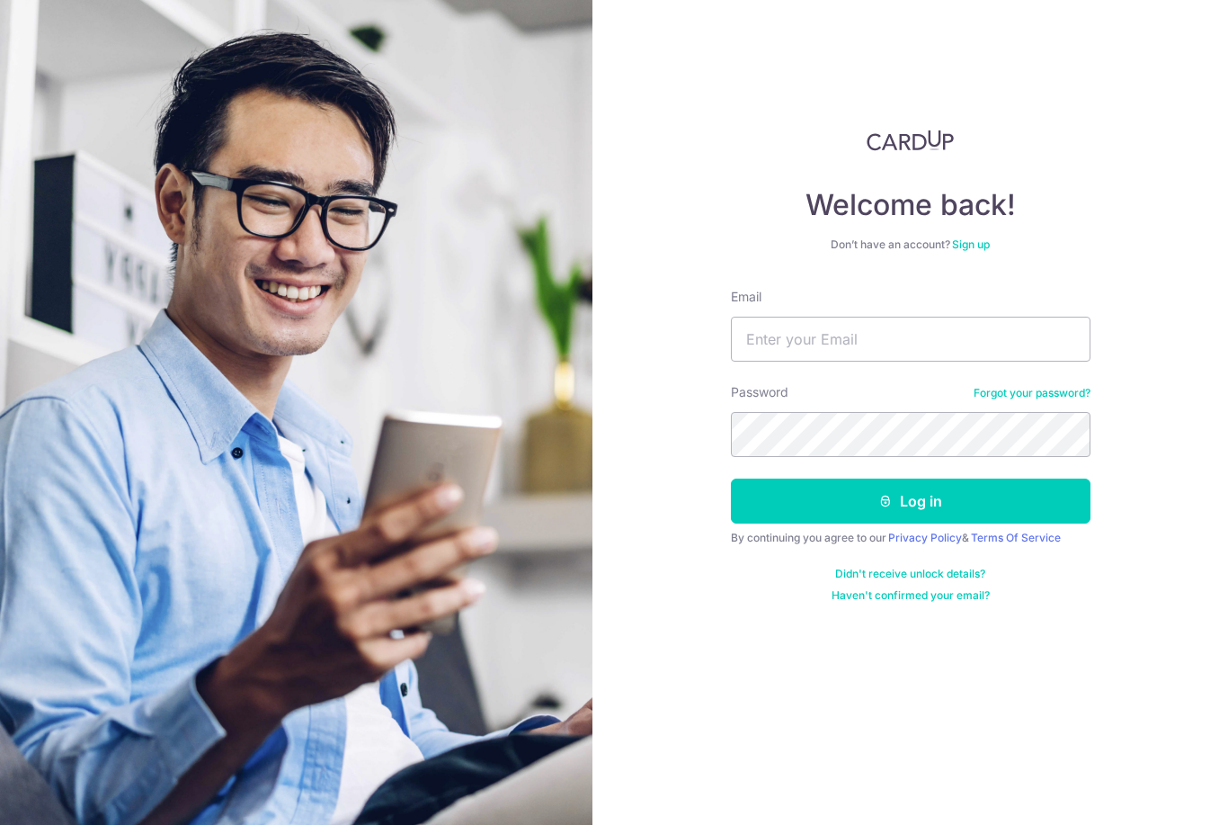
click at [977, 340] on input "Email" at bounding box center [911, 338] width 360 height 45
type input "[EMAIL_ADDRESS][DOMAIN_NAME]"
click at [910, 501] on button "Log in" at bounding box center [911, 500] width 360 height 45
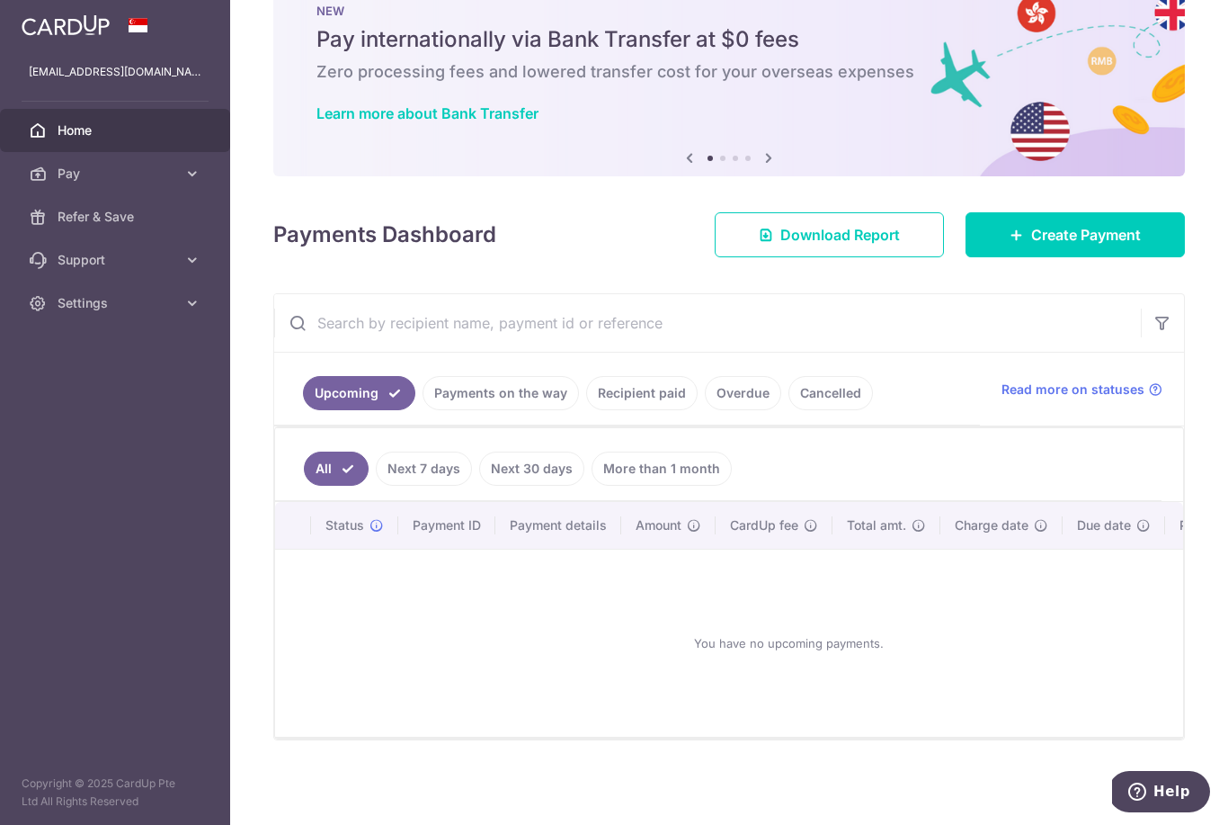
scroll to position [67, 0]
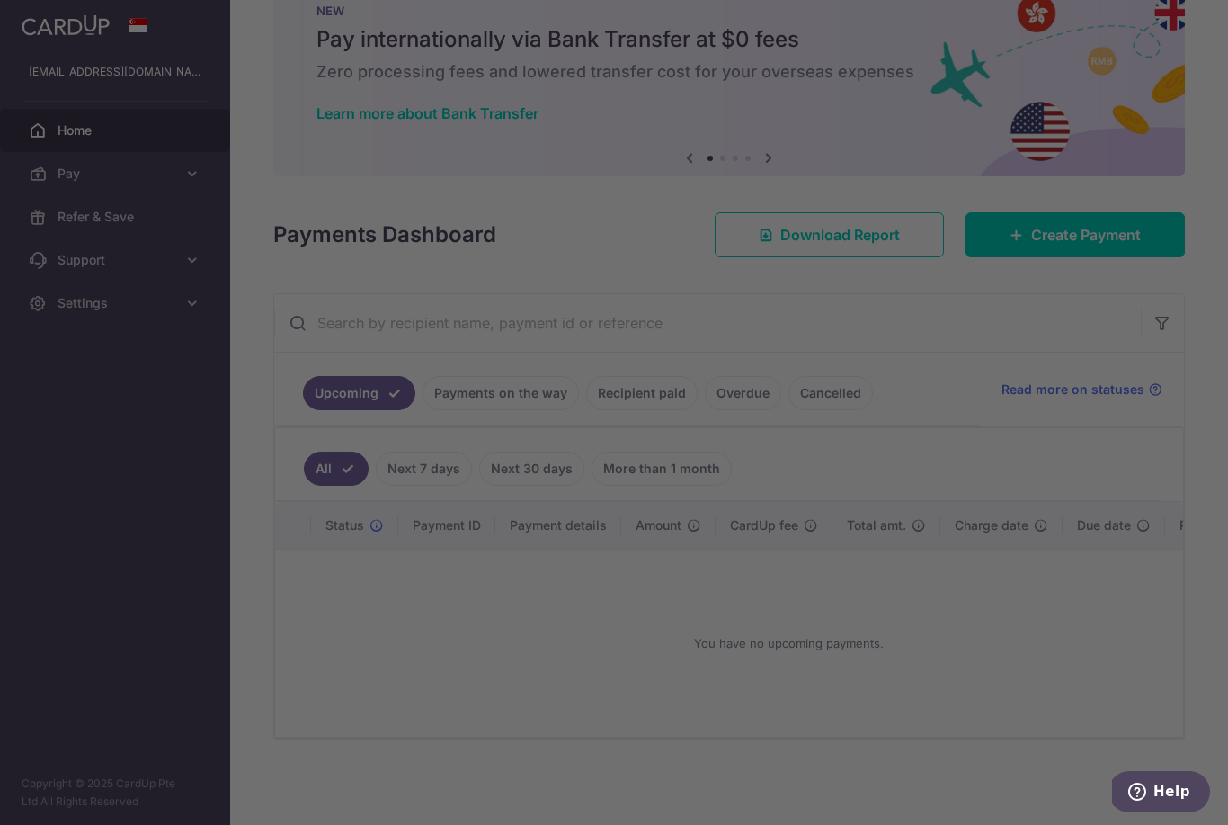
click at [1093, 294] on div at bounding box center [620, 416] width 1241 height 833
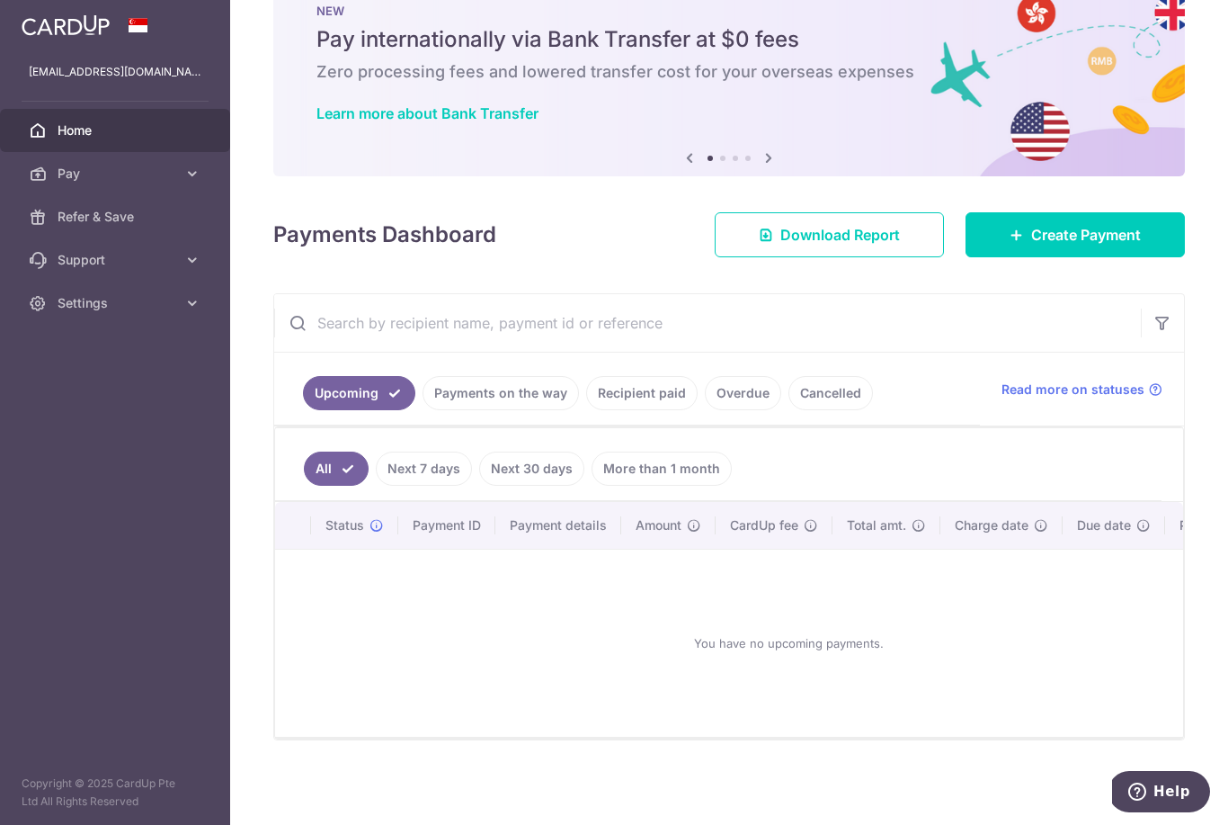
click at [1059, 245] on span "Create Payment" at bounding box center [1086, 235] width 110 height 22
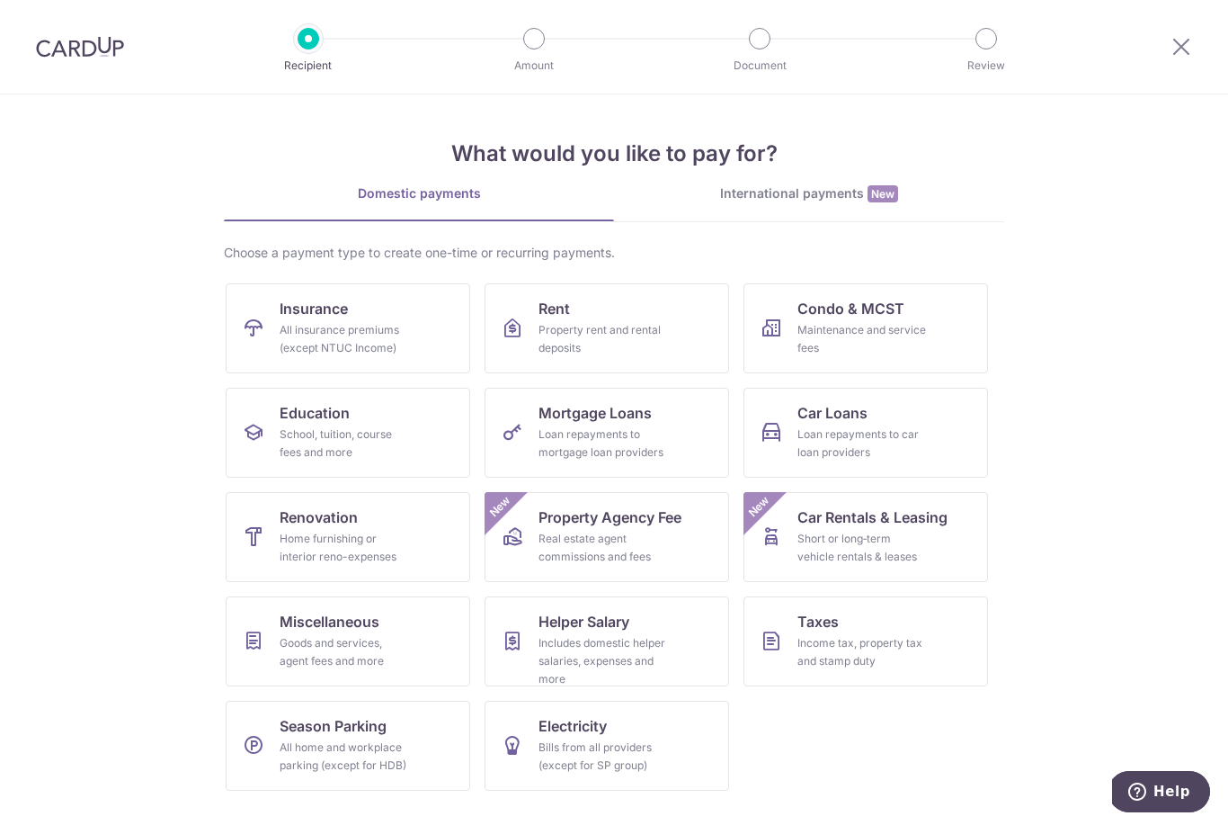
click at [653, 340] on div "Property rent and rental deposits" at bounding box center [603, 339] width 129 height 36
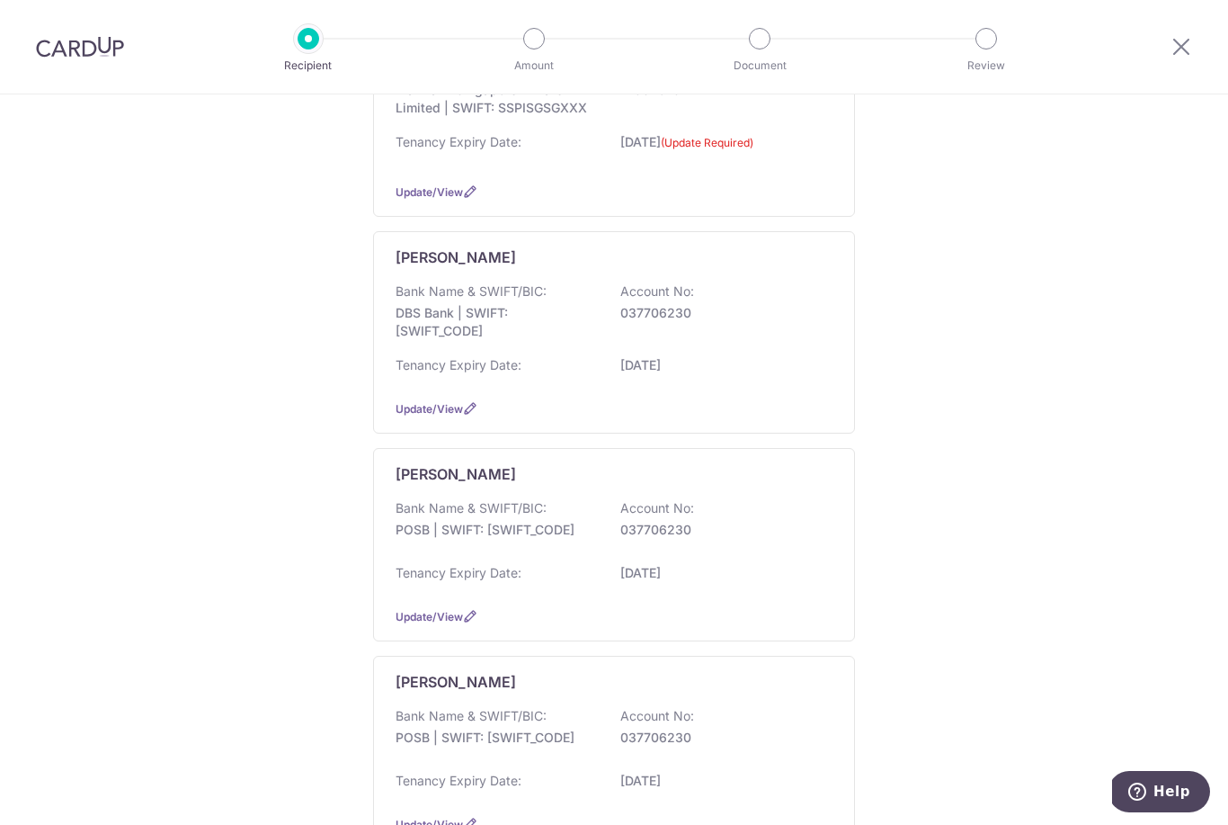
scroll to position [795, 0]
click at [753, 384] on div "Bank Name & SWIFT/BIC: DBS Bank | SWIFT: [SWIFT_CODE] Account No: 037706230 Ten…" at bounding box center [614, 332] width 437 height 103
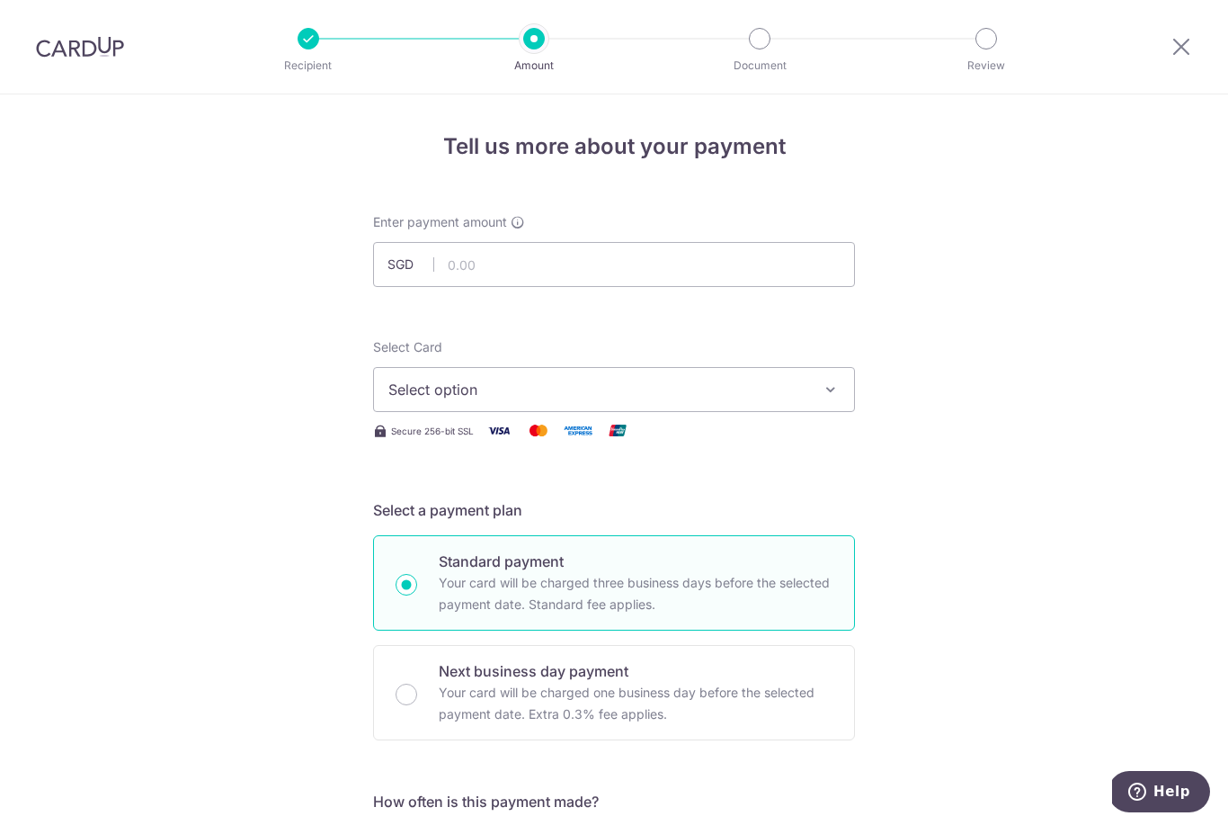
click at [308, 49] on div "Recipient Amount Document Review" at bounding box center [647, 47] width 771 height 94
click at [779, 276] on input "text" at bounding box center [614, 264] width 482 height 45
type input "1,000.00"
click at [793, 412] on button "Select option" at bounding box center [614, 389] width 482 height 45
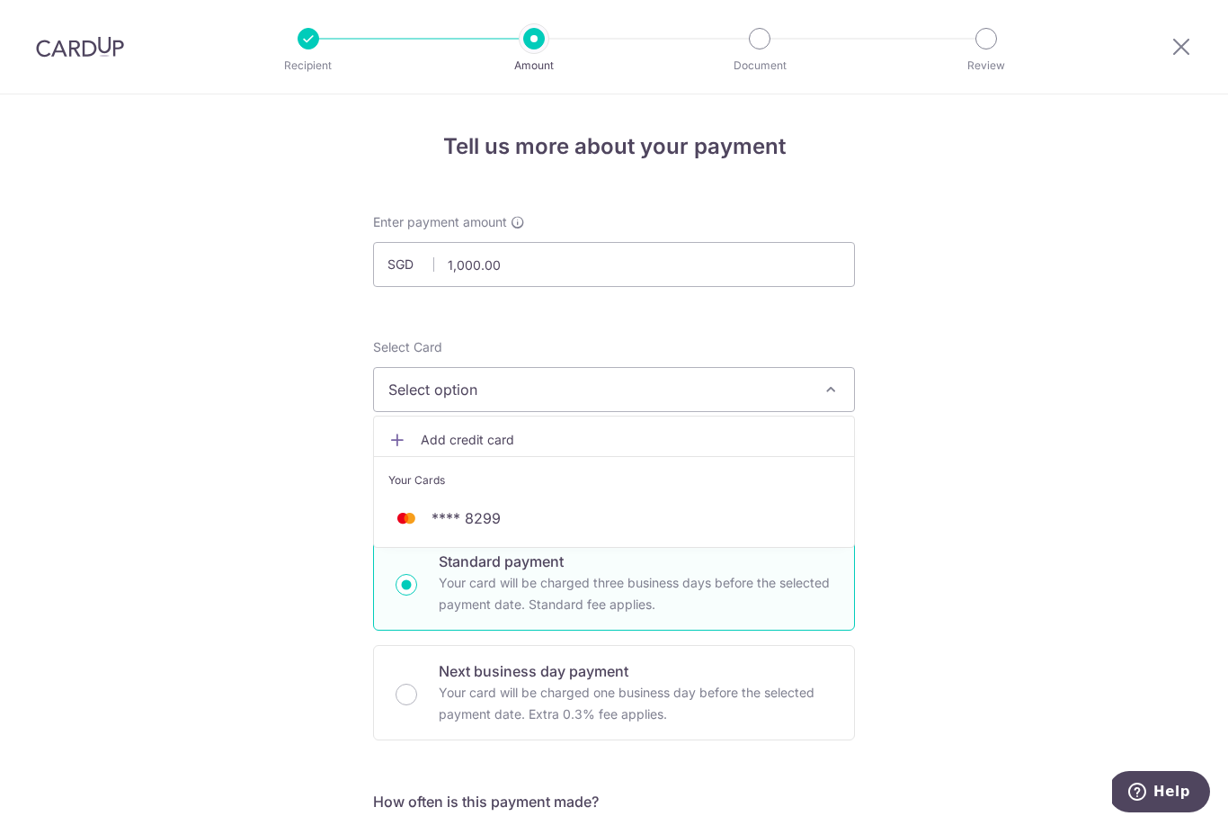
click at [709, 528] on span "**** 8299" at bounding box center [613, 518] width 451 height 22
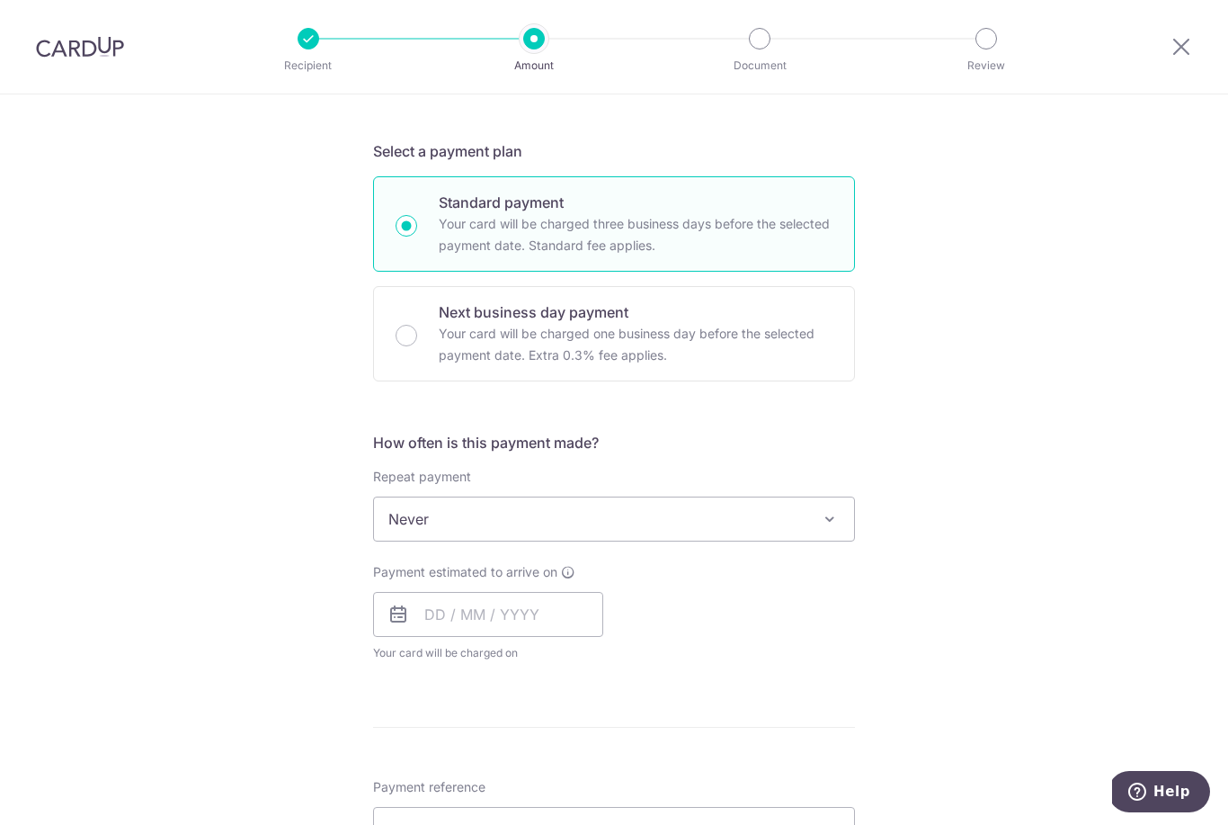
scroll to position [405, 0]
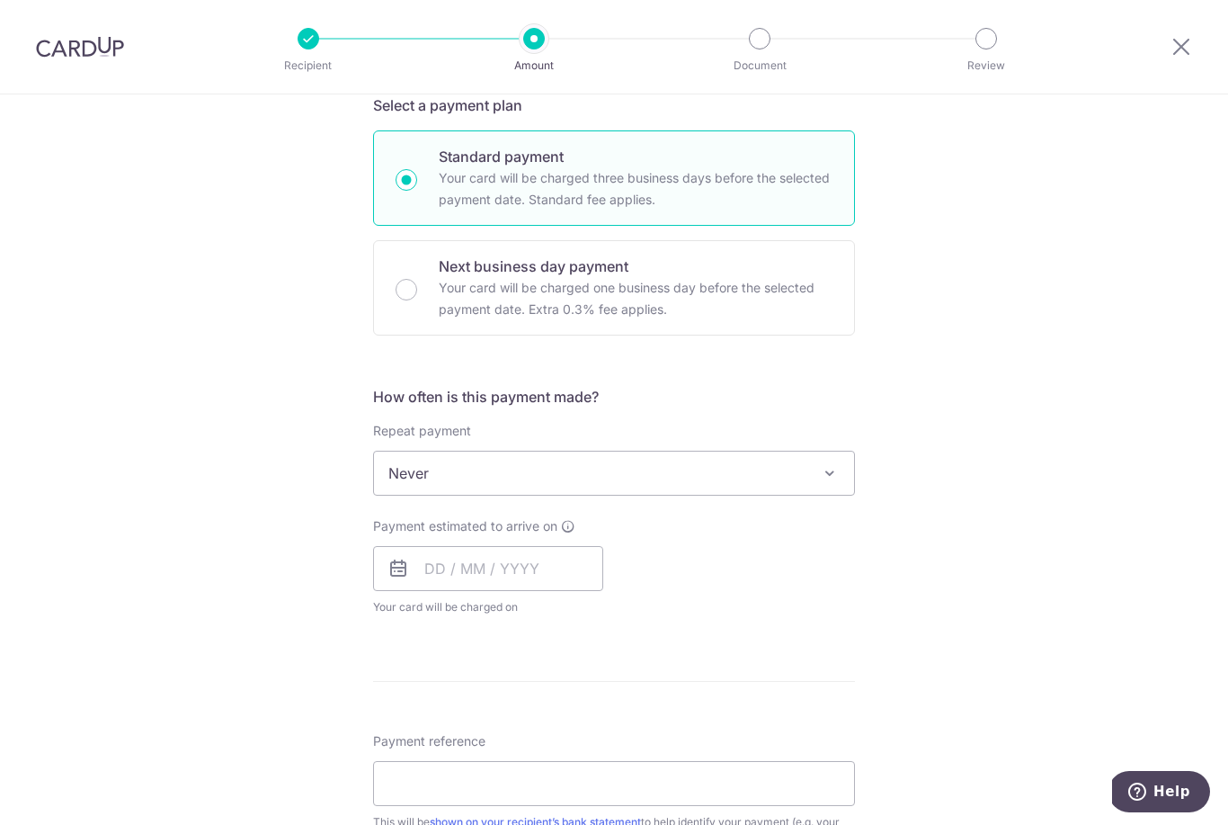
click at [794, 495] on span "Never" at bounding box center [614, 472] width 480 height 43
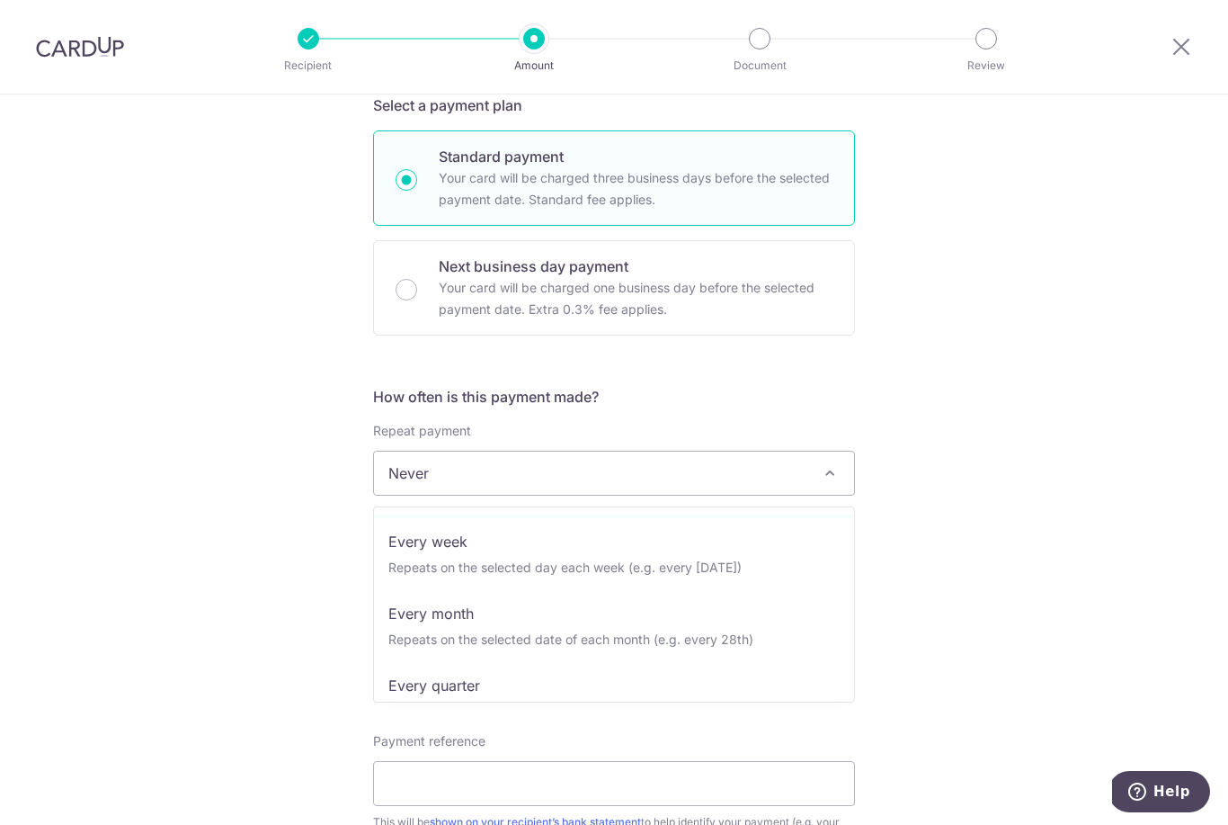
scroll to position [69, 0]
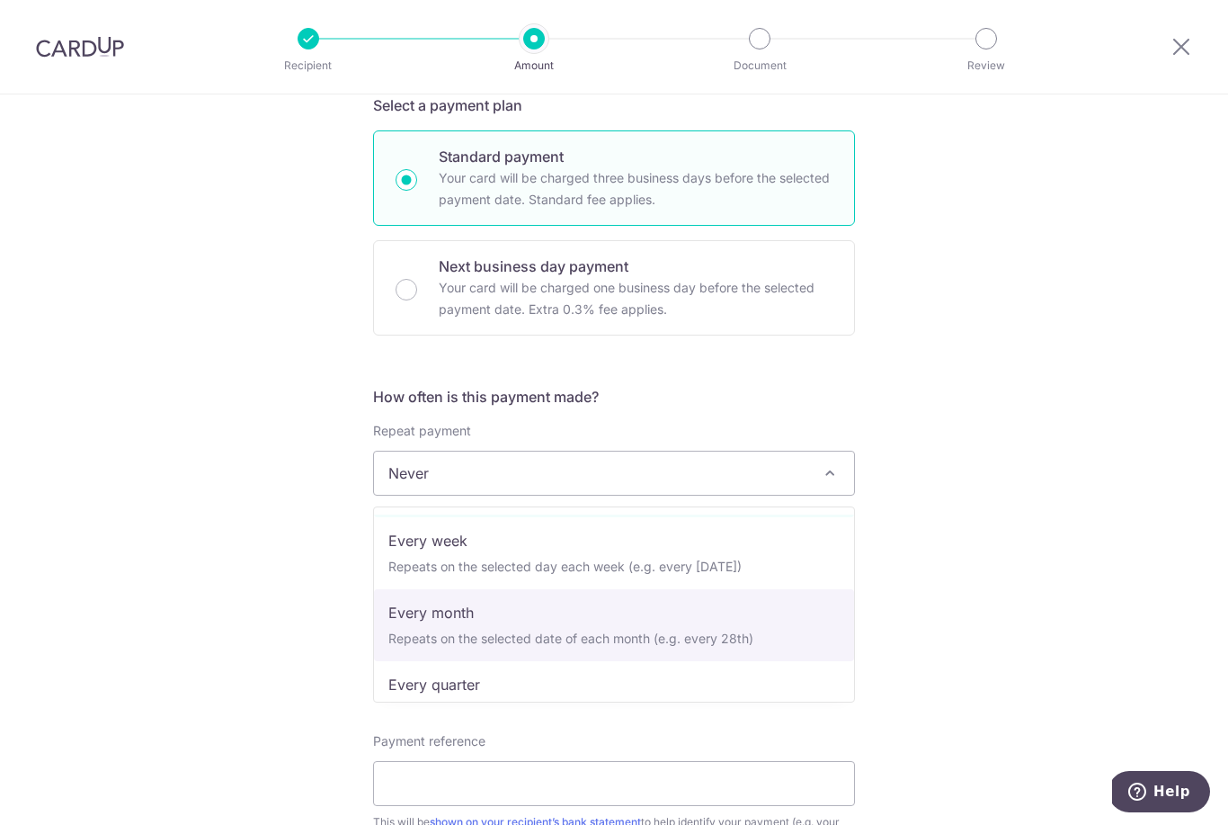
select select "3"
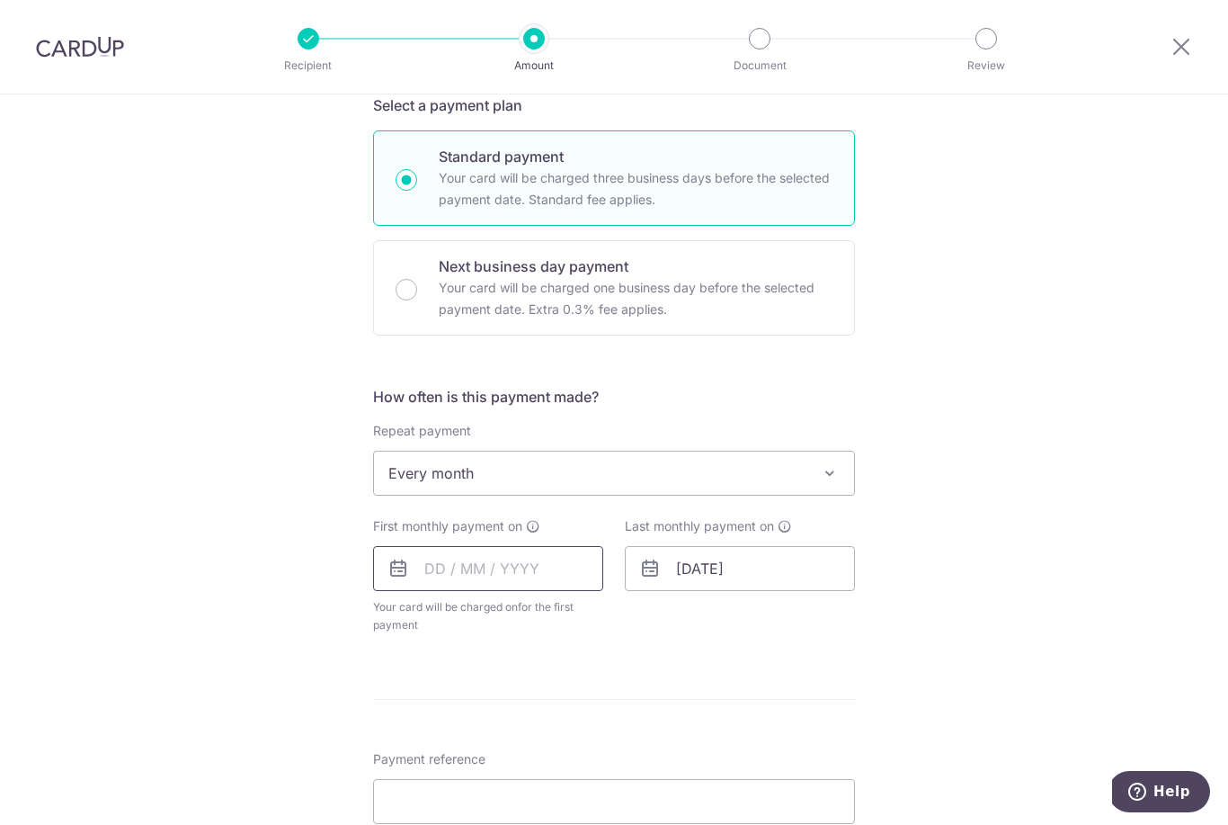
click at [506, 584] on input "text" at bounding box center [488, 568] width 230 height 45
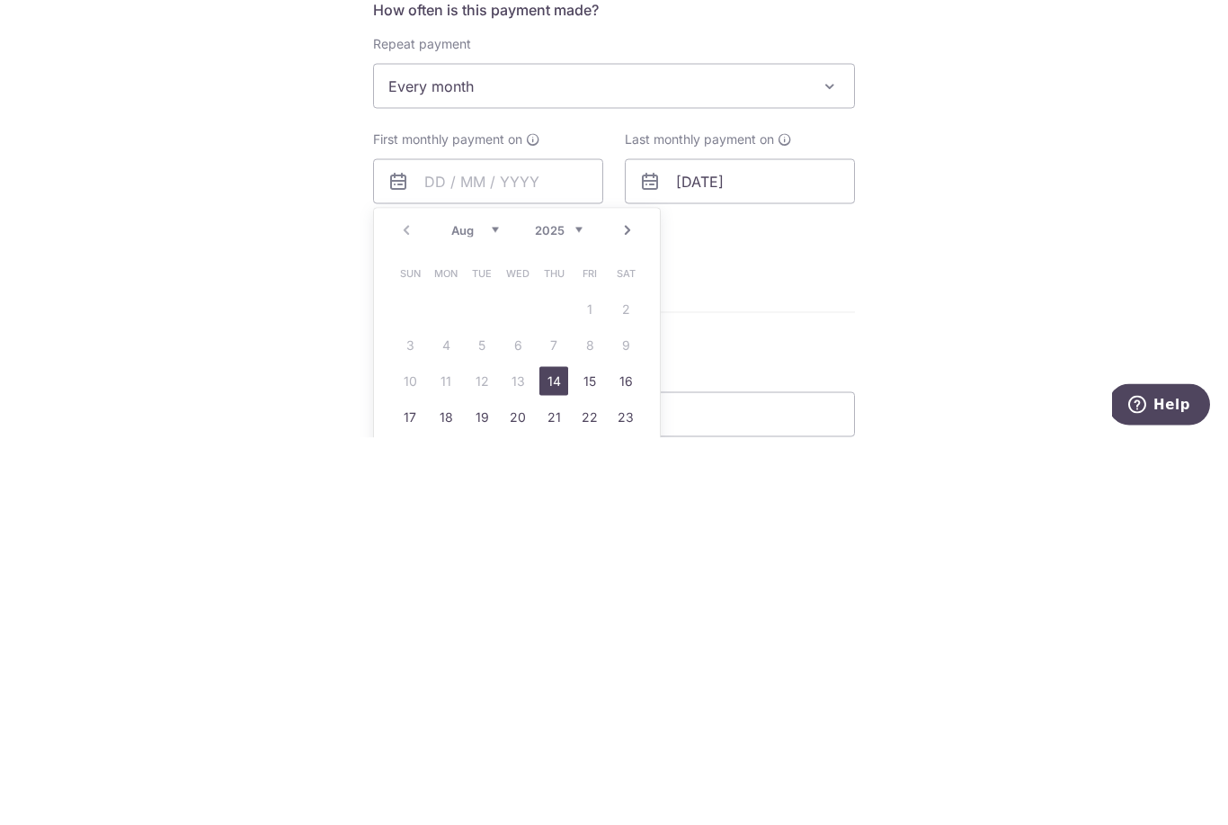
click at [1031, 259] on div "Tell us more about your payment Enter payment amount SGD 1,000.00 1000.00 Selec…" at bounding box center [614, 512] width 1228 height 1645
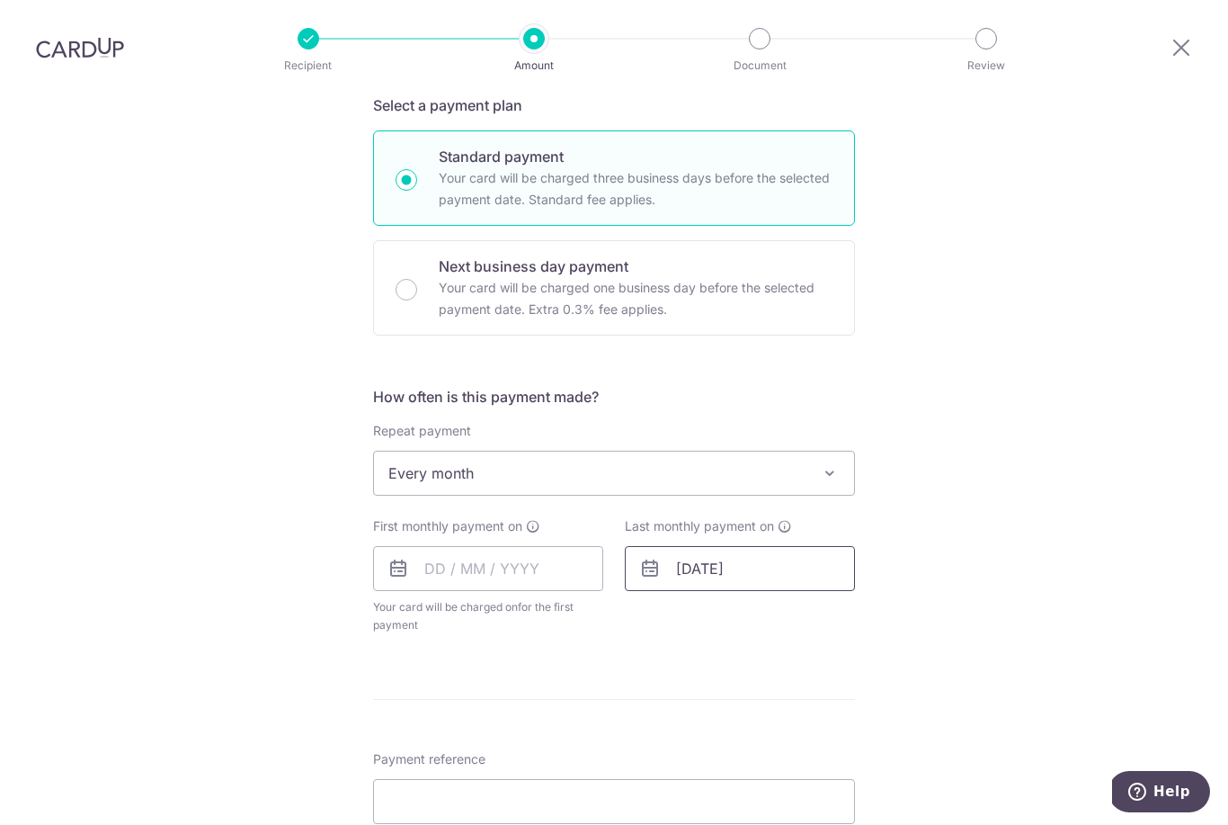
click at [797, 546] on input "28/10/2025" at bounding box center [740, 568] width 230 height 45
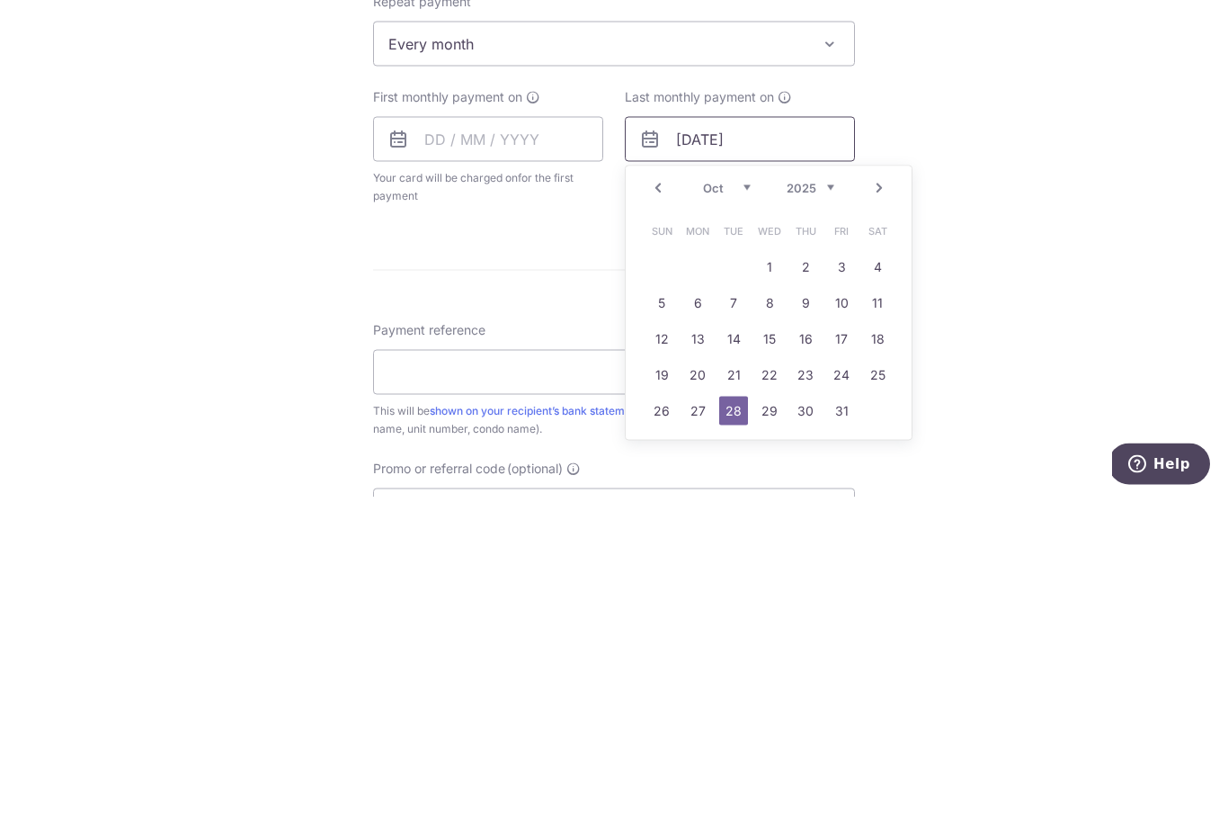
scroll to position [508, 0]
click at [659, 722] on link "26" at bounding box center [661, 736] width 29 height 29
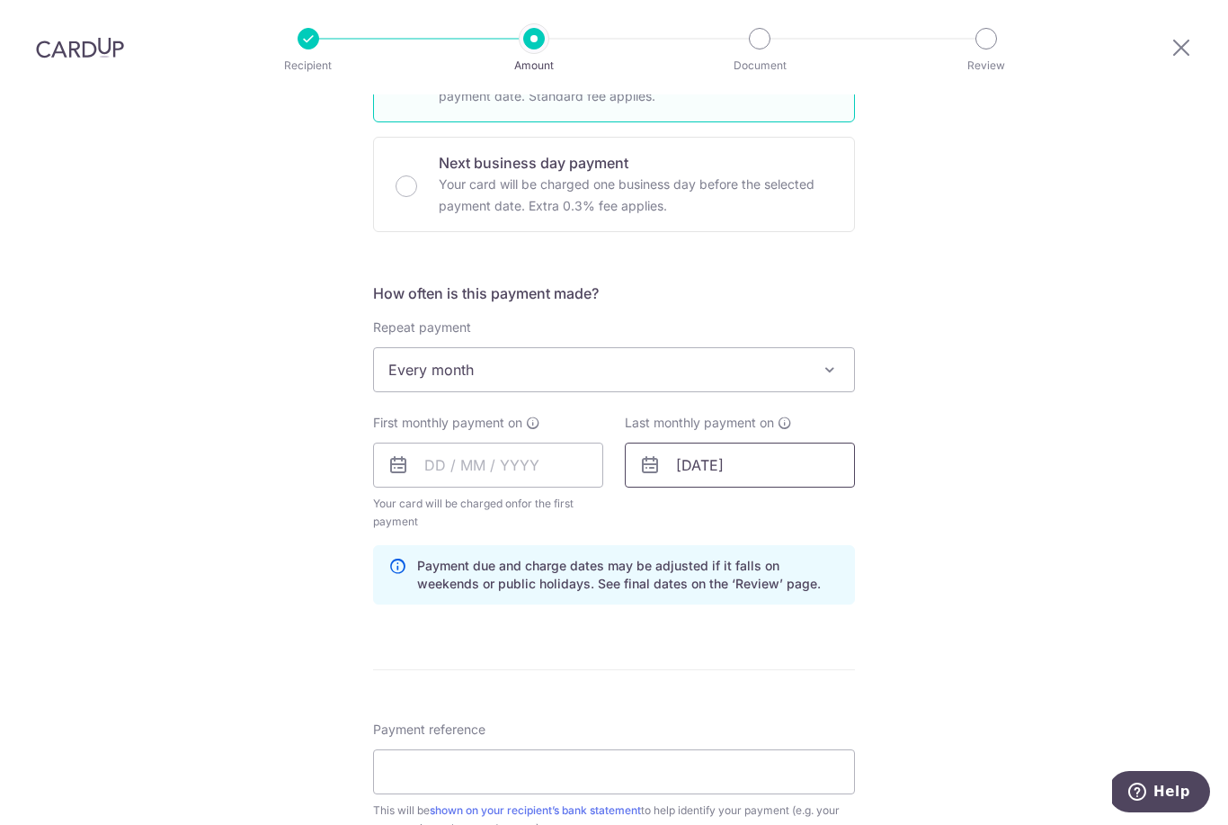
click at [771, 442] on input "[DATE]" at bounding box center [740, 464] width 230 height 45
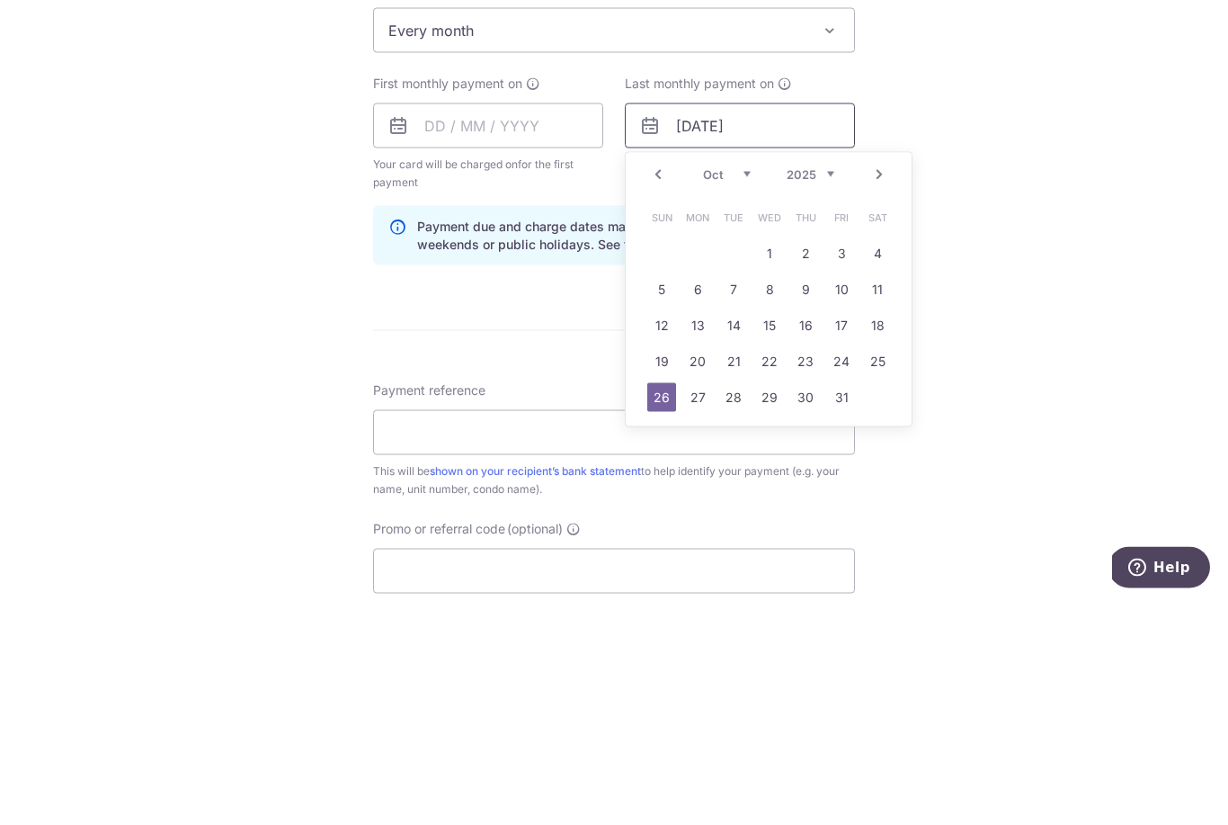
scroll to position [628, 0]
click at [830, 387] on select "2025 2026 2027 2028 2029 2030 2031 2032 2033 2034 2035" at bounding box center [811, 394] width 48 height 14
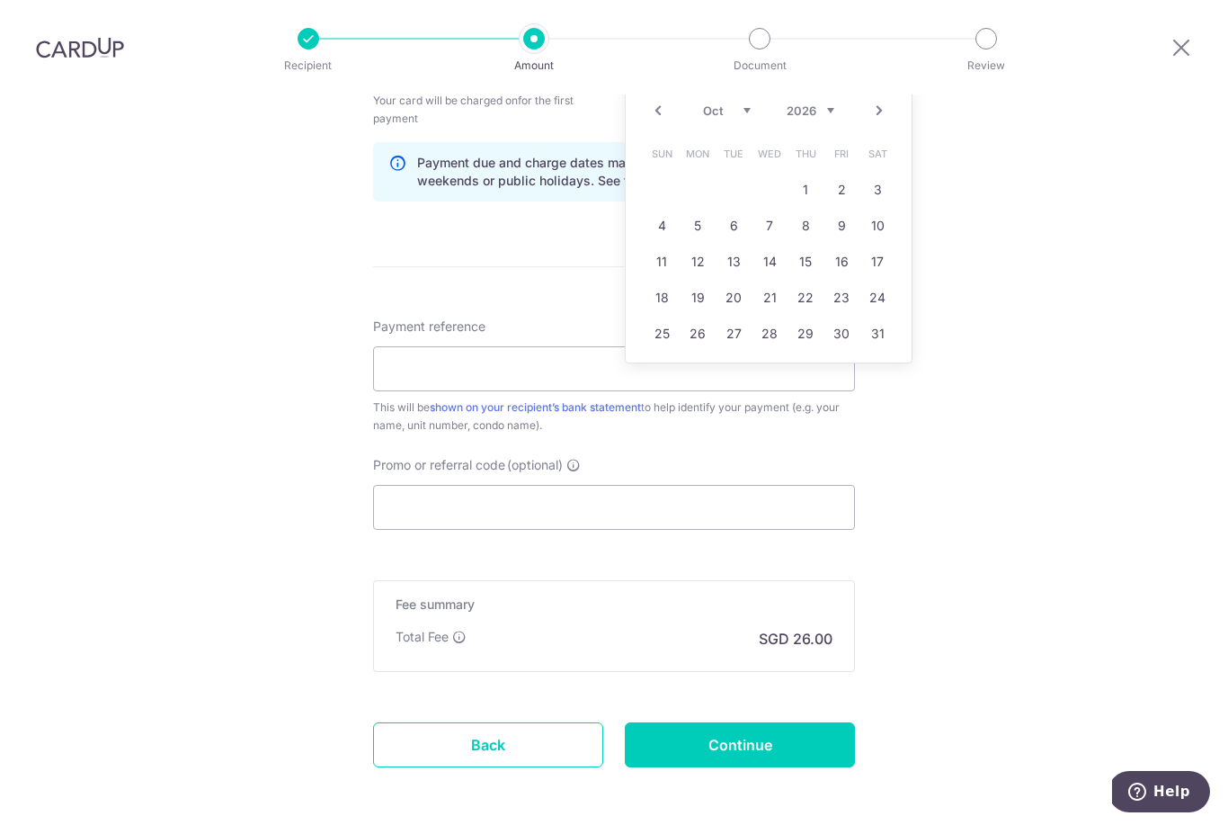
scroll to position [909, 0]
click at [701, 321] on link "26" at bounding box center [697, 335] width 29 height 29
type input "26/10/2026"
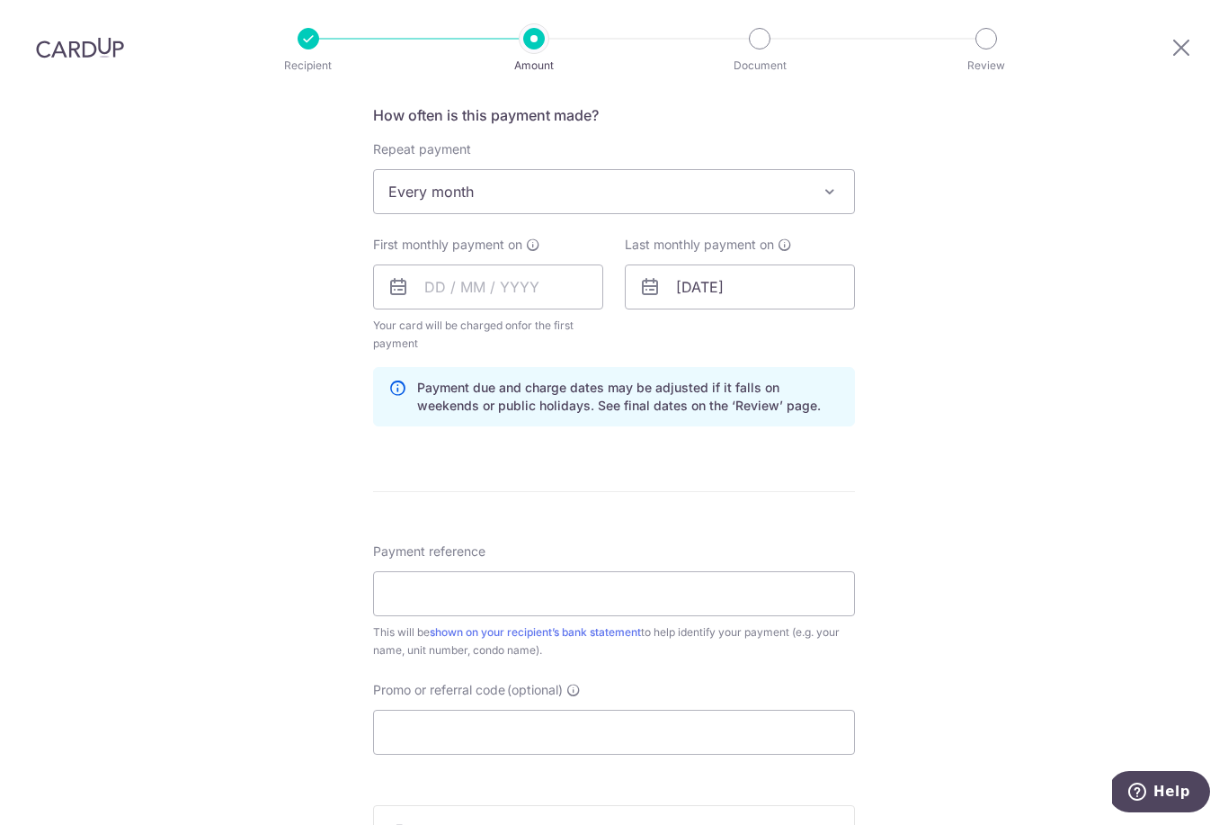
scroll to position [647, 0]
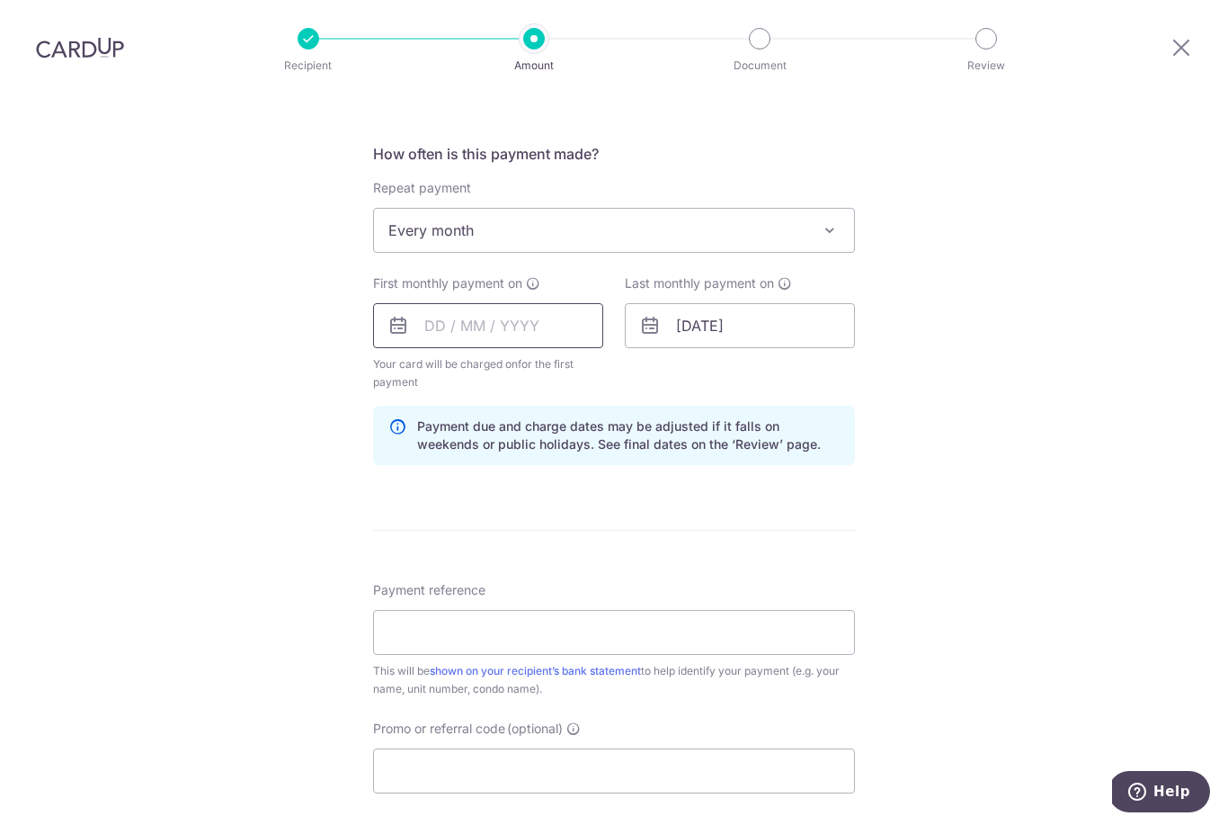
click at [450, 303] on input "text" at bounding box center [488, 325] width 230 height 45
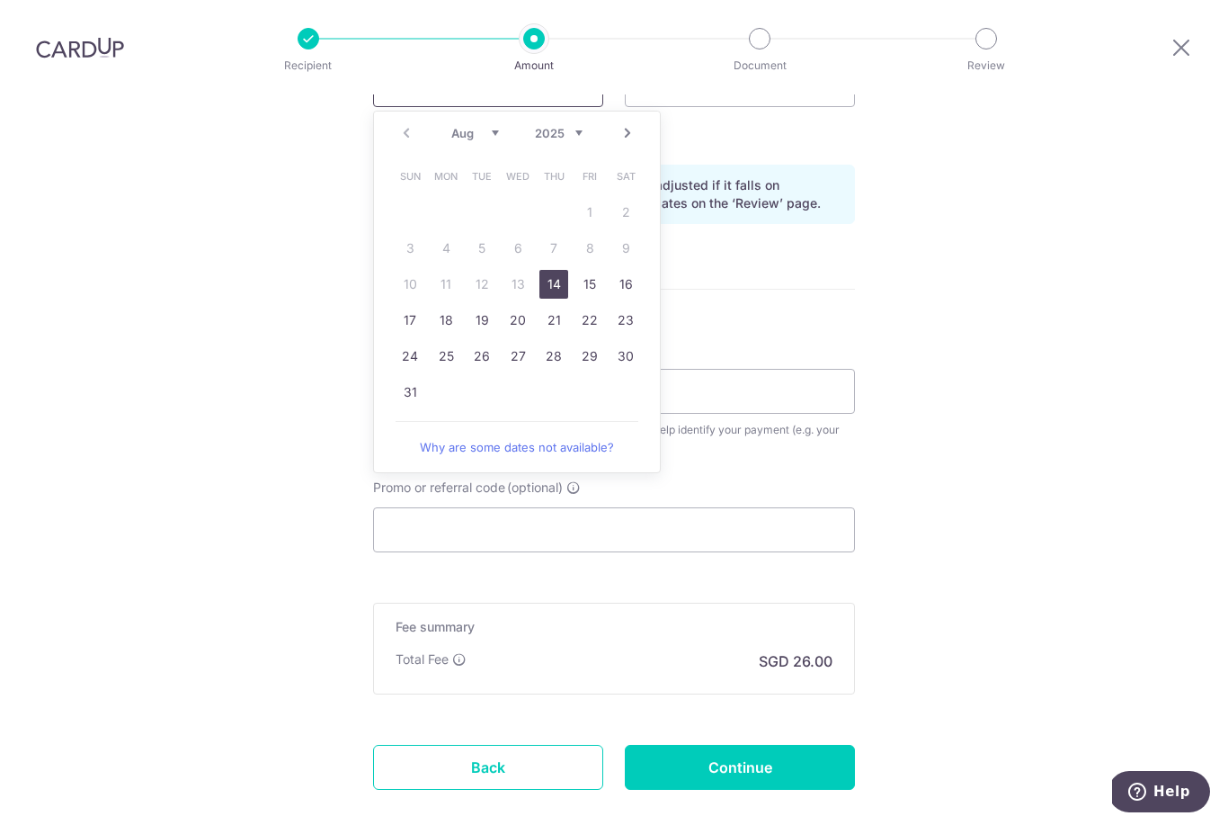
scroll to position [910, 0]
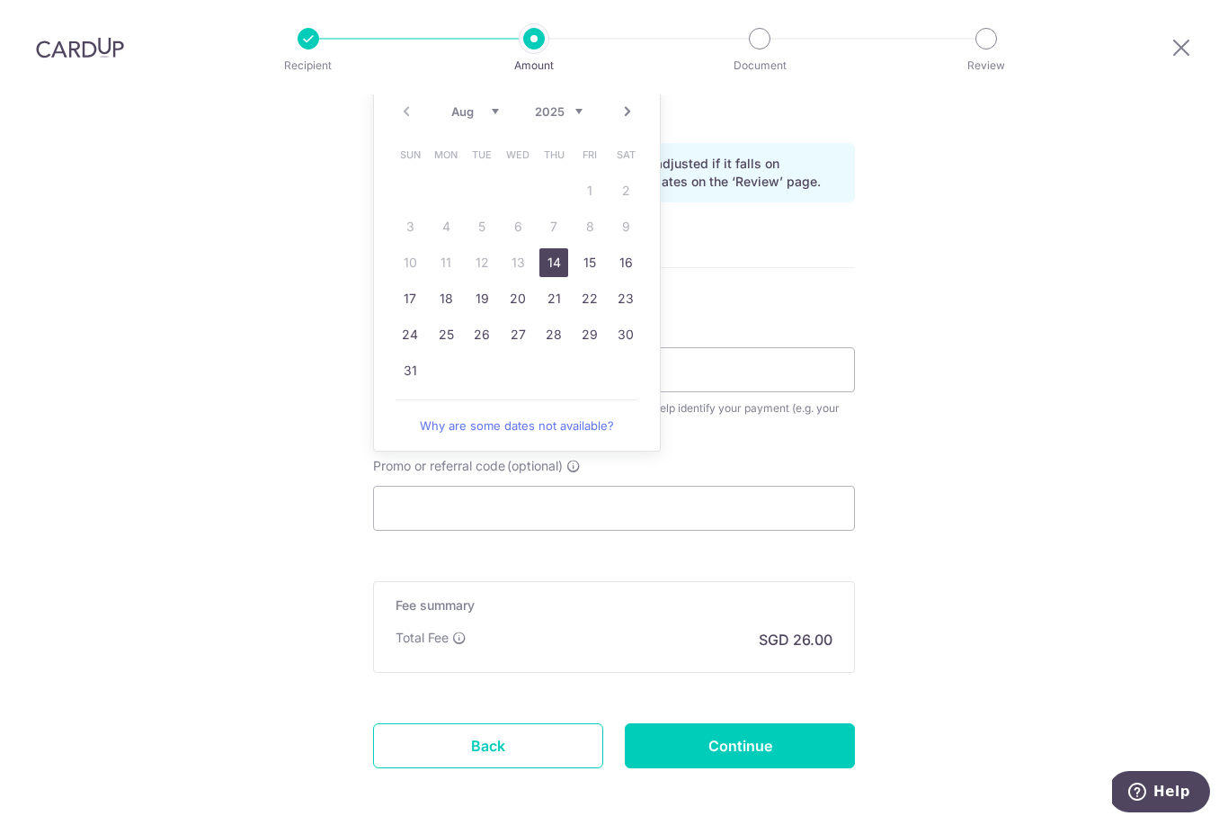
click at [484, 320] on link "26" at bounding box center [482, 334] width 29 height 29
type input "[DATE]"
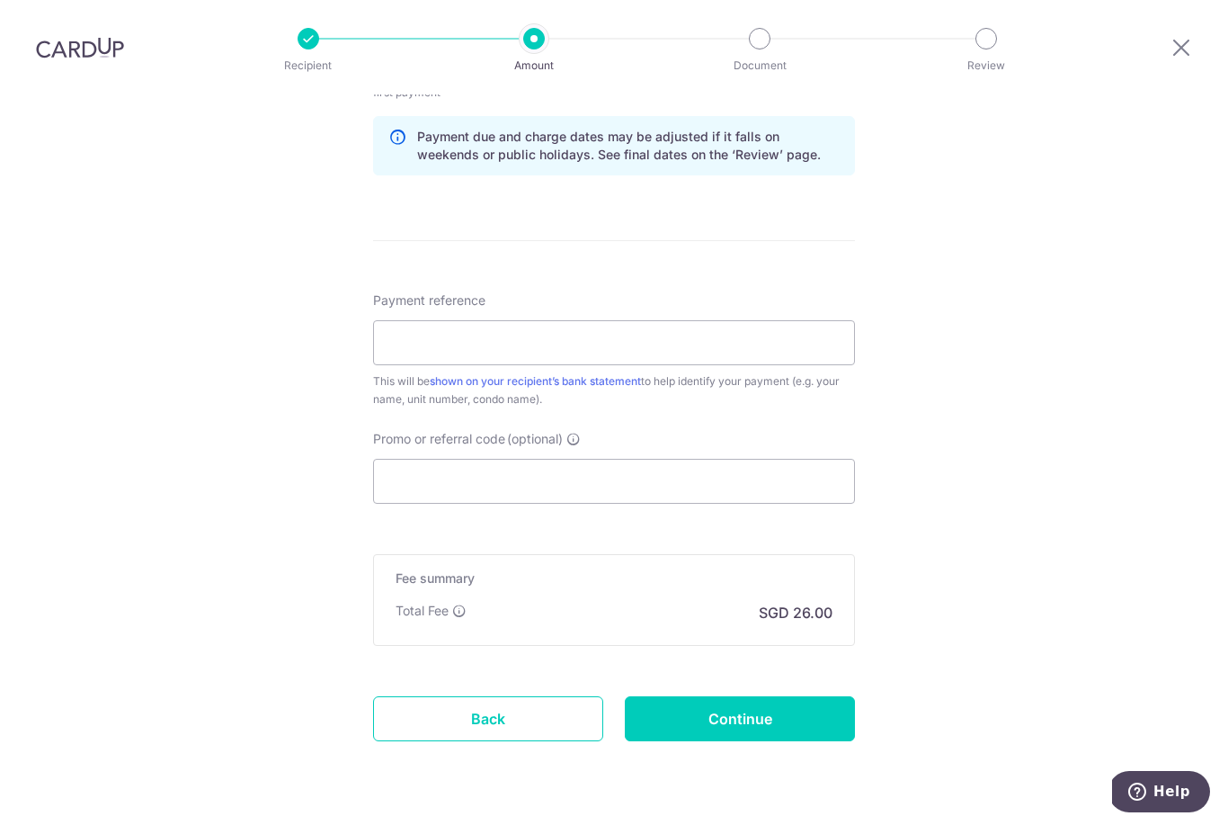
scroll to position [936, 0]
click at [651, 459] on input "Promo or referral code (optional)" at bounding box center [614, 481] width 482 height 45
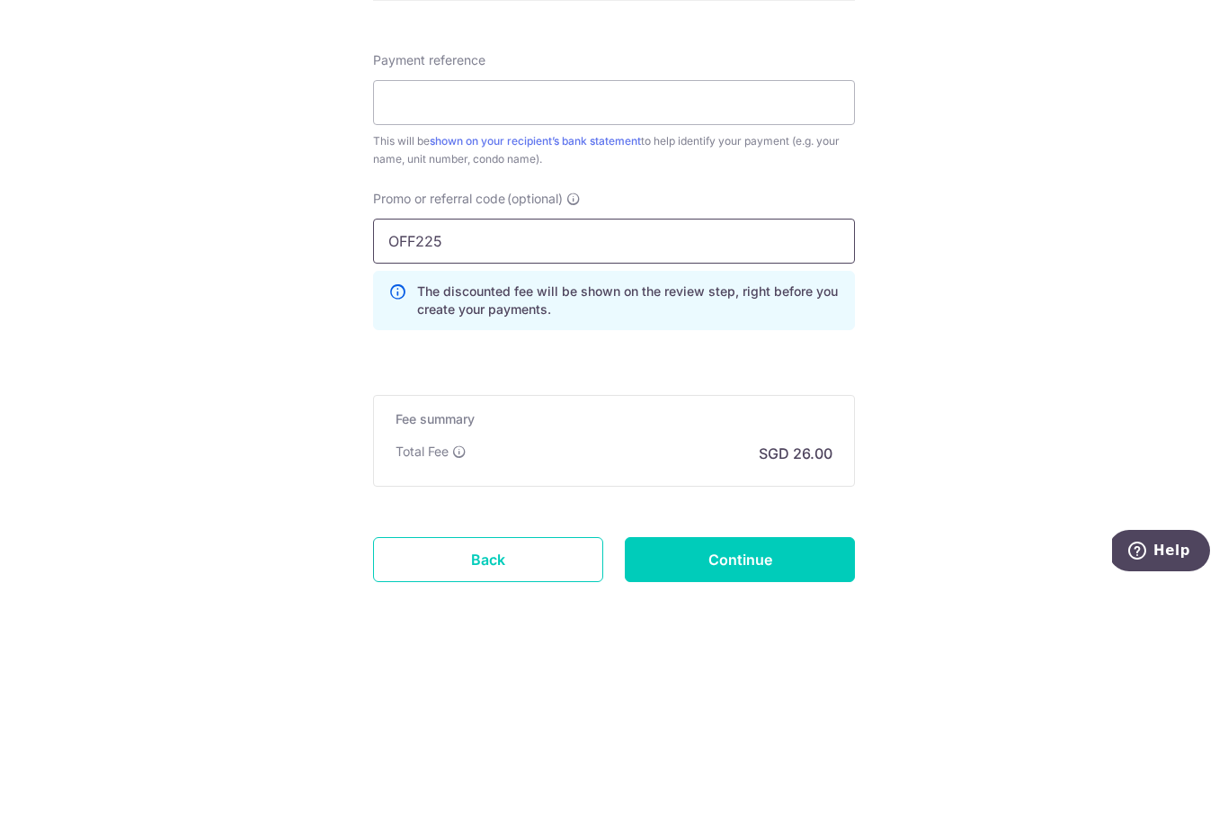
type input "OFF225"
click at [1015, 270] on div "Tell us more about your payment Enter payment amount SGD 1,000.00 1000.00 Selec…" at bounding box center [614, 57] width 1228 height 1799
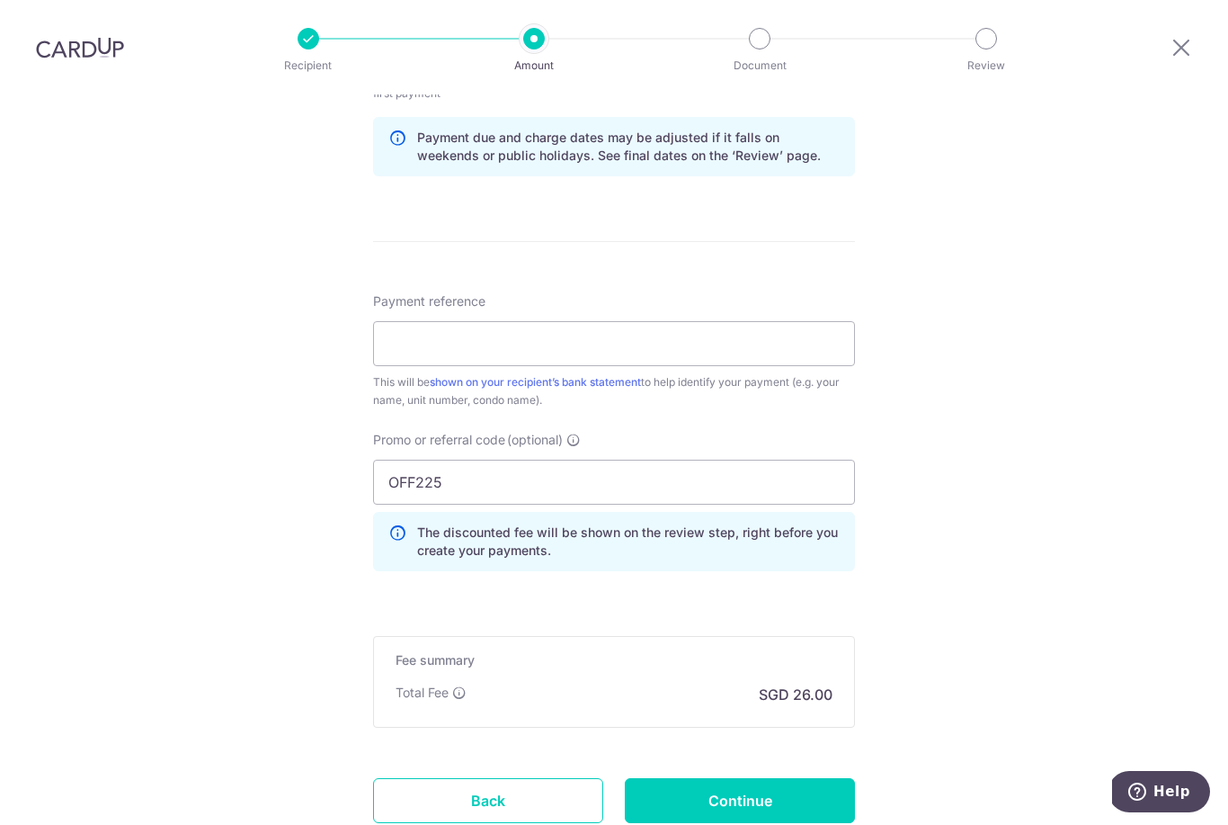
click at [789, 778] on input "Continue" at bounding box center [740, 800] width 230 height 45
type input "Create Schedule"
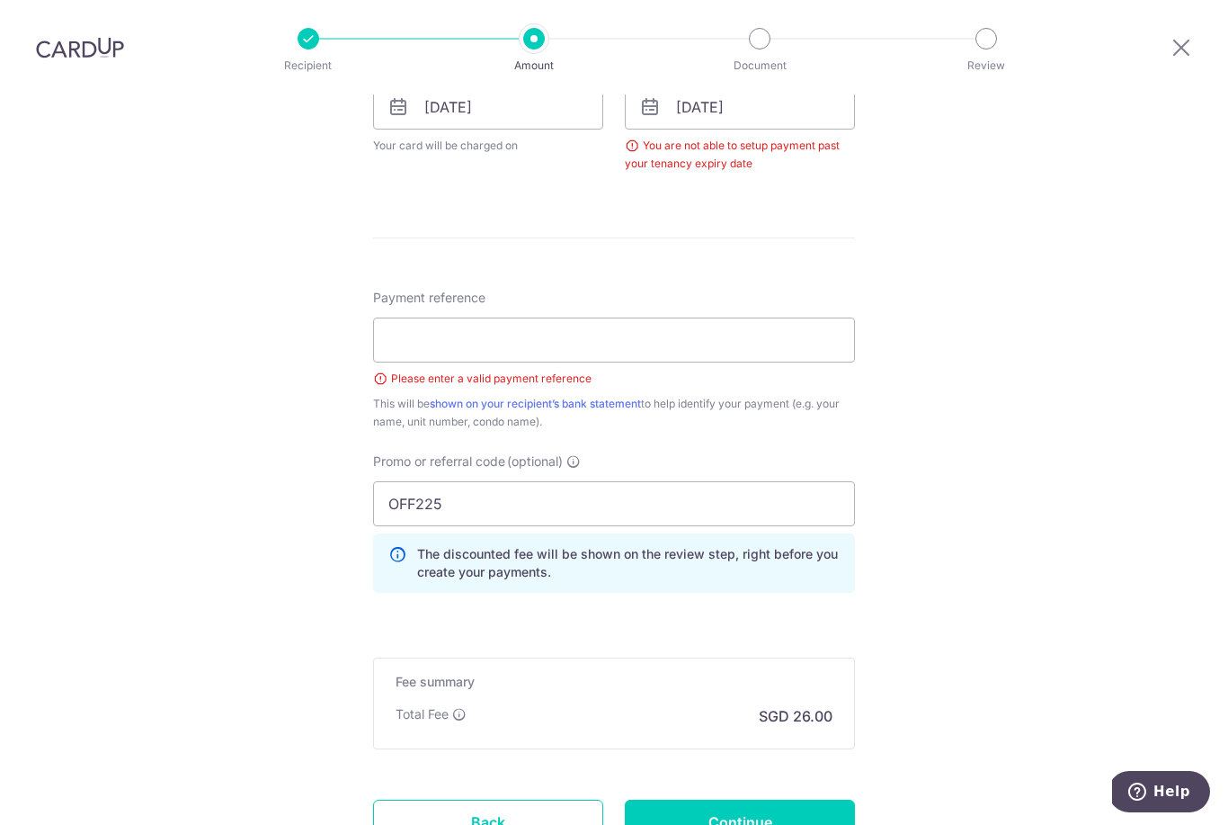
scroll to position [866, 0]
click at [762, 317] on input "Payment reference" at bounding box center [614, 339] width 482 height 45
type input "Rent"
click at [1005, 263] on div "Tell us more about your payment Enter payment amount SGD 1,000.00 1000.00 Selec…" at bounding box center [614, 104] width 1228 height 1751
click at [658, 317] on input "Rent" at bounding box center [614, 339] width 482 height 45
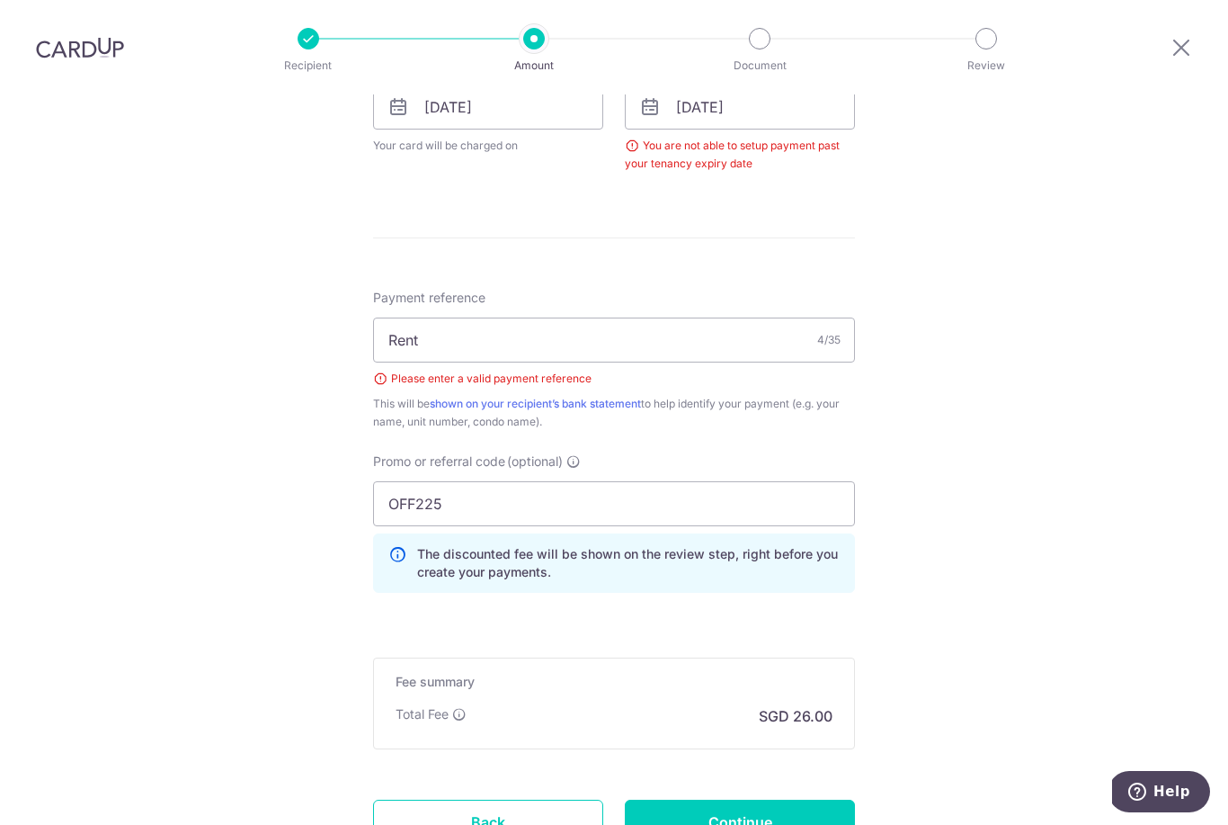
click at [1131, 333] on div "Tell us more about your payment Enter payment amount SGD 1,000.00 1000.00 Selec…" at bounding box center [614, 104] width 1228 height 1751
click at [764, 799] on input "Continue" at bounding box center [740, 821] width 230 height 45
type input "Create Schedule"
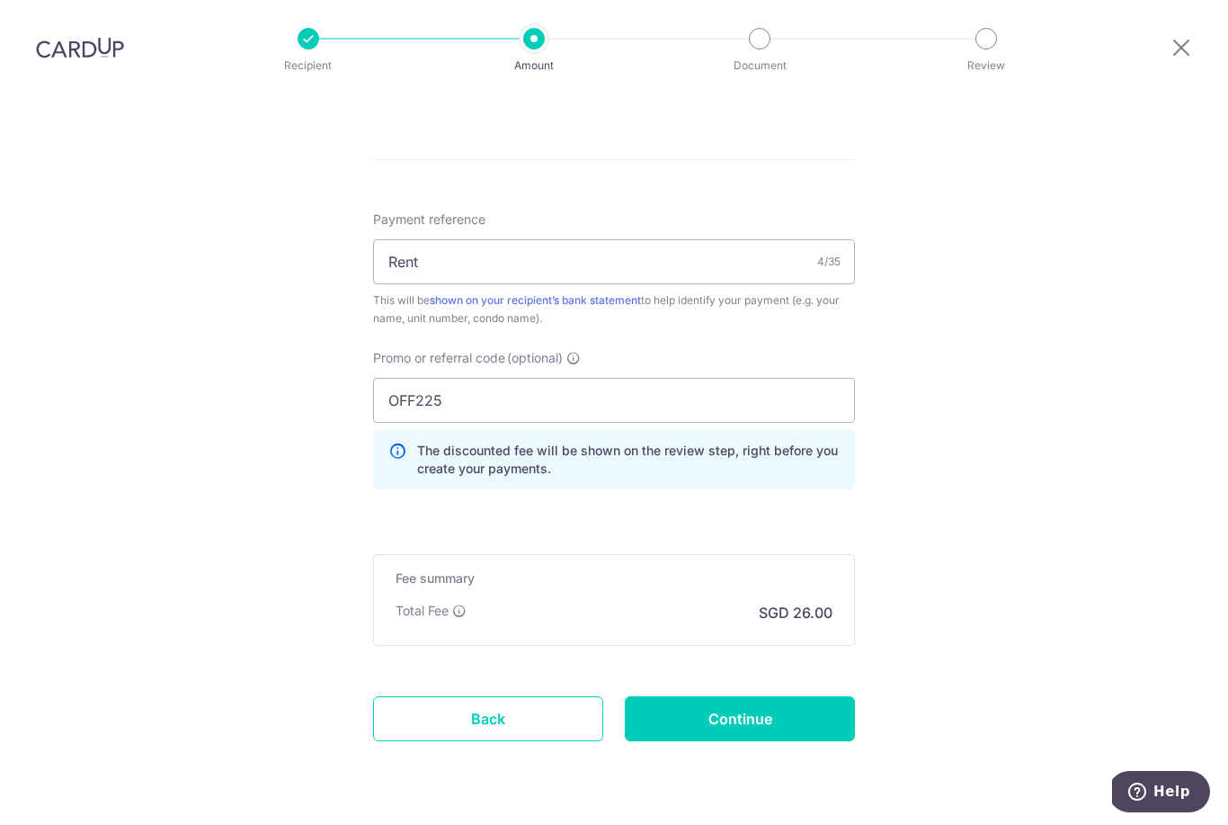
scroll to position [943, 0]
click at [783, 697] on input "Continue" at bounding box center [740, 719] width 230 height 45
type input "Create Schedule"
click at [505, 697] on link "Back" at bounding box center [488, 719] width 230 height 45
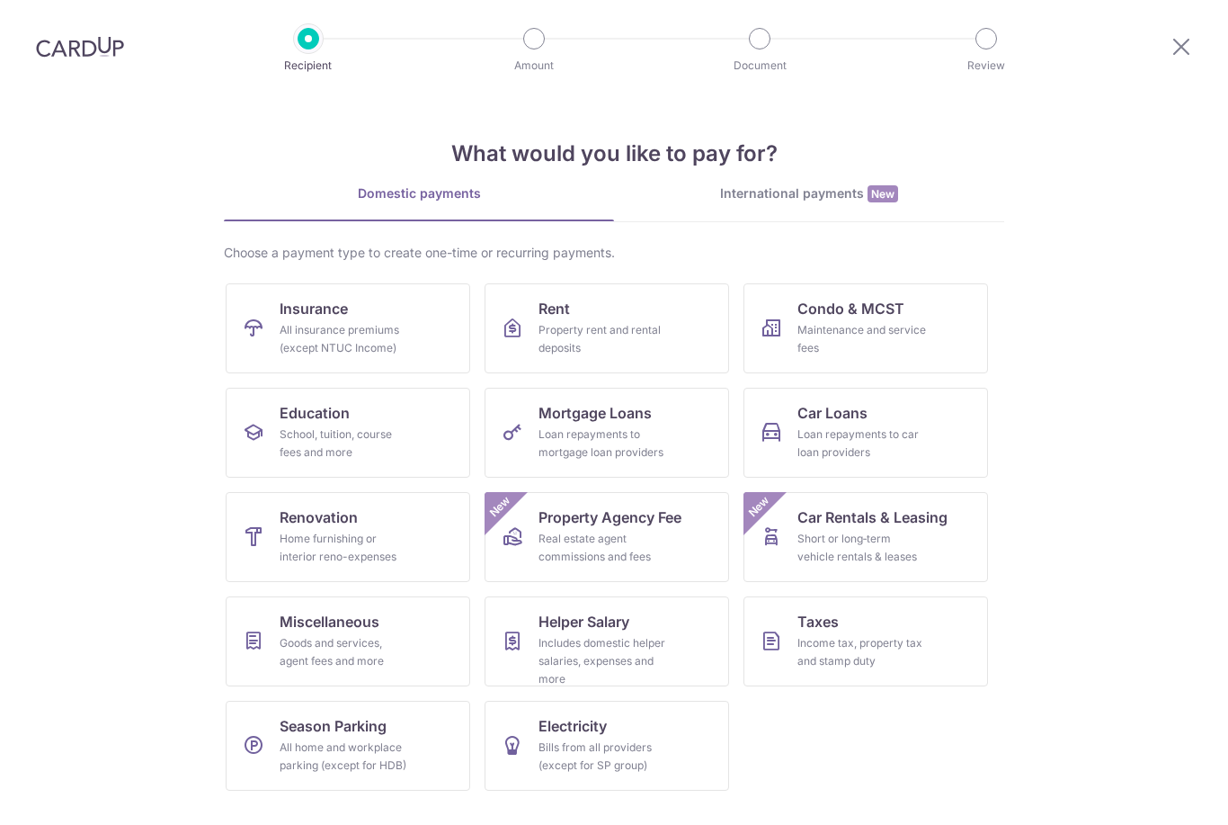
click at [644, 350] on div "Property rent and rental deposits" at bounding box center [603, 339] width 129 height 36
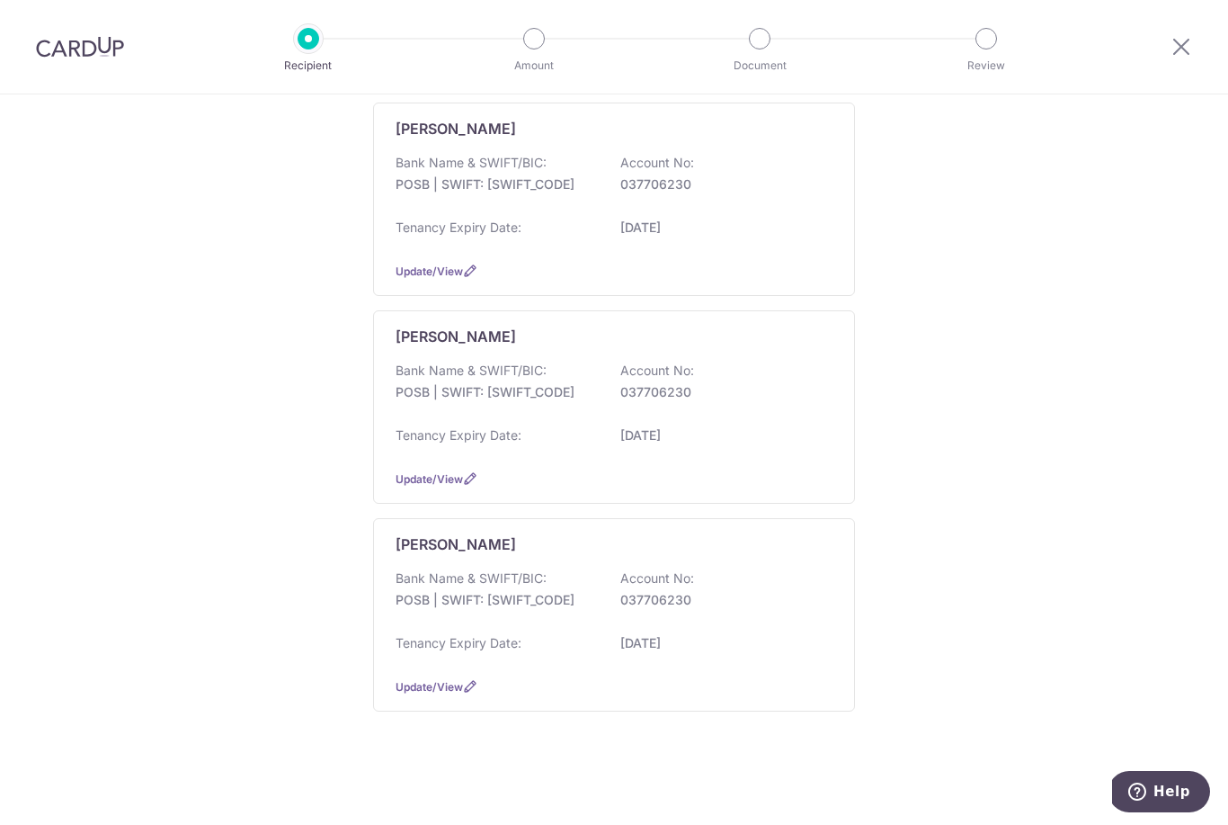
scroll to position [1398, 0]
click at [759, 627] on div "Bank Name & SWIFT/BIC: POSB | SWIFT: DBSSSGSGXXX Account No: 037706230" at bounding box center [614, 598] width 437 height 58
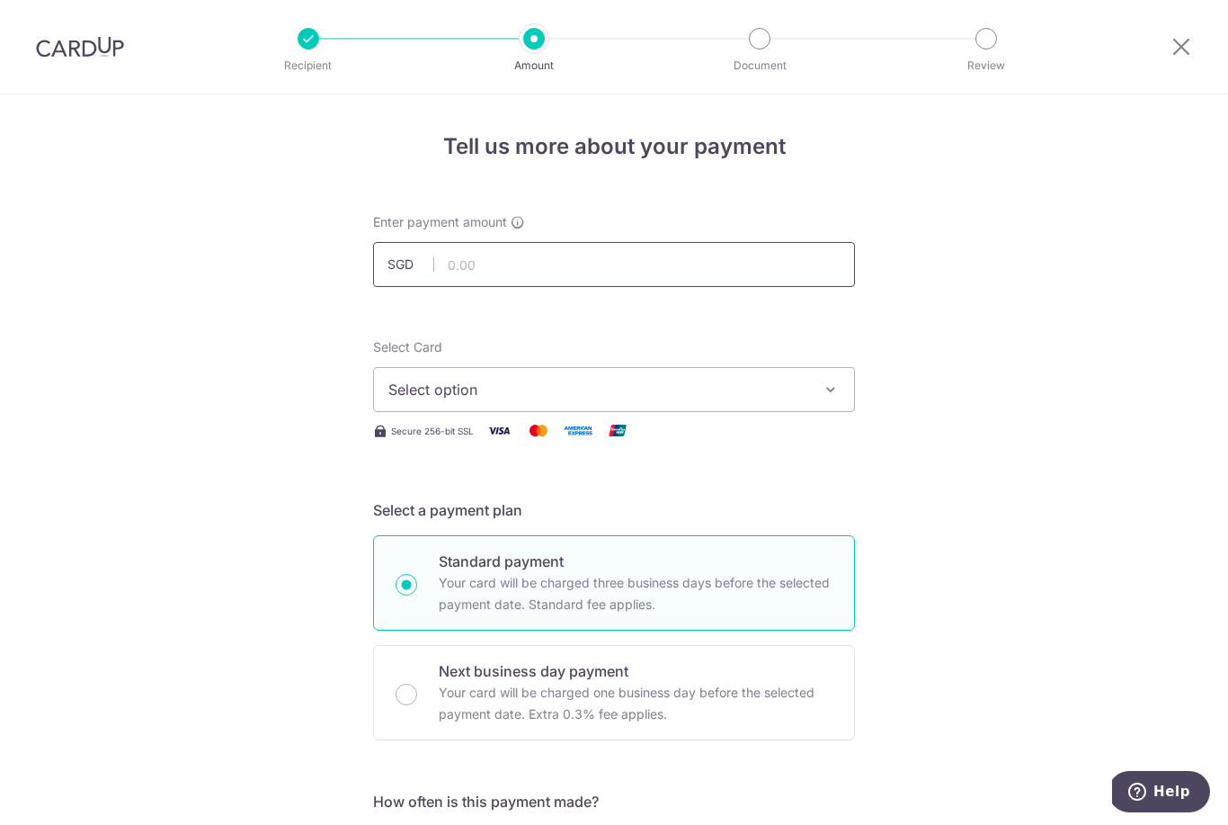
click at [789, 278] on input "text" at bounding box center [614, 264] width 482 height 45
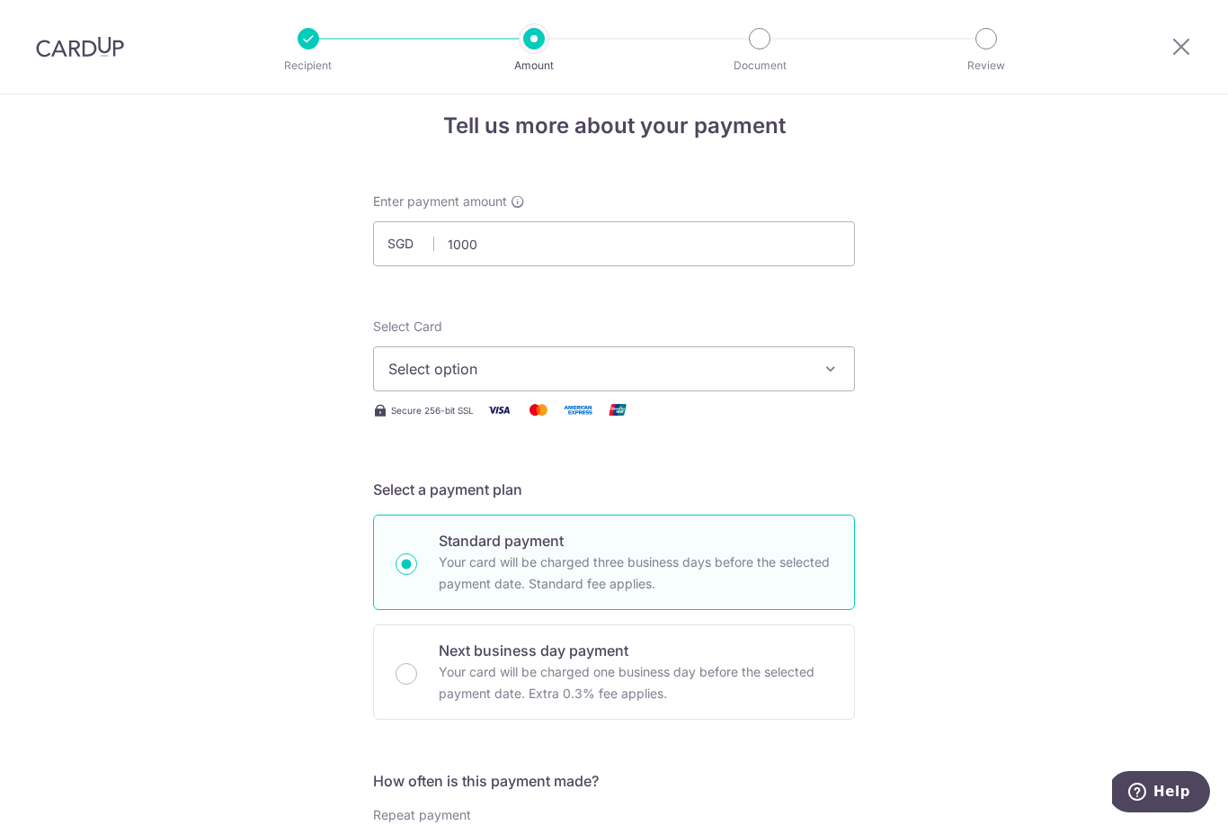
type input "1,000.00"
click at [798, 379] on span "Select option" at bounding box center [597, 369] width 419 height 22
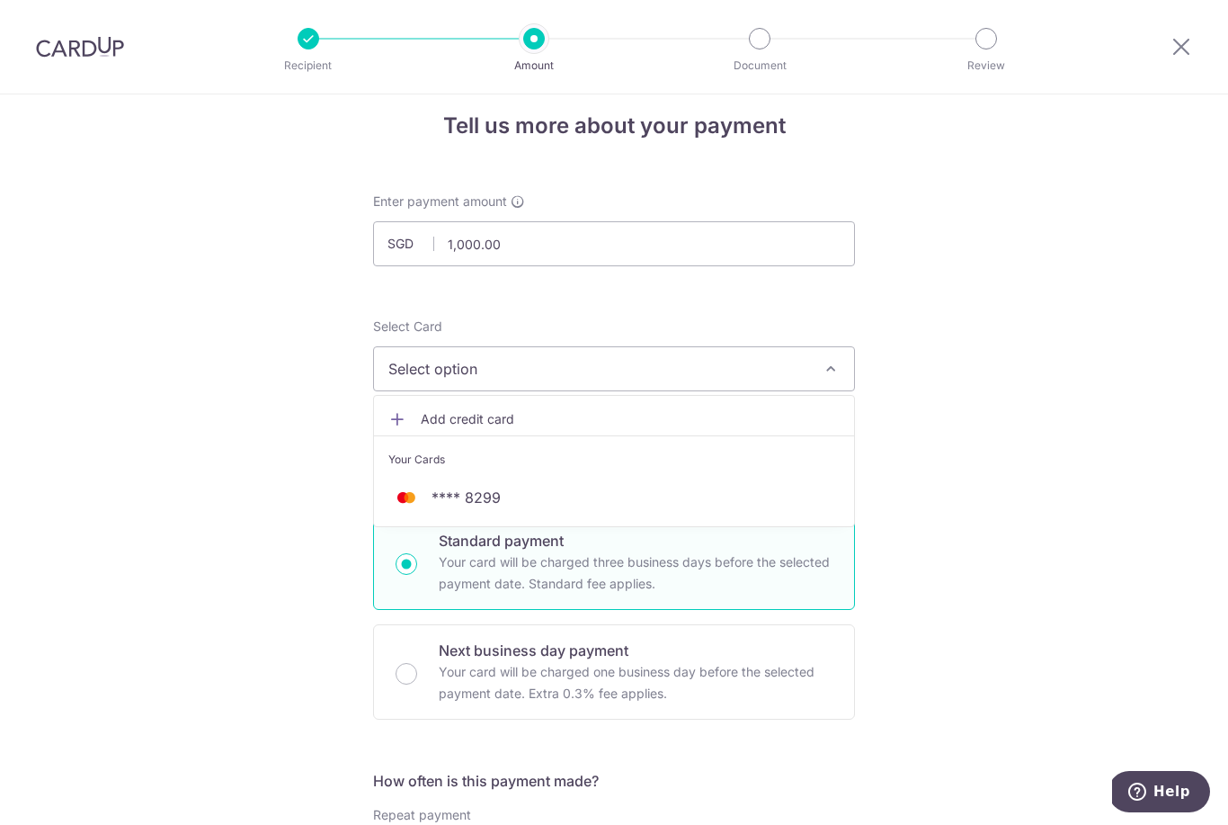
click at [618, 495] on span "**** 8299" at bounding box center [613, 497] width 451 height 22
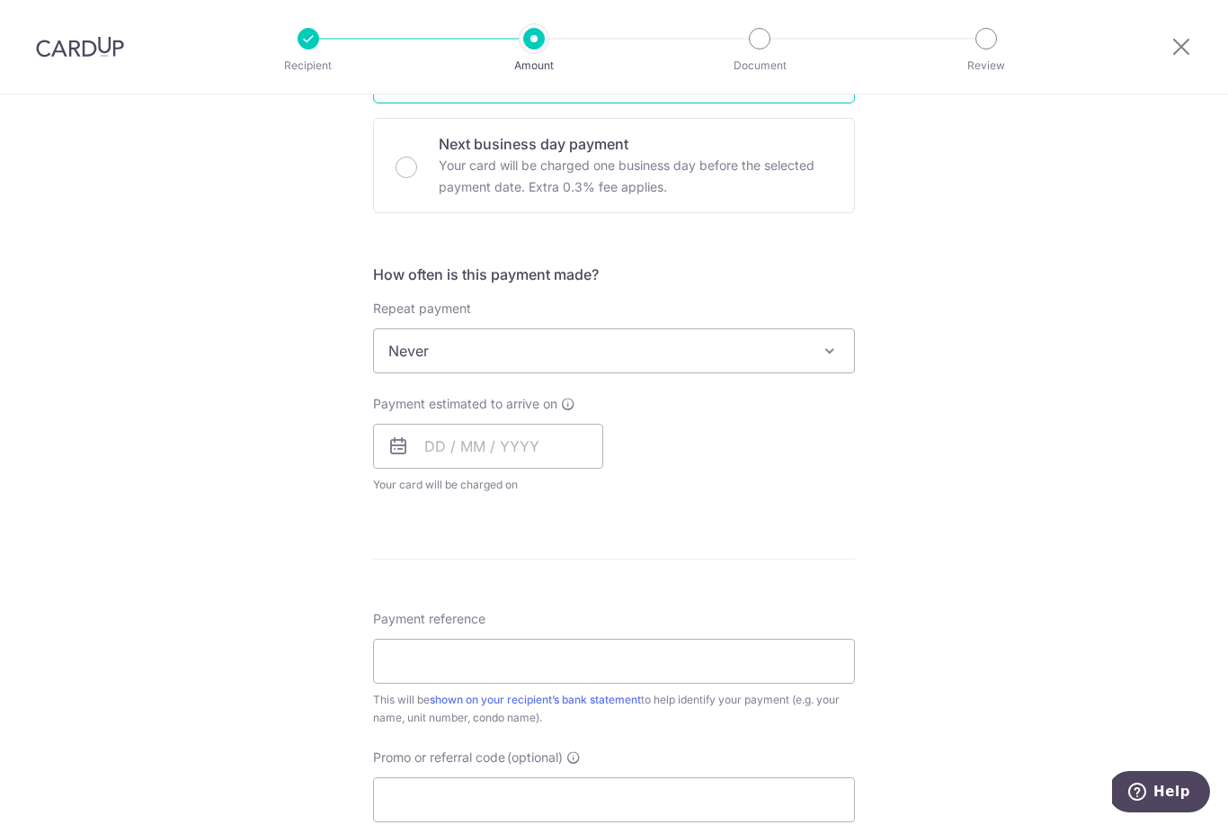
scroll to position [554, 0]
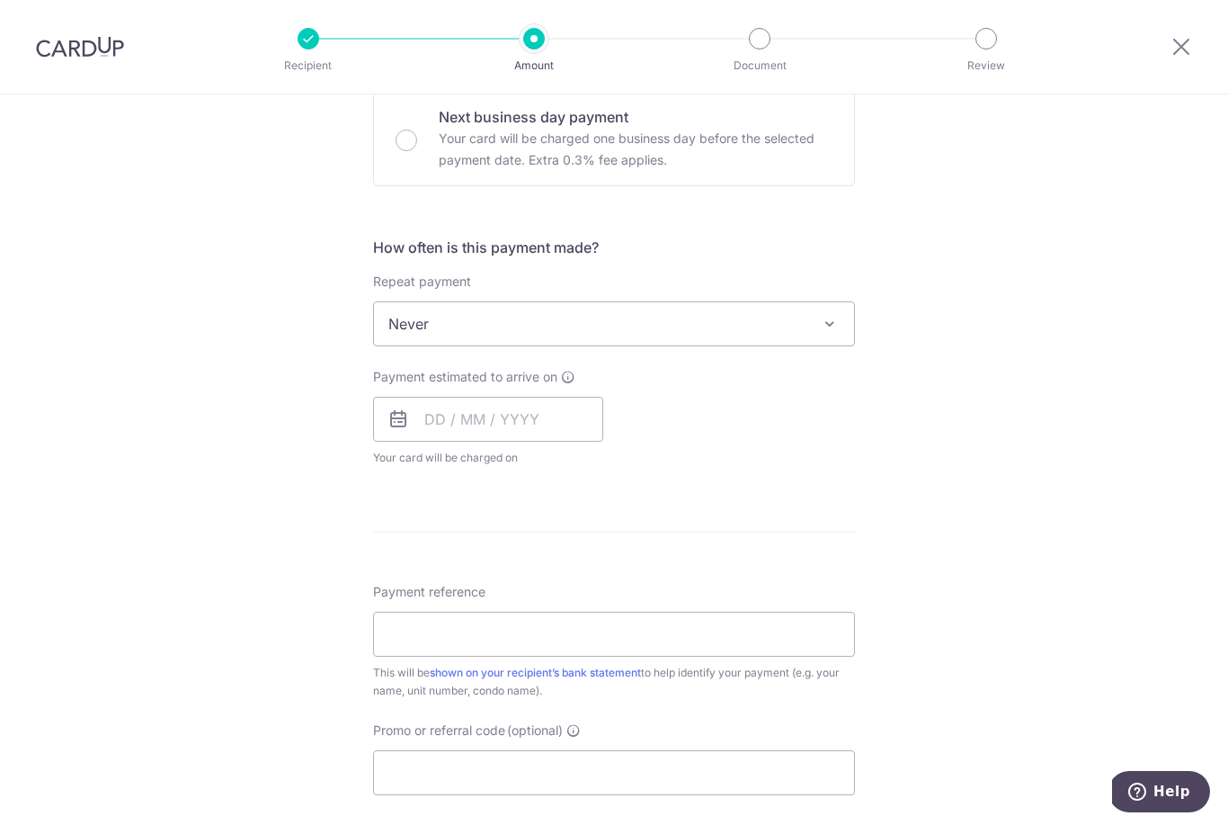
click at [1029, 397] on div "Tell us more about your payment Enter payment amount SGD 1,000.00 1000.00 Selec…" at bounding box center [614, 354] width 1228 height 1627
click at [830, 333] on span at bounding box center [830, 324] width 22 height 22
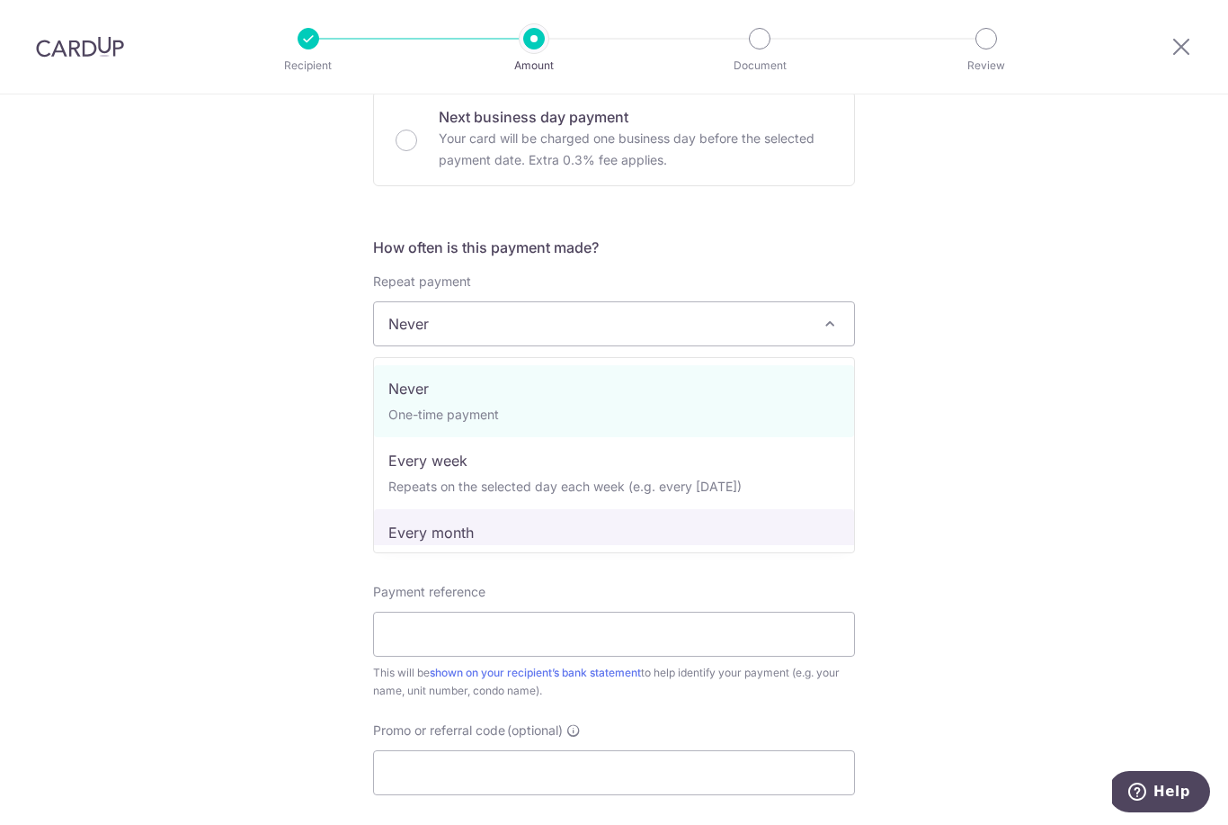
select select "3"
type input "[DATE]"
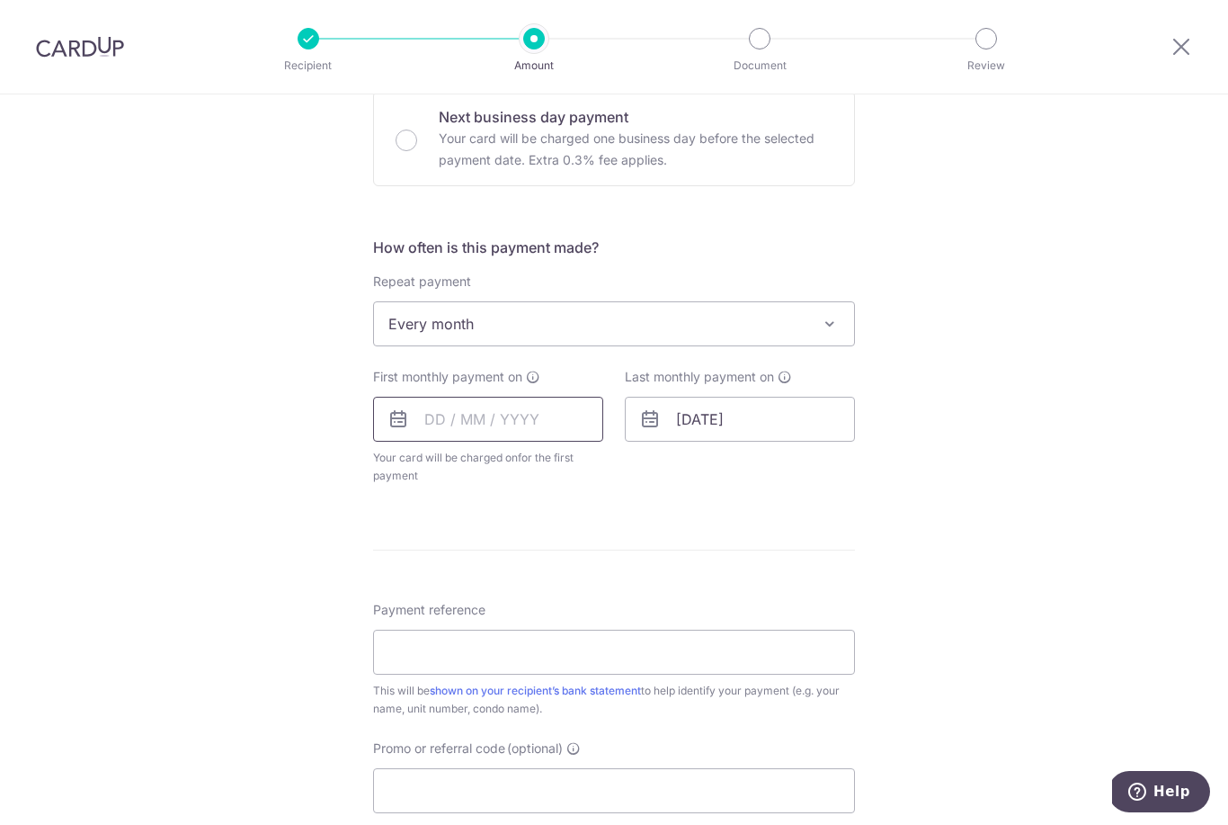
click at [503, 435] on input "text" at bounding box center [488, 419] width 230 height 45
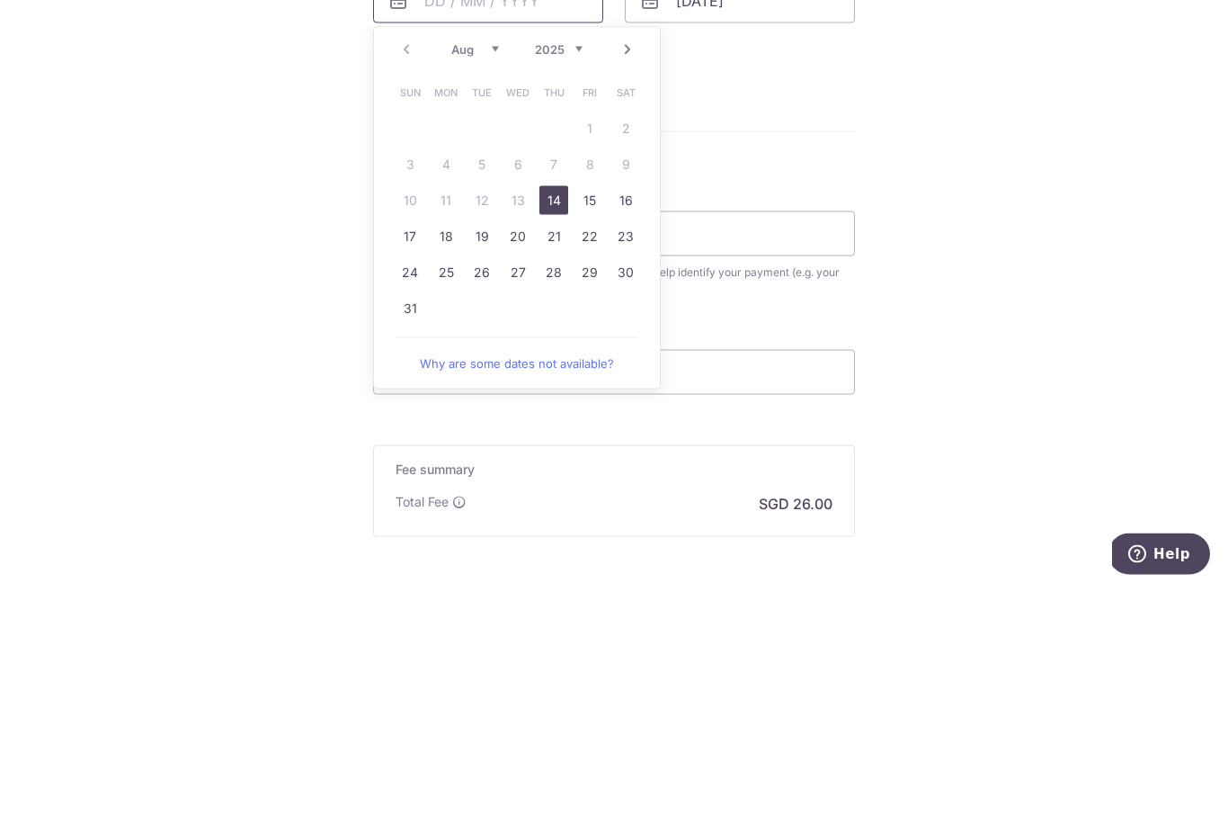
scroll to position [730, 0]
click at [480, 500] on link "26" at bounding box center [482, 514] width 29 height 29
type input "[DATE]"
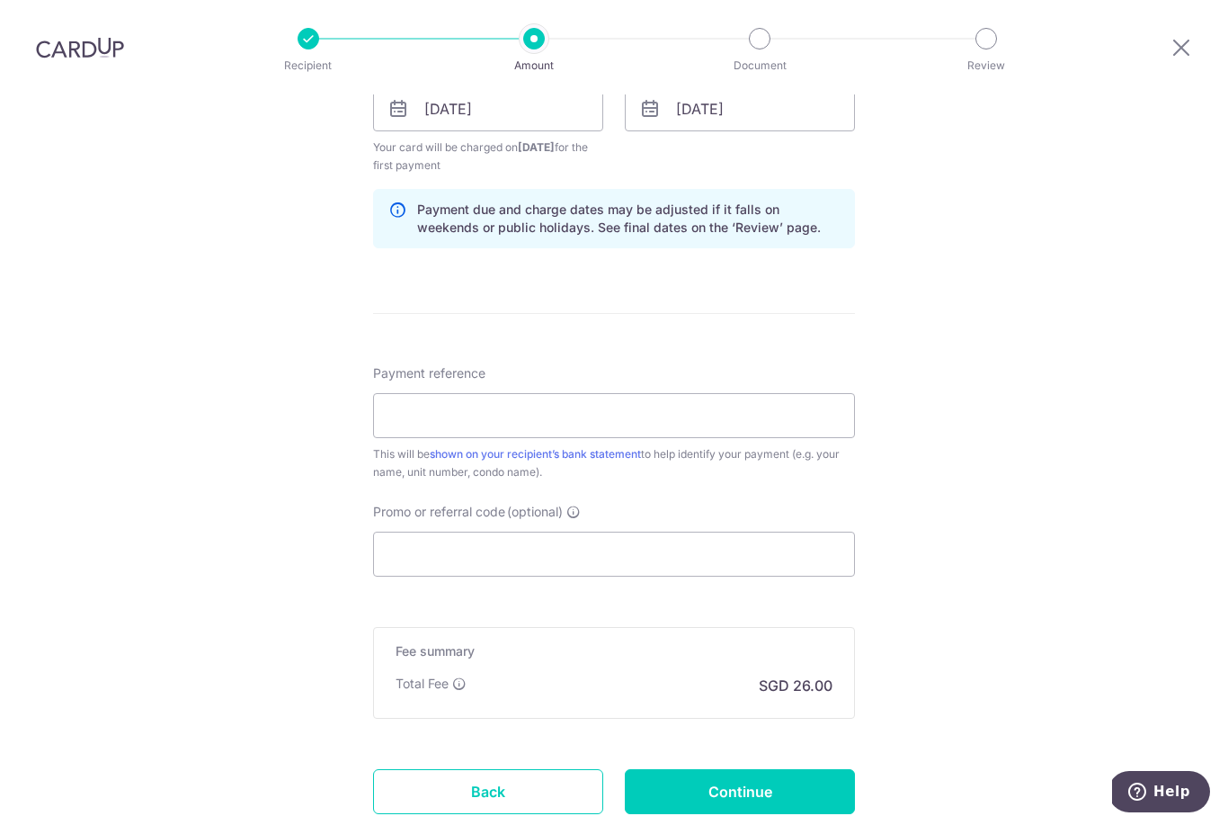
scroll to position [880, 0]
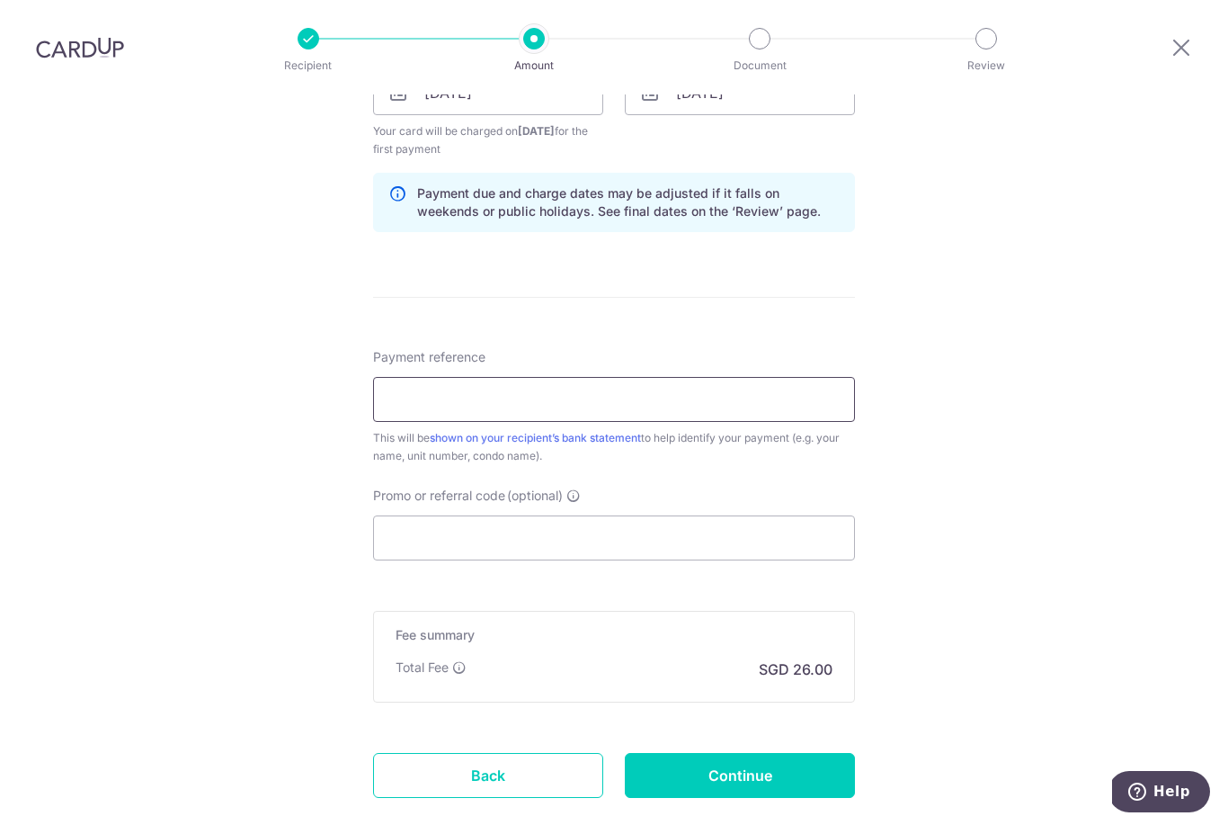
click at [699, 377] on input "Payment reference" at bounding box center [614, 399] width 482 height 45
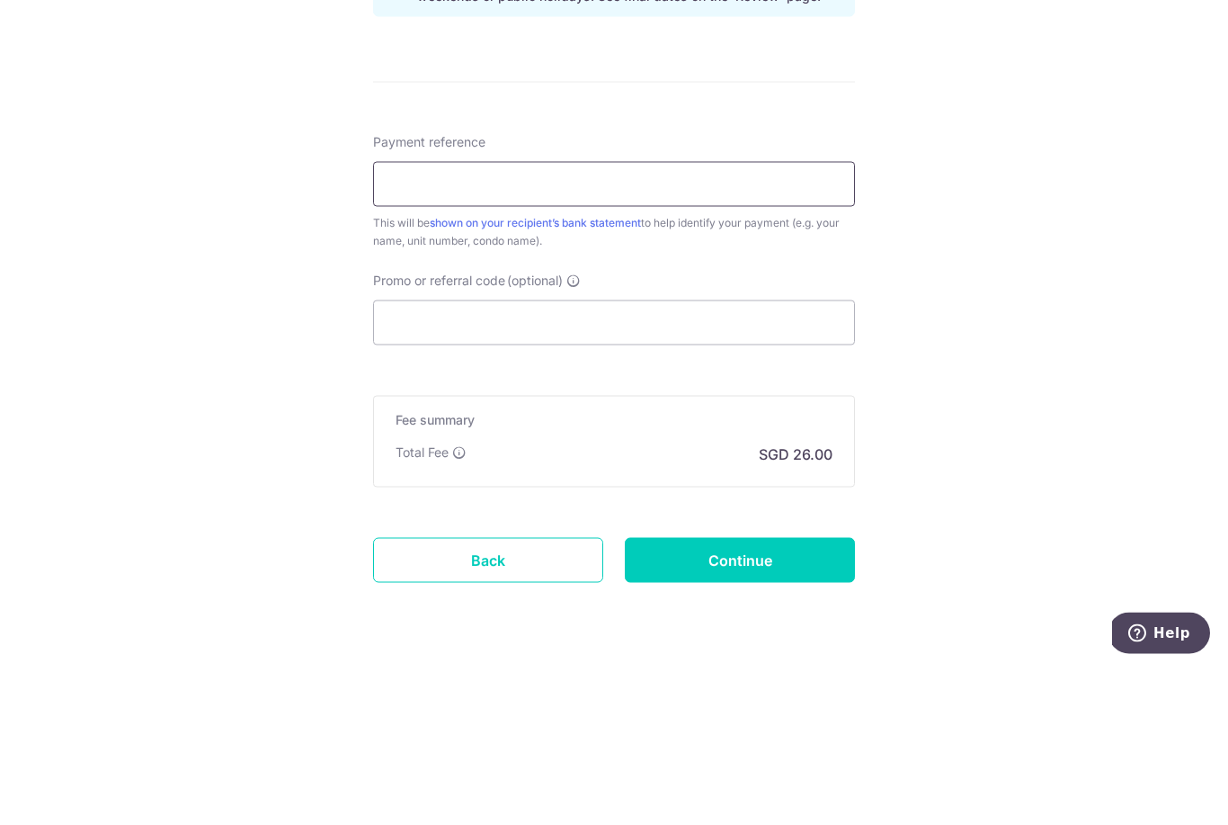
scroll to position [936, 0]
click at [764, 459] on input "Promo or referral code (optional)" at bounding box center [614, 481] width 482 height 45
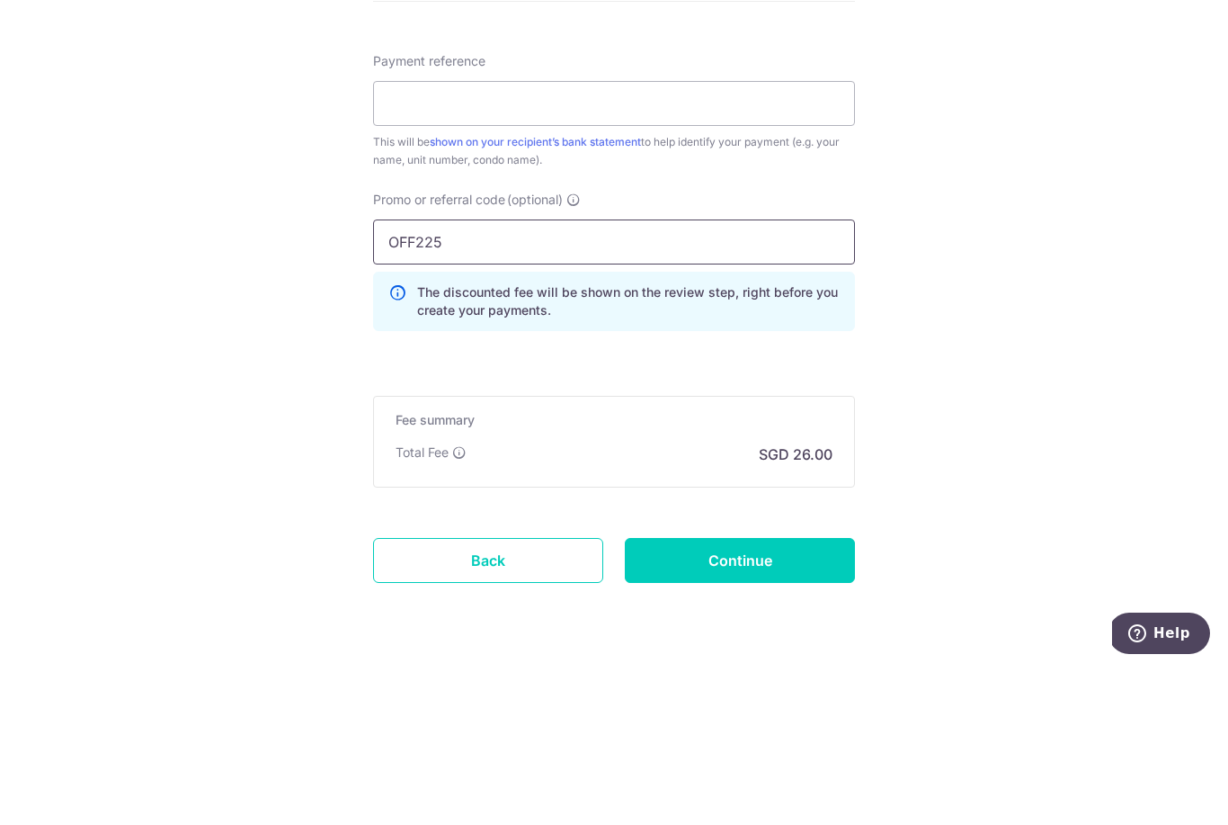
scroll to position [1017, 0]
type input "OFF225"
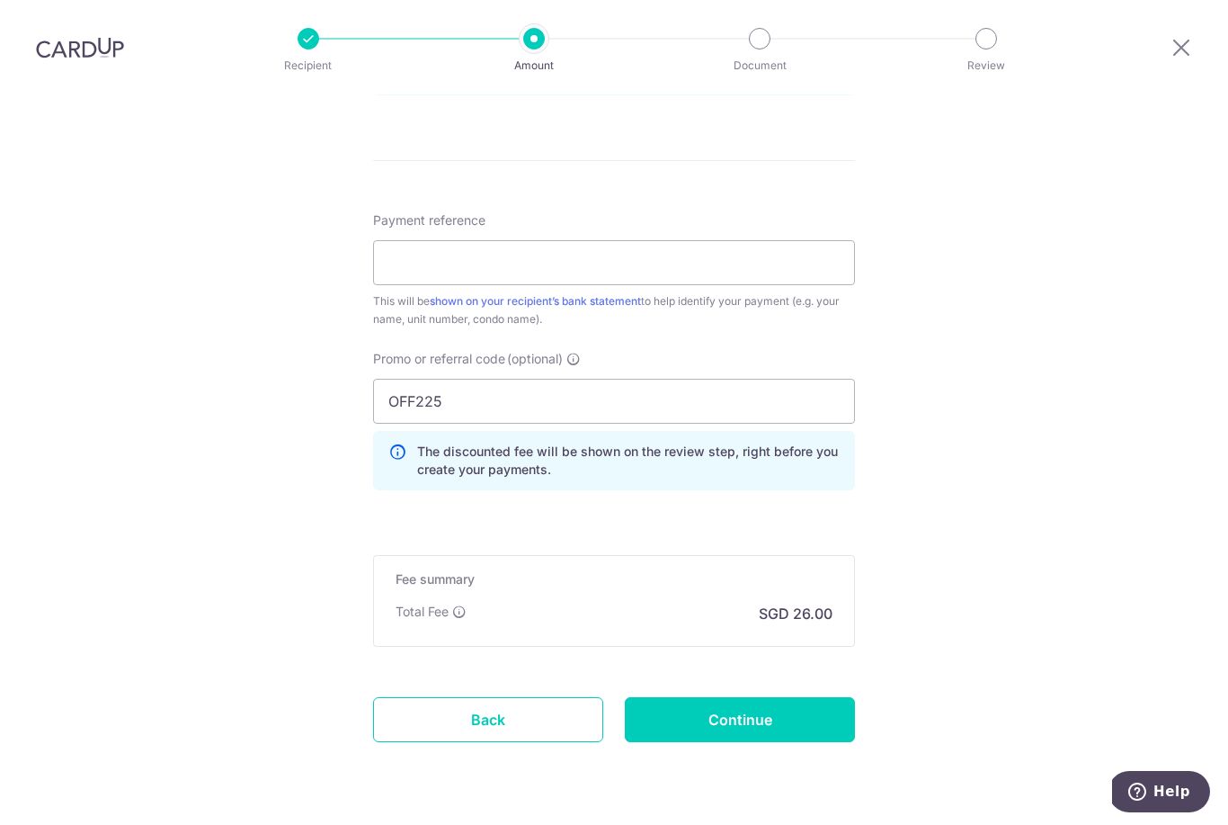
click at [780, 697] on input "Continue" at bounding box center [740, 719] width 230 height 45
type input "Create Schedule"
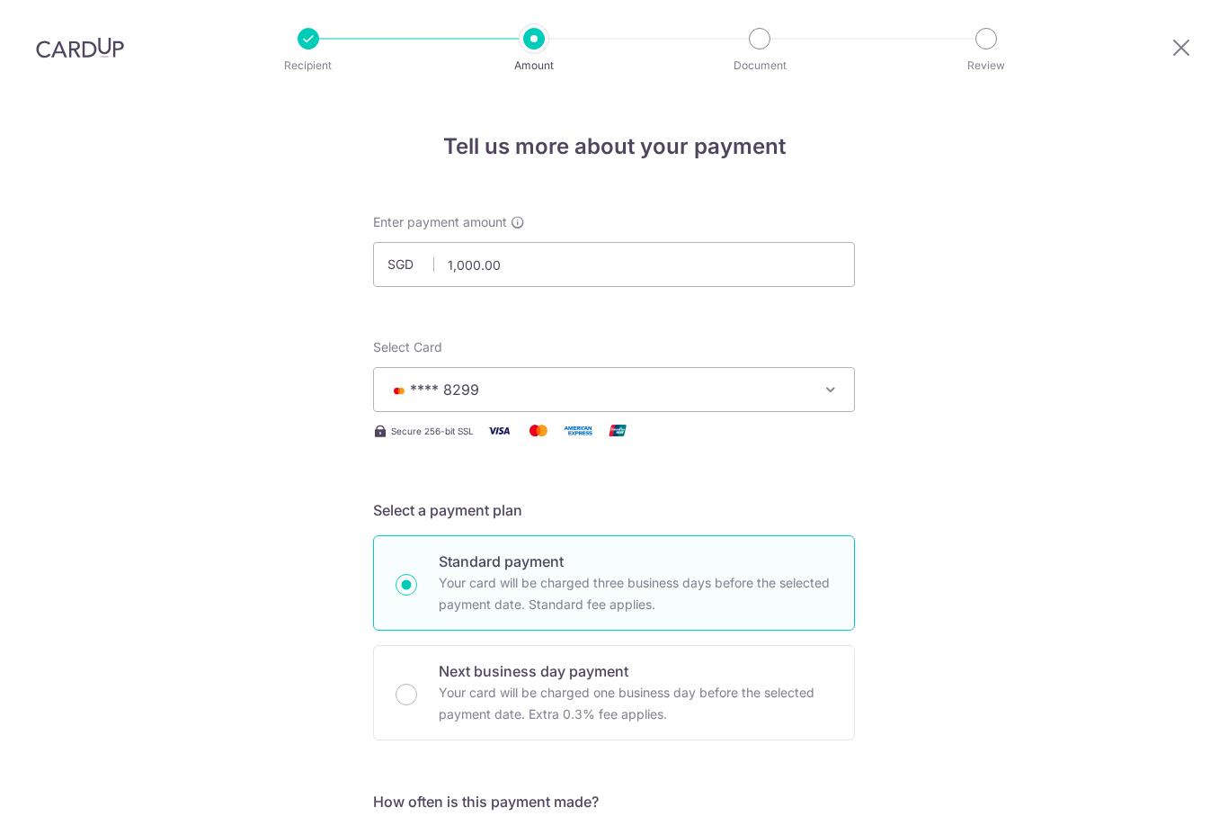
scroll to position [950, 0]
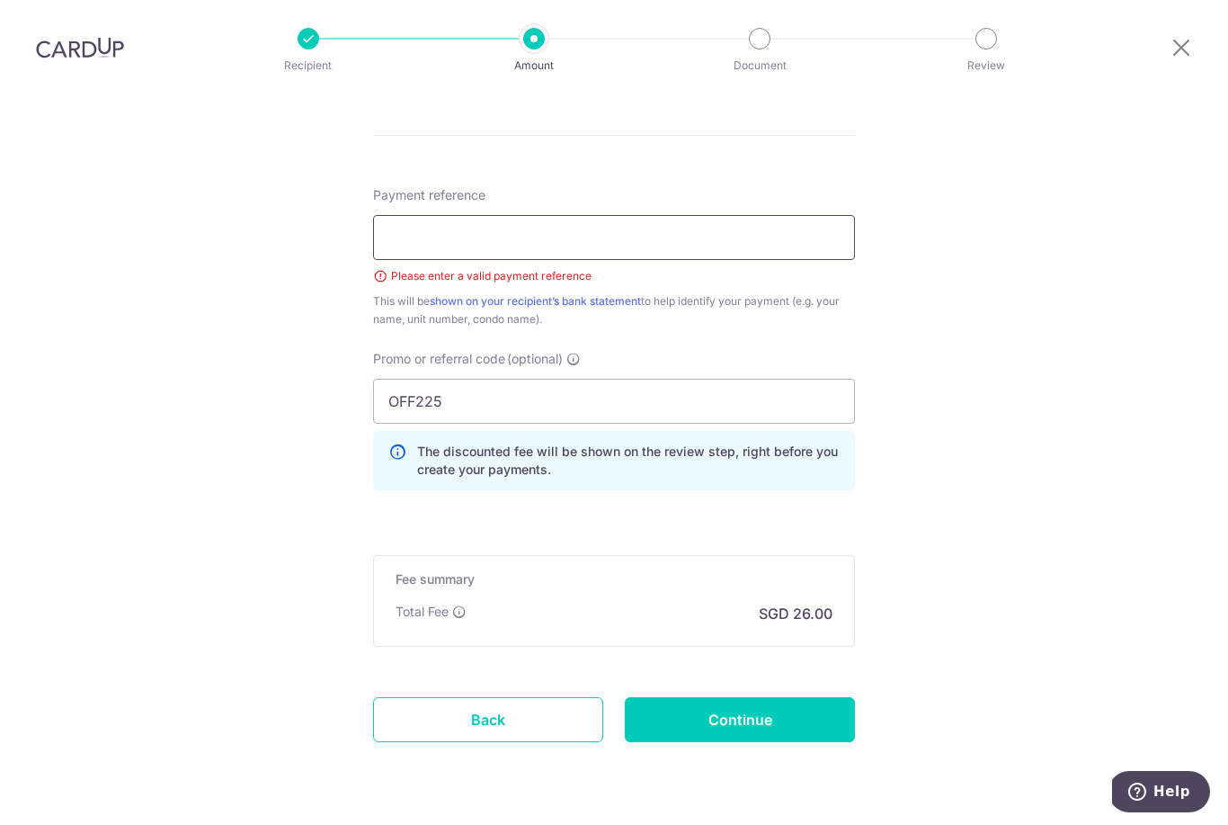
click at [746, 215] on input "Payment reference" at bounding box center [614, 237] width 482 height 45
type input "Rent"
click button "Add Card" at bounding box center [0, 0] width 0 height 0
click at [1119, 348] on div "Tell us more about your payment Enter payment amount SGD 1,000.00 1000.00 Selec…" at bounding box center [614, 10] width 1228 height 1733
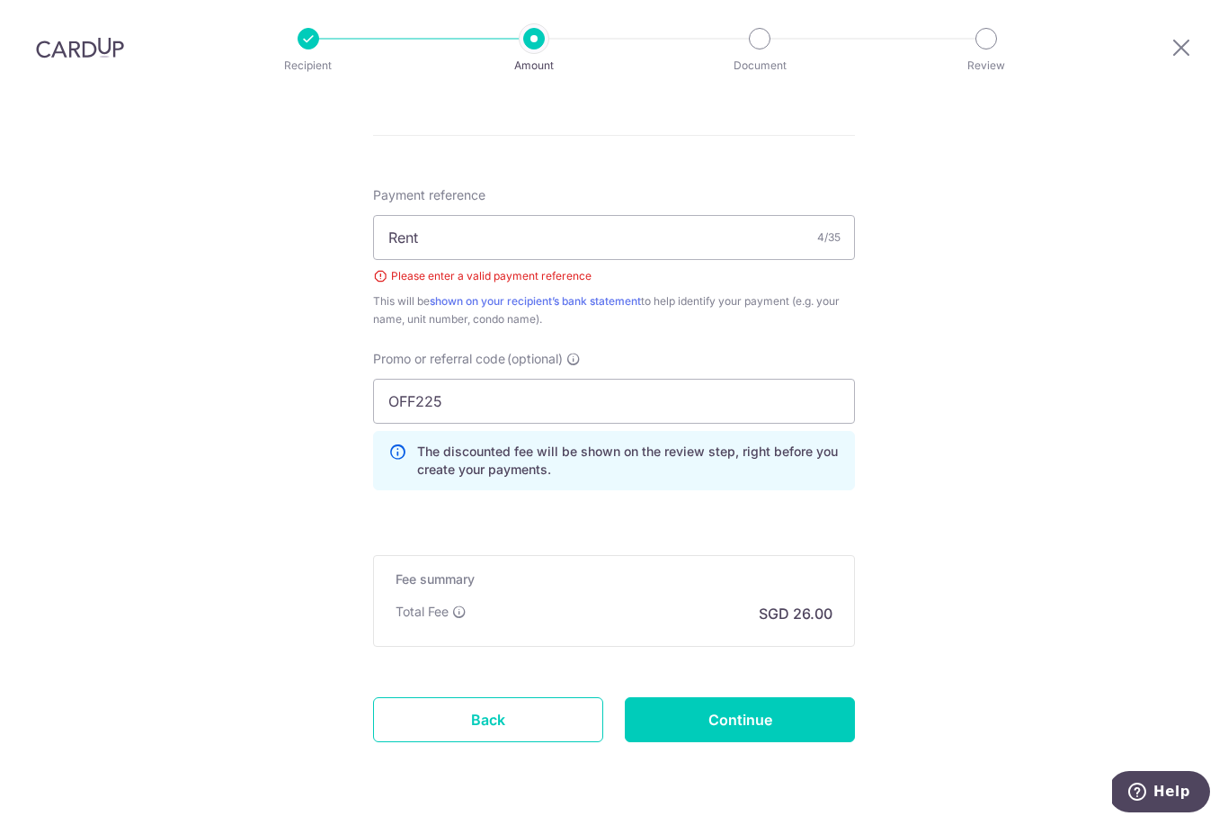
click at [791, 697] on input "Continue" at bounding box center [740, 719] width 230 height 45
type input "Create Schedule"
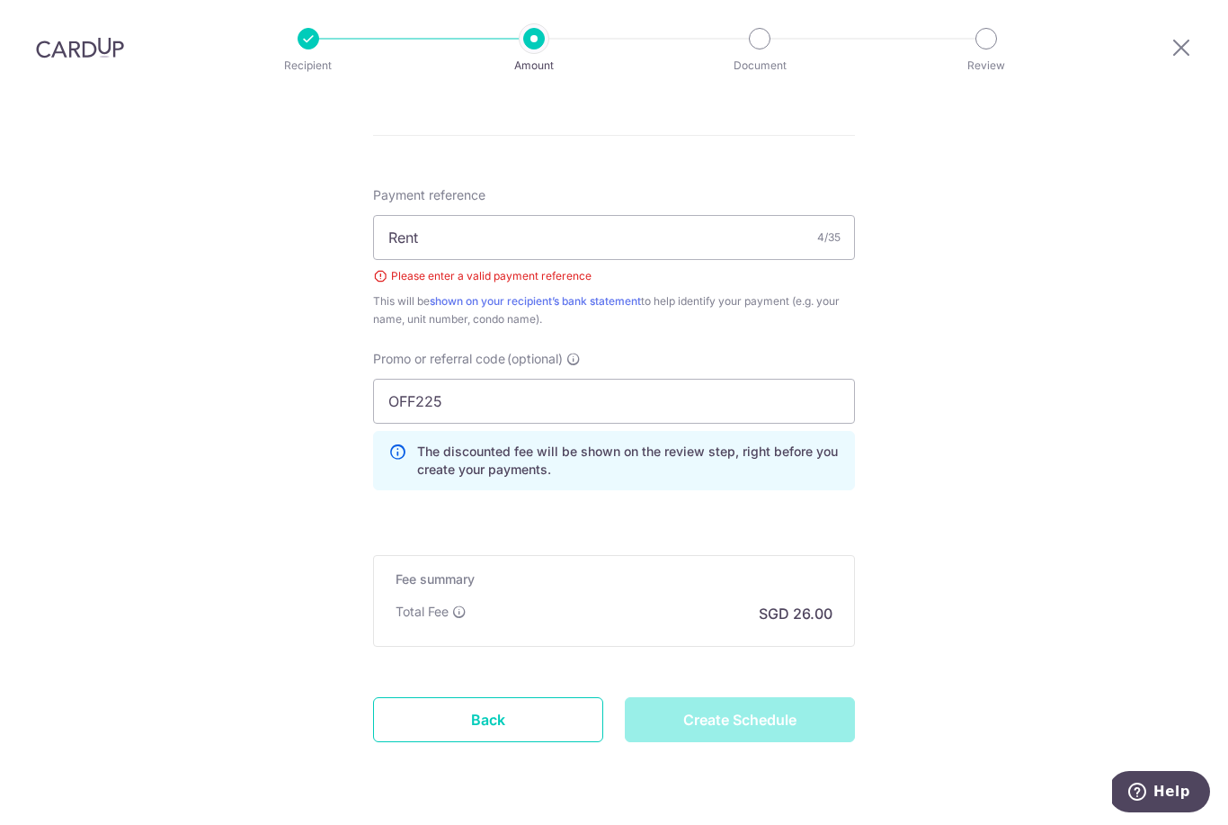
click at [806, 697] on div "Create Schedule" at bounding box center [740, 719] width 252 height 45
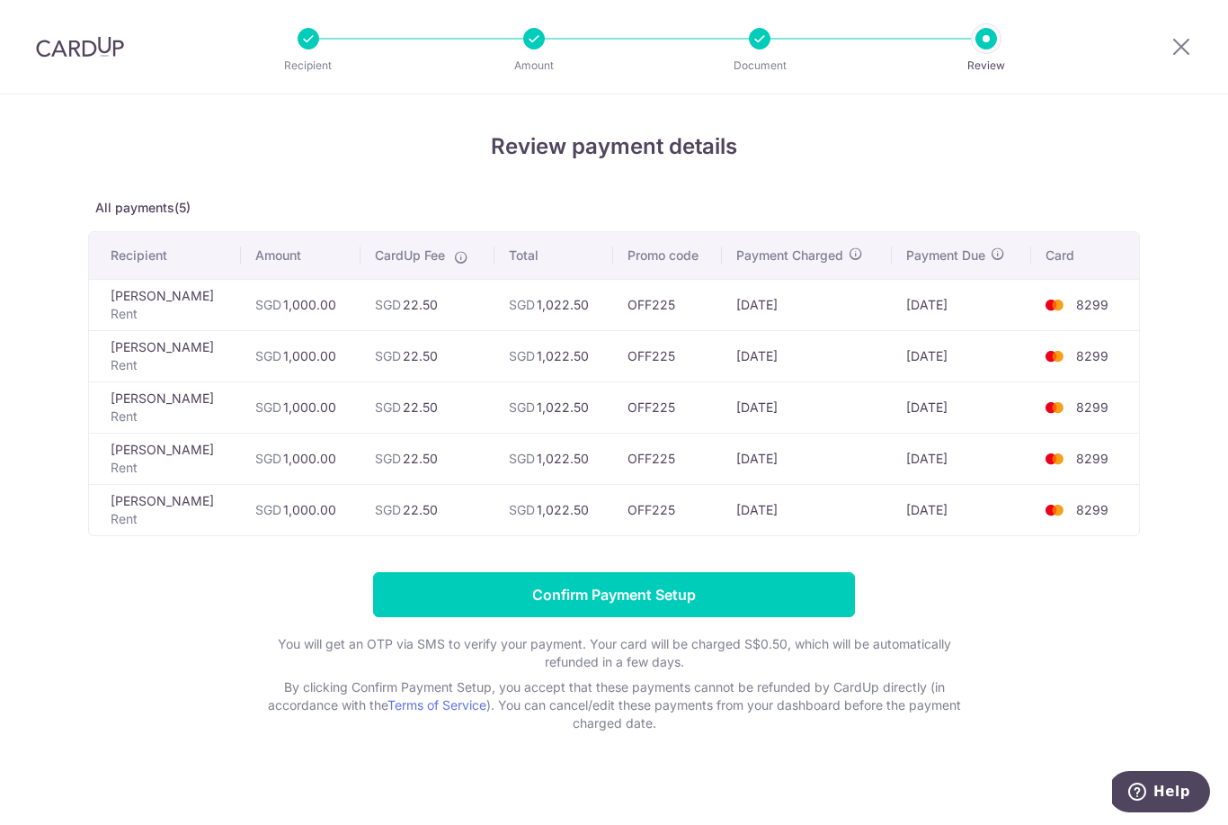
click at [798, 601] on input "Confirm Payment Setup" at bounding box center [614, 594] width 482 height 45
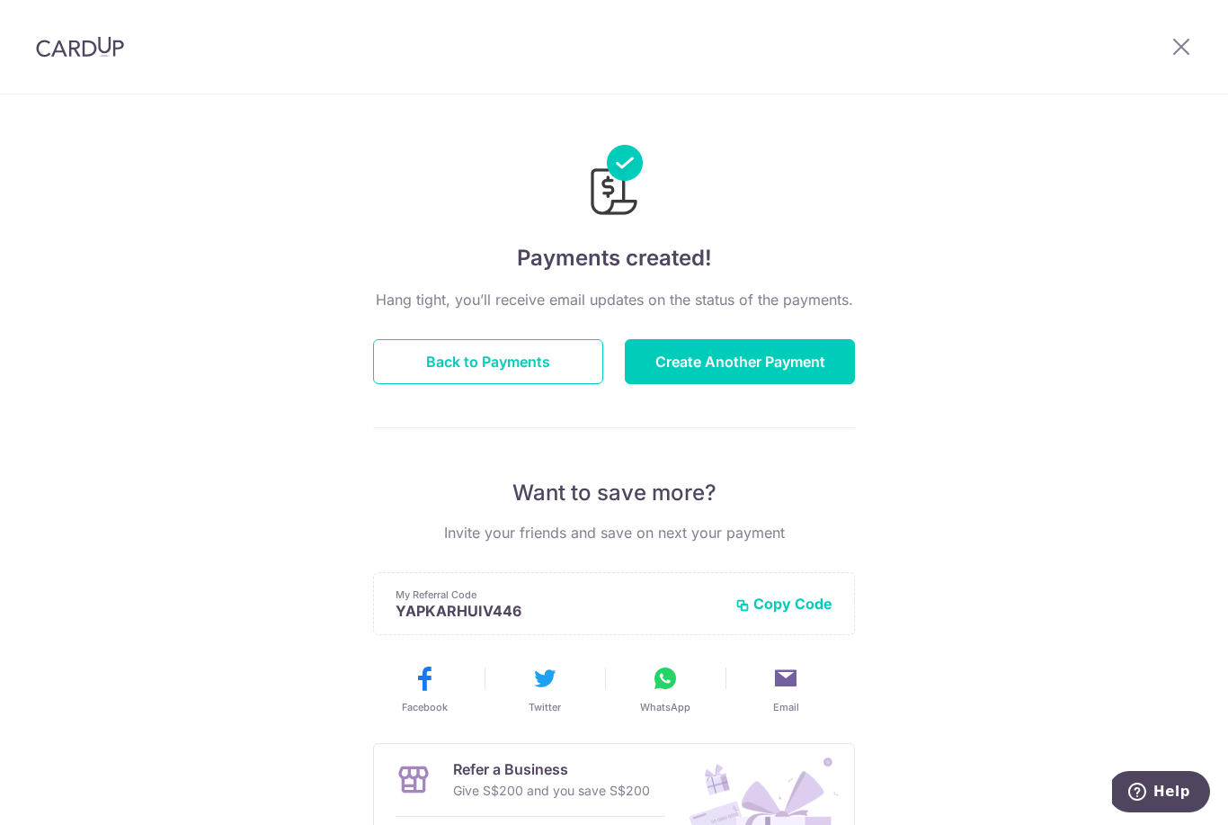
click at [775, 355] on button "Create Another Payment" at bounding box center [740, 361] width 230 height 45
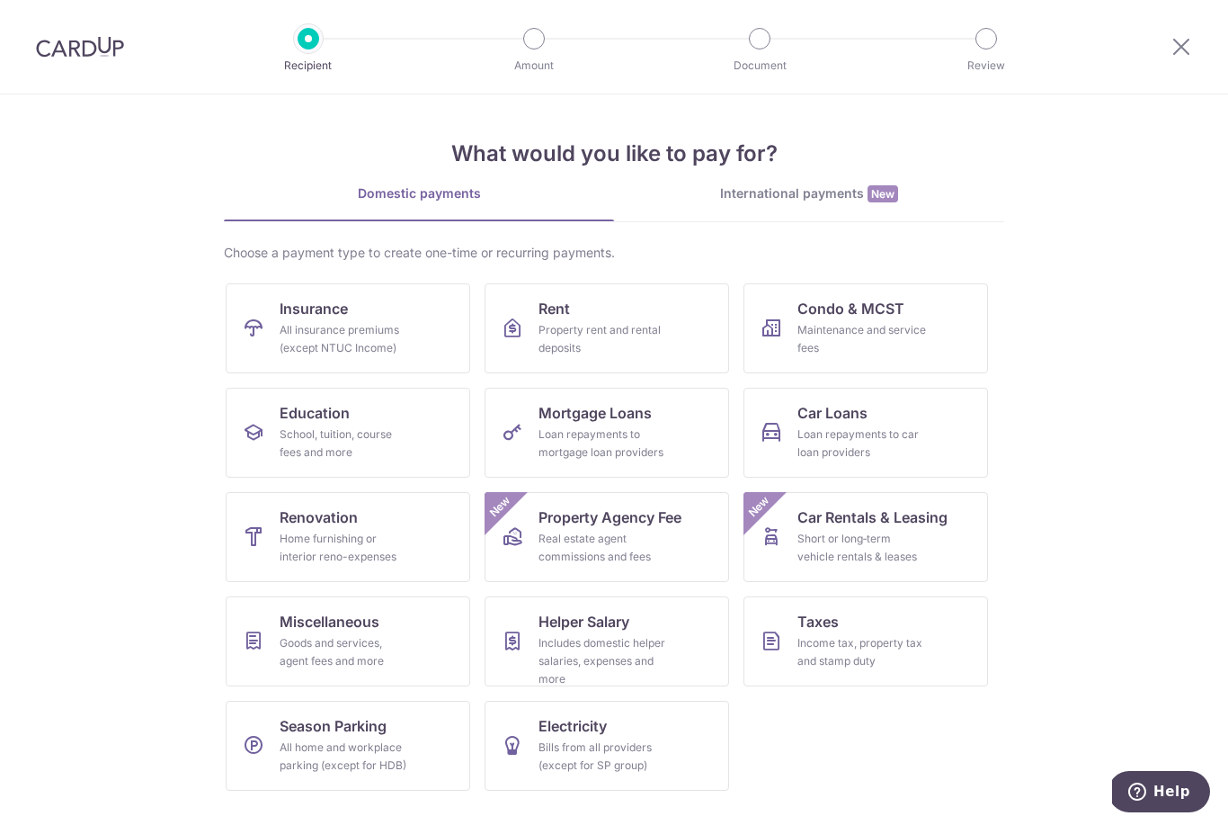
click at [632, 314] on link "Rent Property rent and rental deposits" at bounding box center [607, 328] width 245 height 90
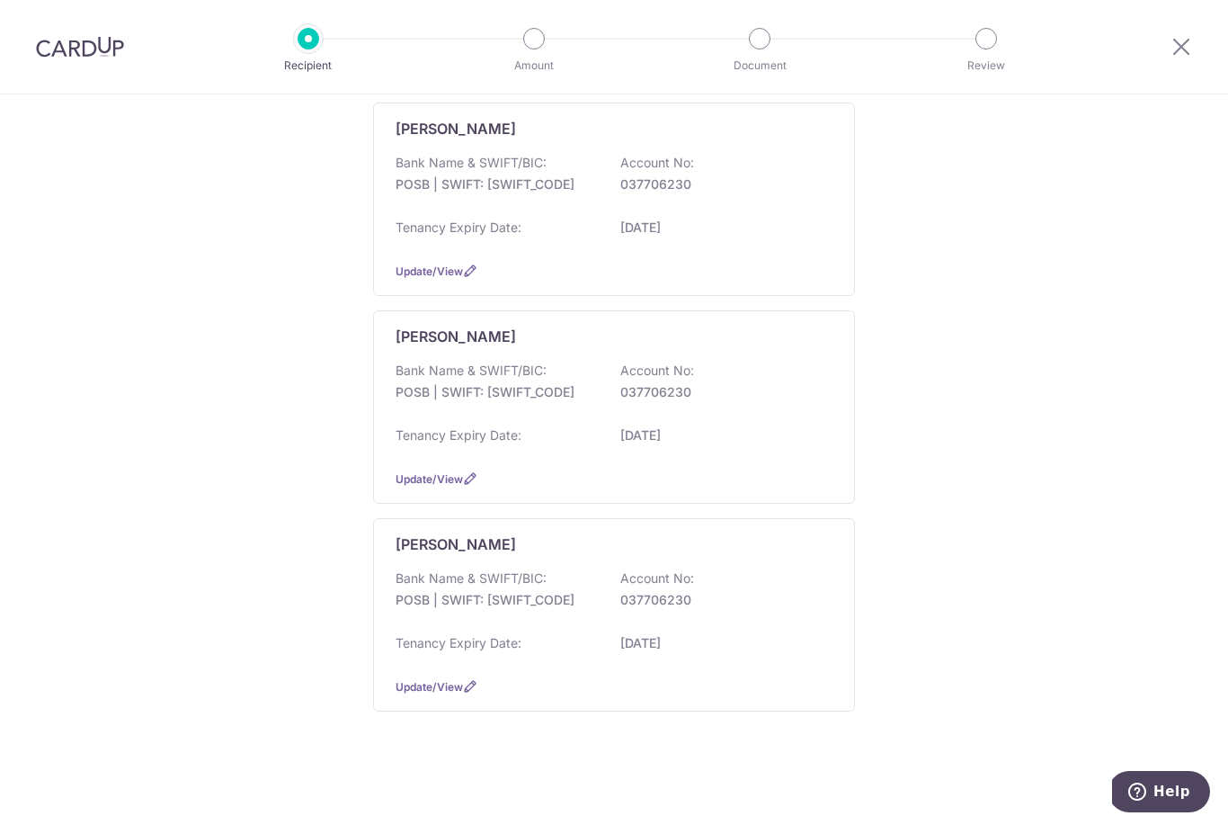
scroll to position [1398, 0]
click at [734, 627] on div "Bank Name & SWIFT/BIC: POSB | SWIFT: [SWIFT_CODE] Account No: 037706230" at bounding box center [614, 598] width 437 height 58
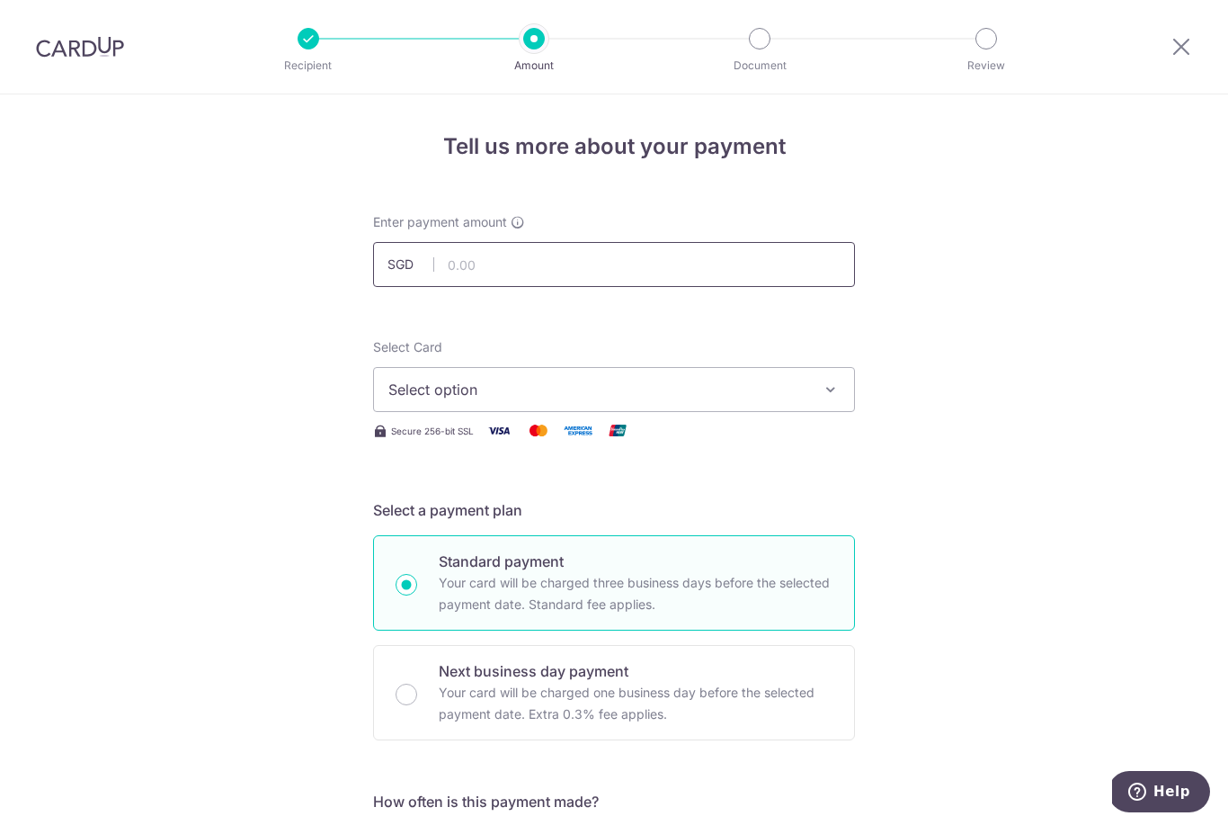
click at [709, 272] on input "text" at bounding box center [614, 264] width 482 height 45
type input "1,000.00"
click at [741, 400] on span "Select option" at bounding box center [597, 390] width 419 height 22
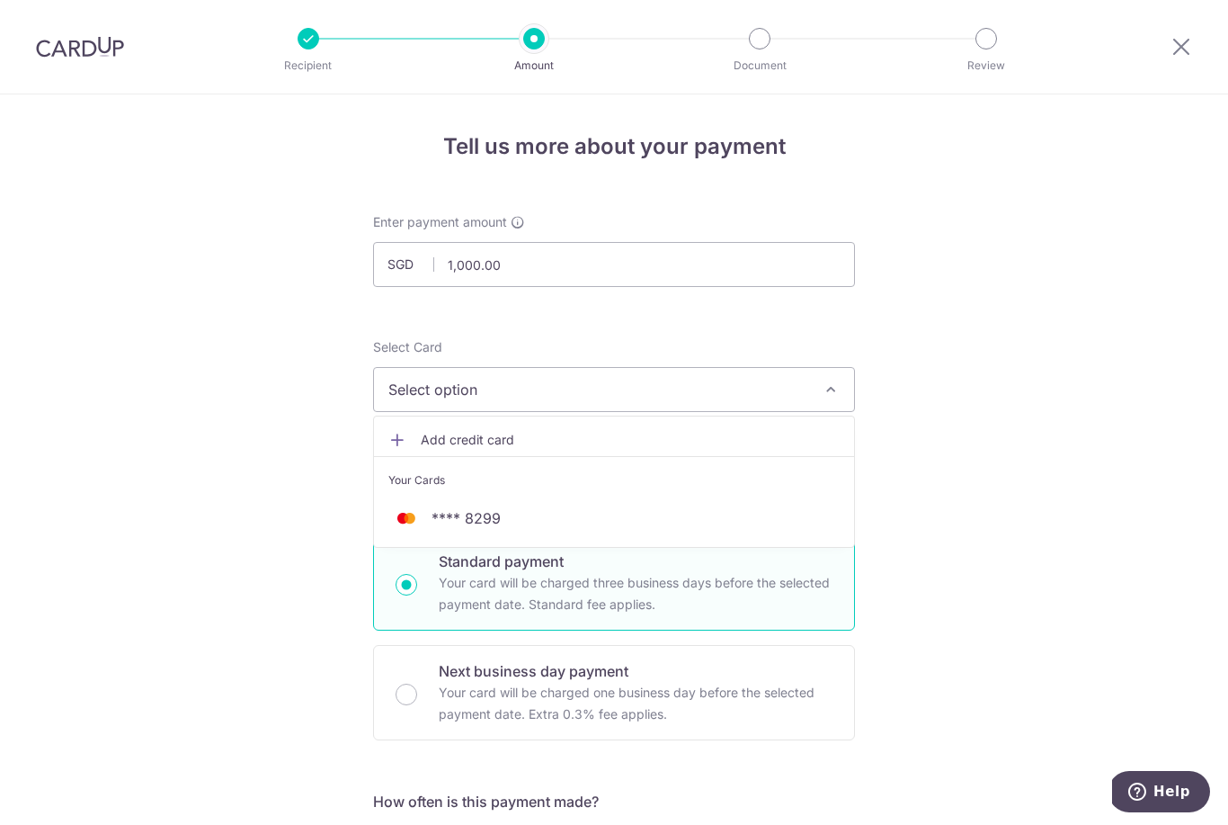
click at [503, 529] on span "**** 8299" at bounding box center [613, 518] width 451 height 22
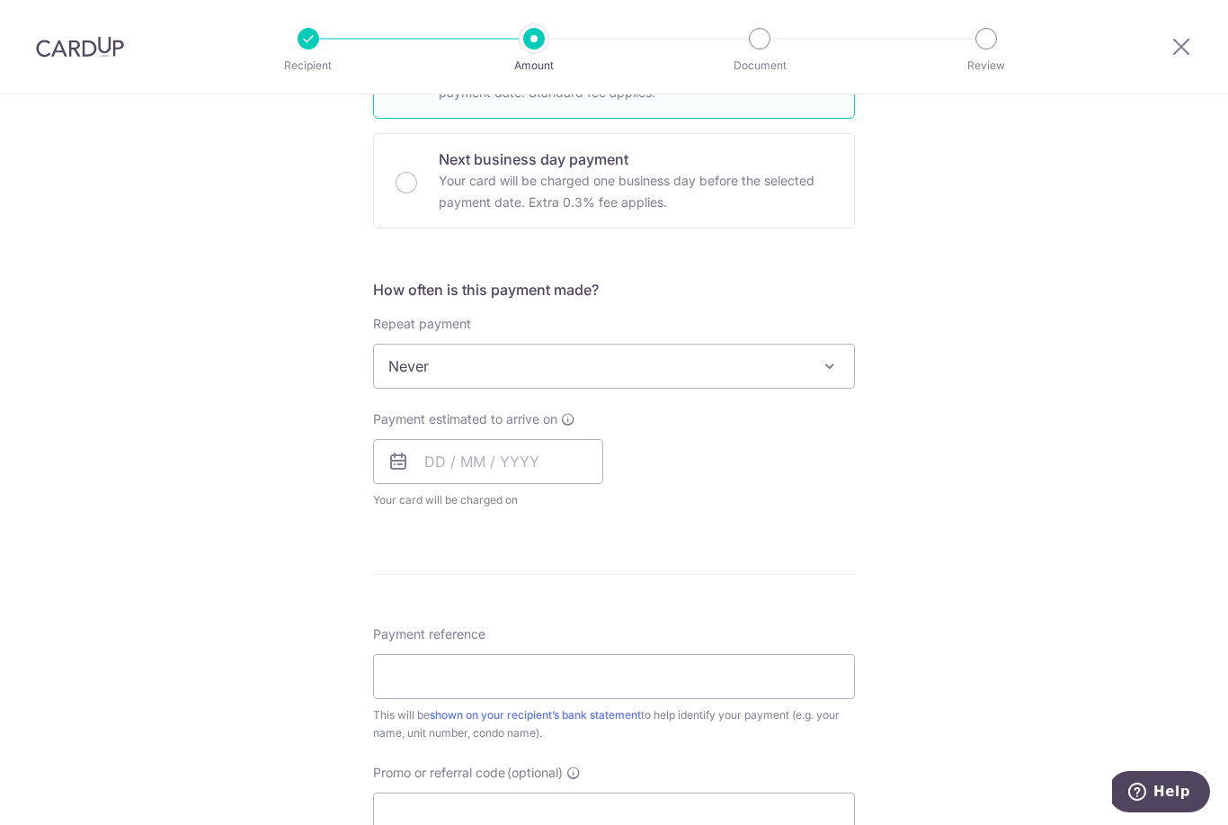
scroll to position [514, 0]
click at [705, 385] on span "Never" at bounding box center [614, 363] width 480 height 43
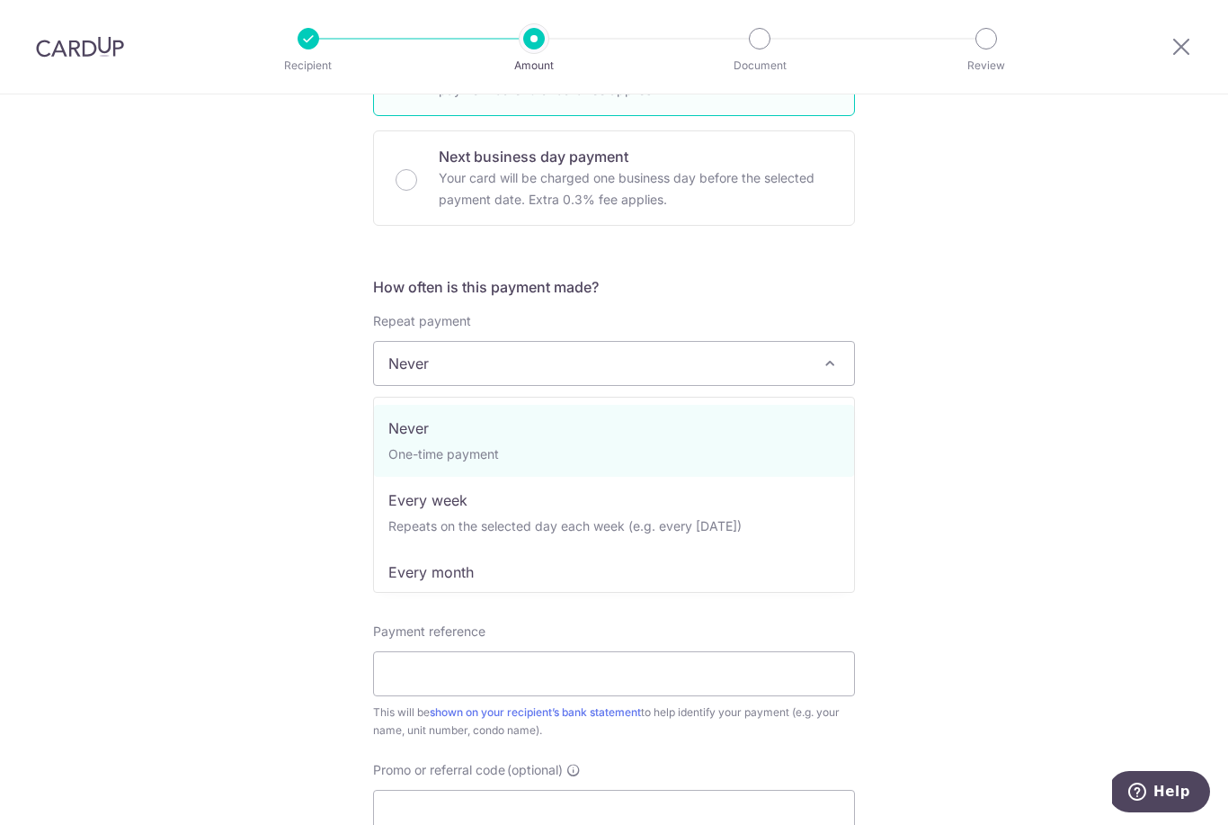
select select "3"
type input "[DATE]"
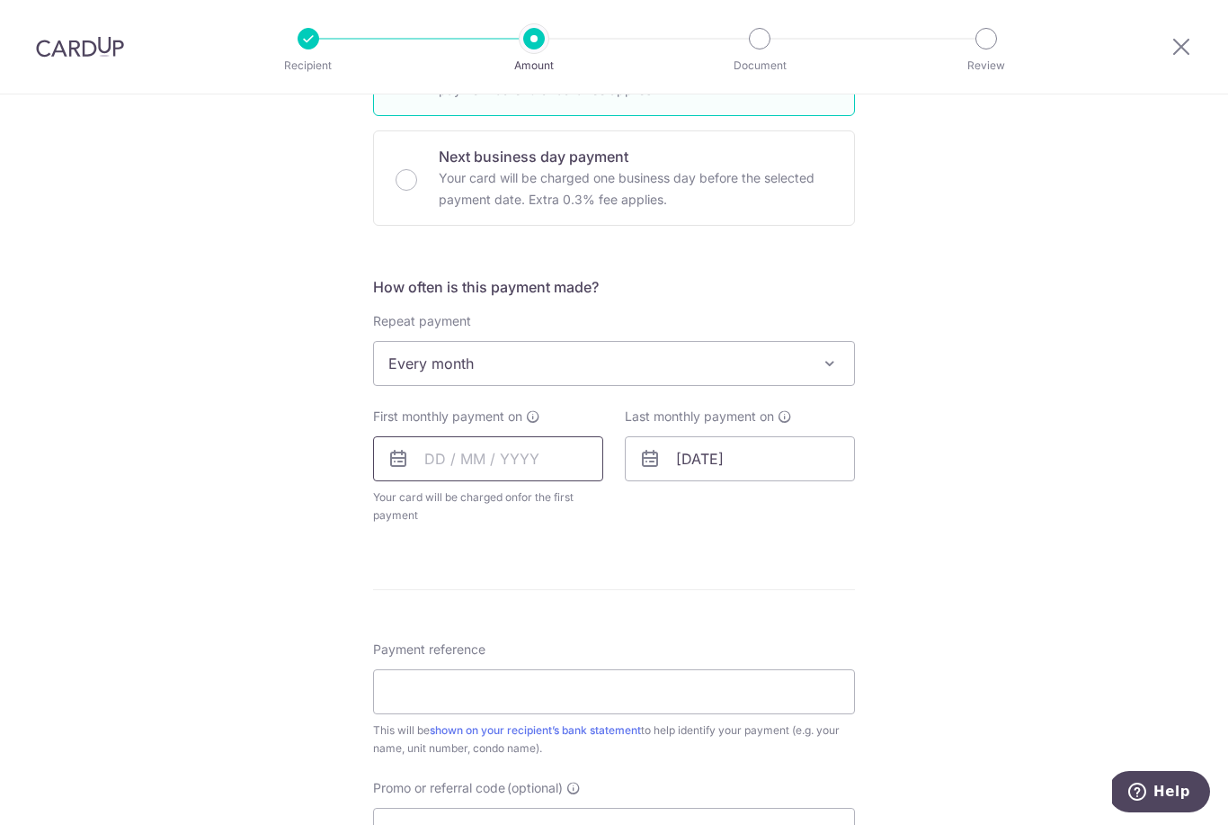
click at [519, 468] on input "text" at bounding box center [488, 458] width 230 height 45
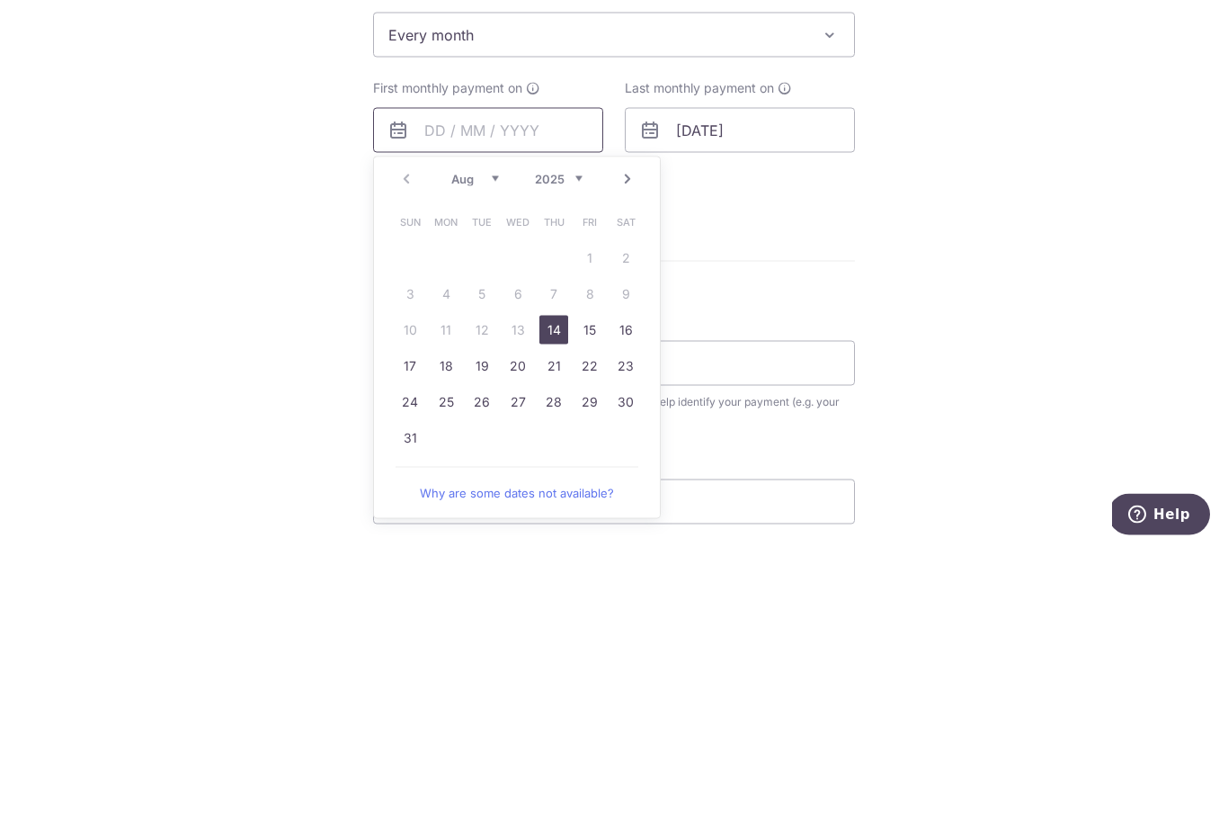
scroll to position [620, 0]
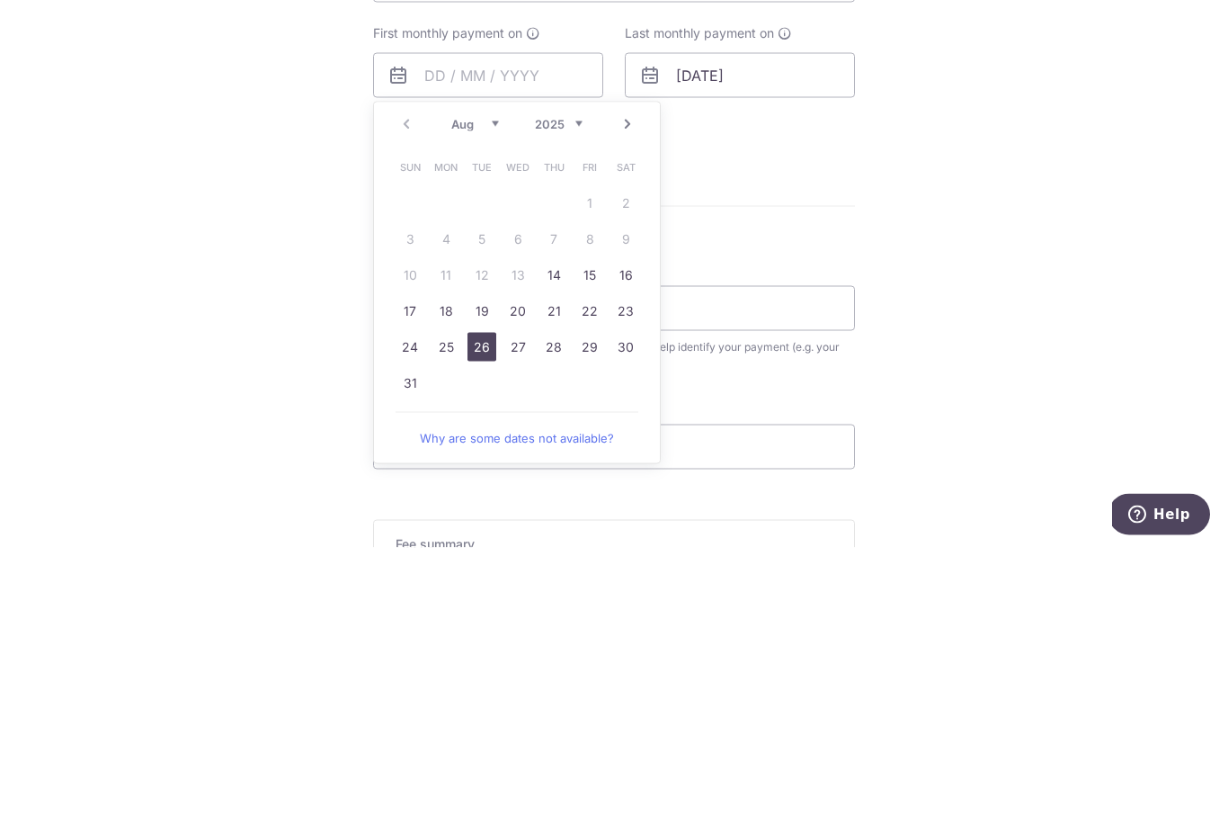
click at [486, 610] on link "26" at bounding box center [482, 624] width 29 height 29
type input "26/08/2025"
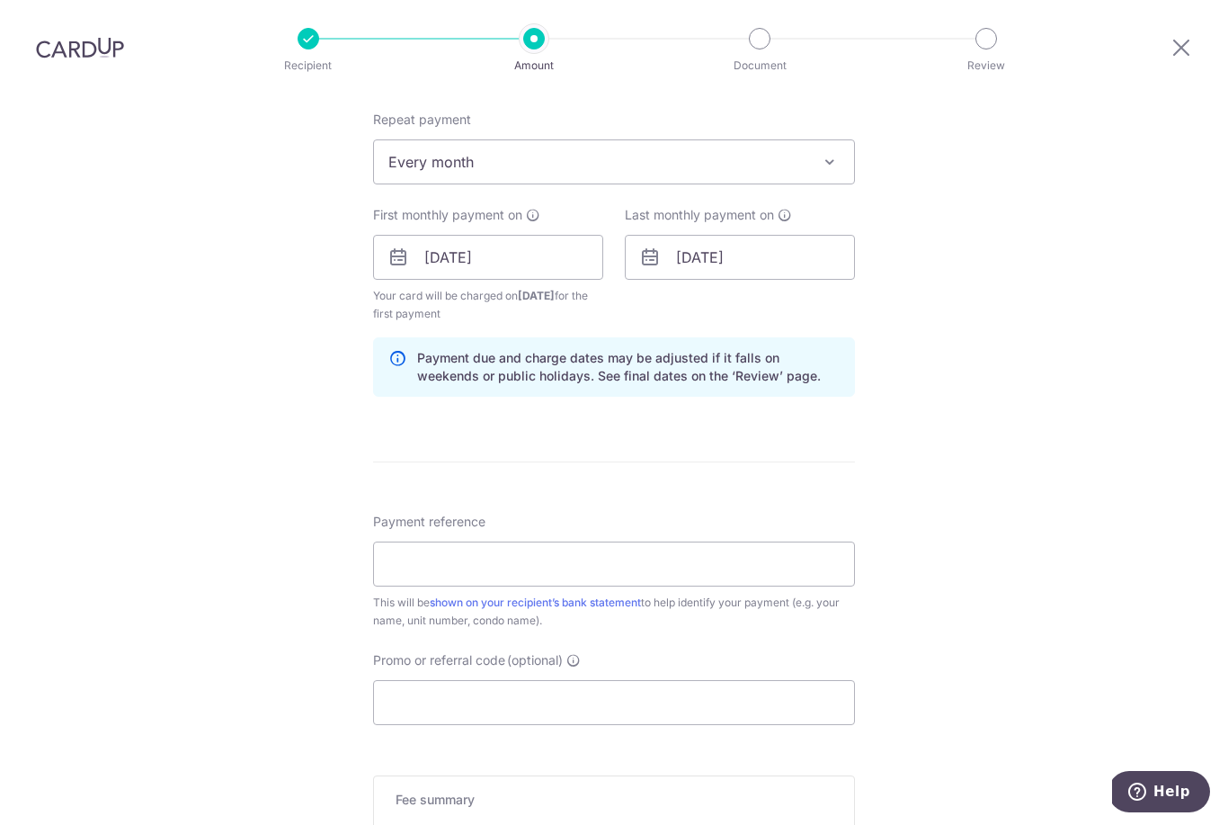
scroll to position [717, 0]
click at [787, 540] on input "Payment reference" at bounding box center [614, 562] width 482 height 45
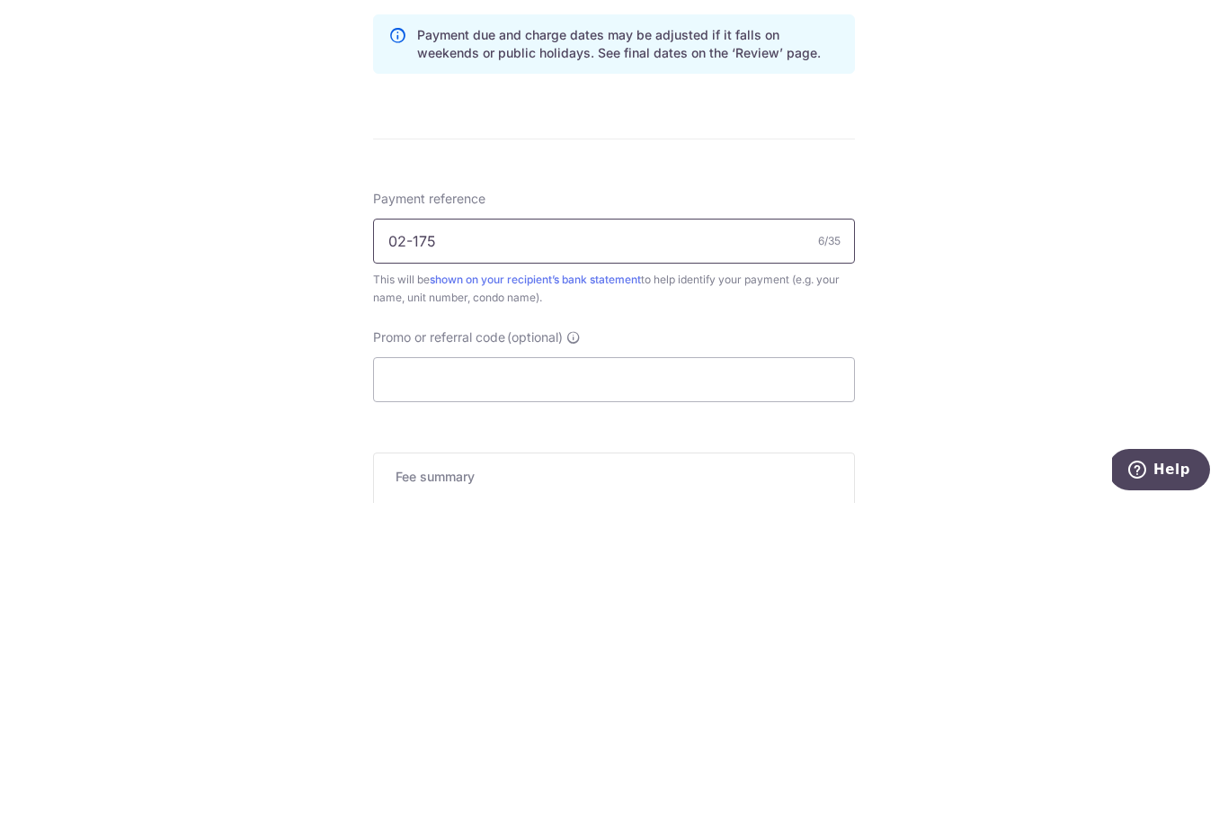
type input "02-175"
click at [701, 679] on input "Promo or referral code (optional)" at bounding box center [614, 701] width 482 height 45
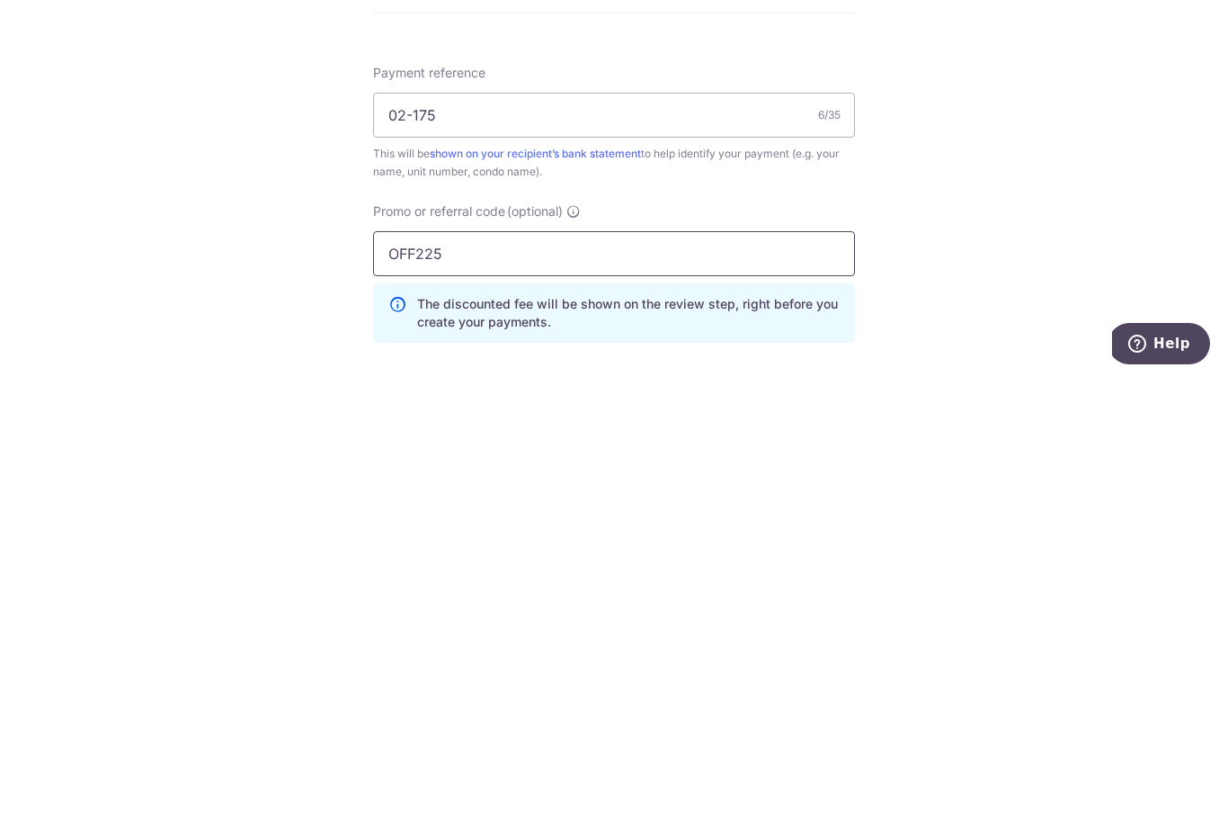
type input "OFF225"
click at [1043, 263] on div "Tell us more about your payment Enter payment amount SGD 1,000.00 1000.00 Selec…" at bounding box center [614, 277] width 1228 height 1799
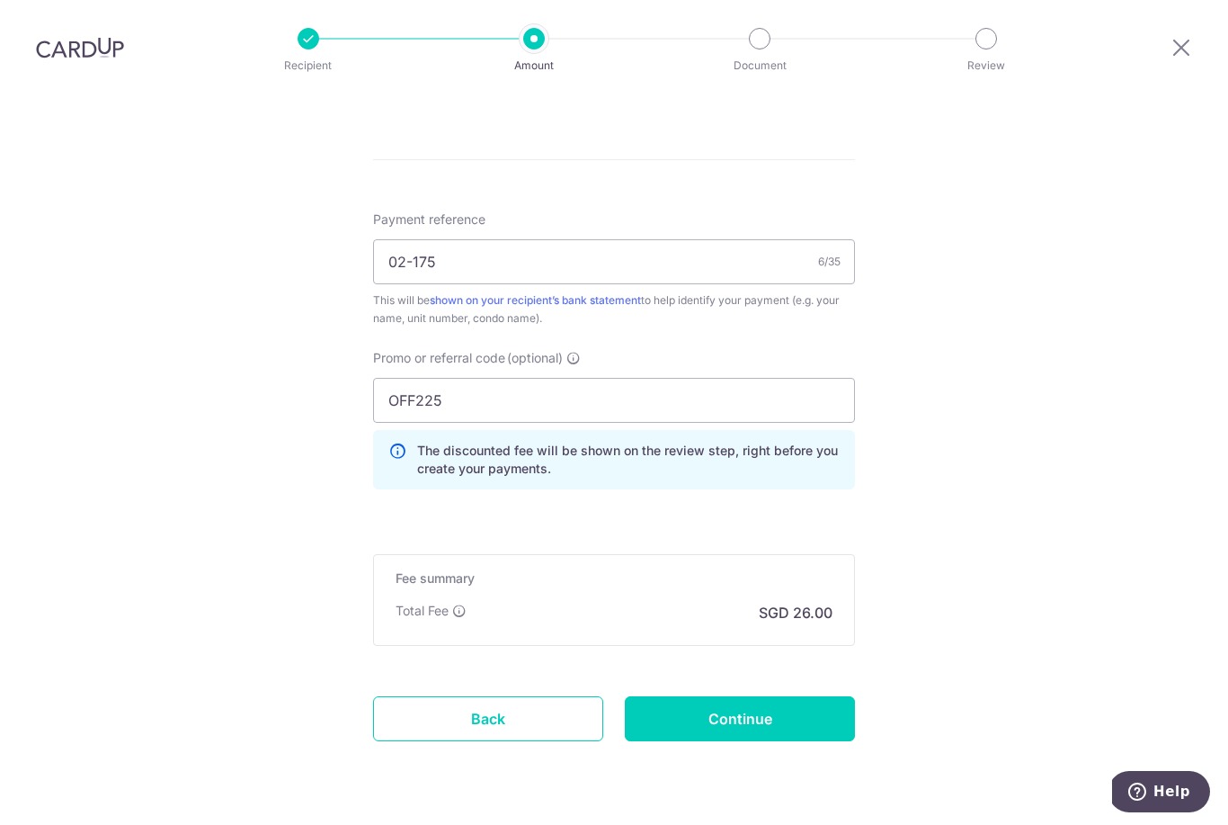
scroll to position [1017, 0]
click at [794, 697] on input "Continue" at bounding box center [740, 719] width 230 height 45
type input "Create Schedule"
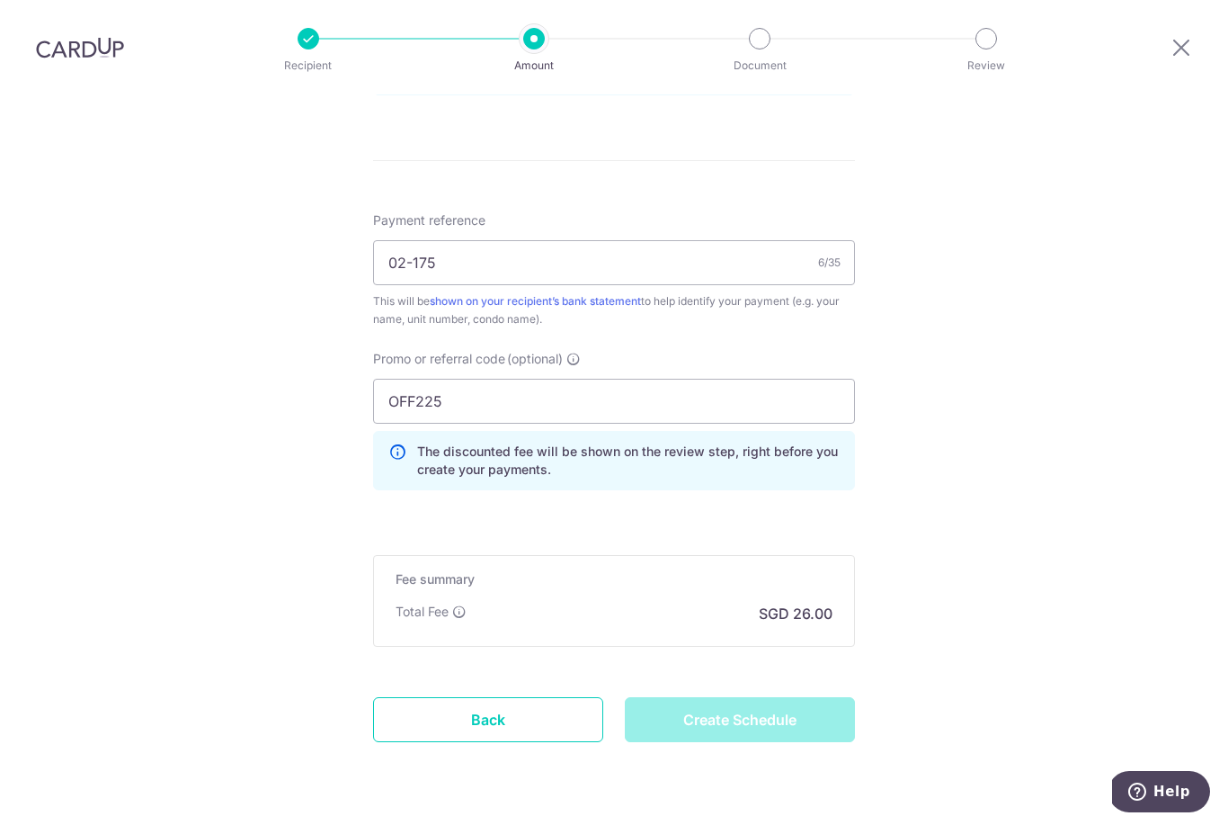
click at [796, 697] on div "Create Schedule" at bounding box center [740, 719] width 252 height 45
click at [736, 697] on div "Create Schedule" at bounding box center [740, 719] width 252 height 45
click at [731, 727] on div "Create Schedule" at bounding box center [740, 719] width 252 height 45
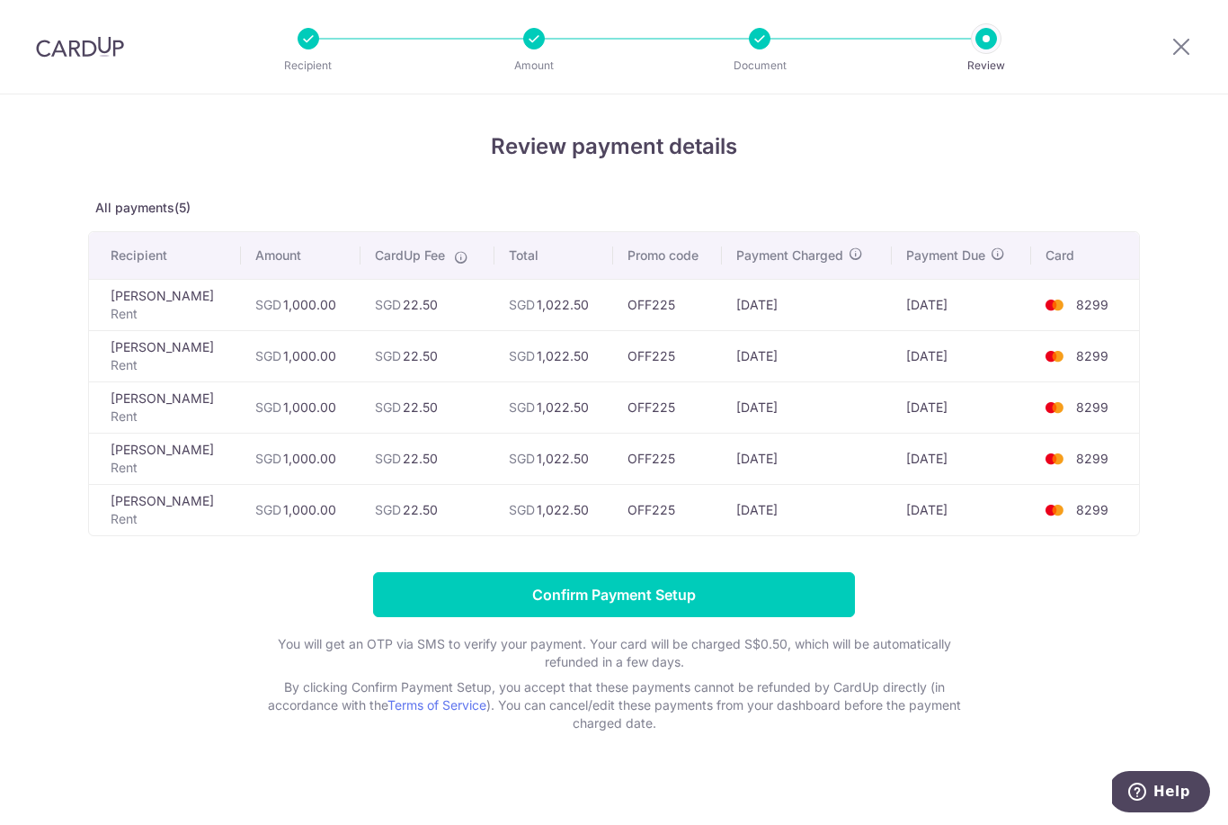
click at [791, 599] on input "Confirm Payment Setup" at bounding box center [614, 594] width 482 height 45
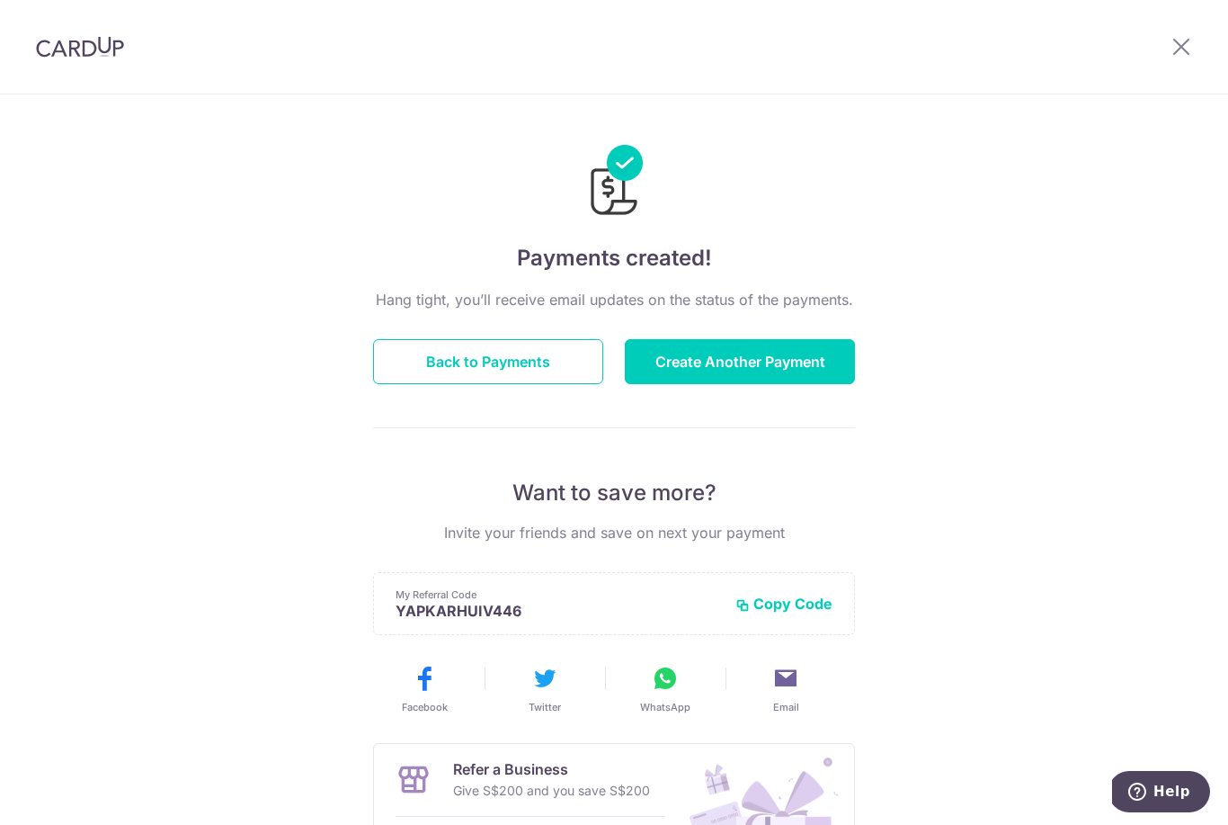
click at [748, 370] on button "Create Another Payment" at bounding box center [740, 361] width 230 height 45
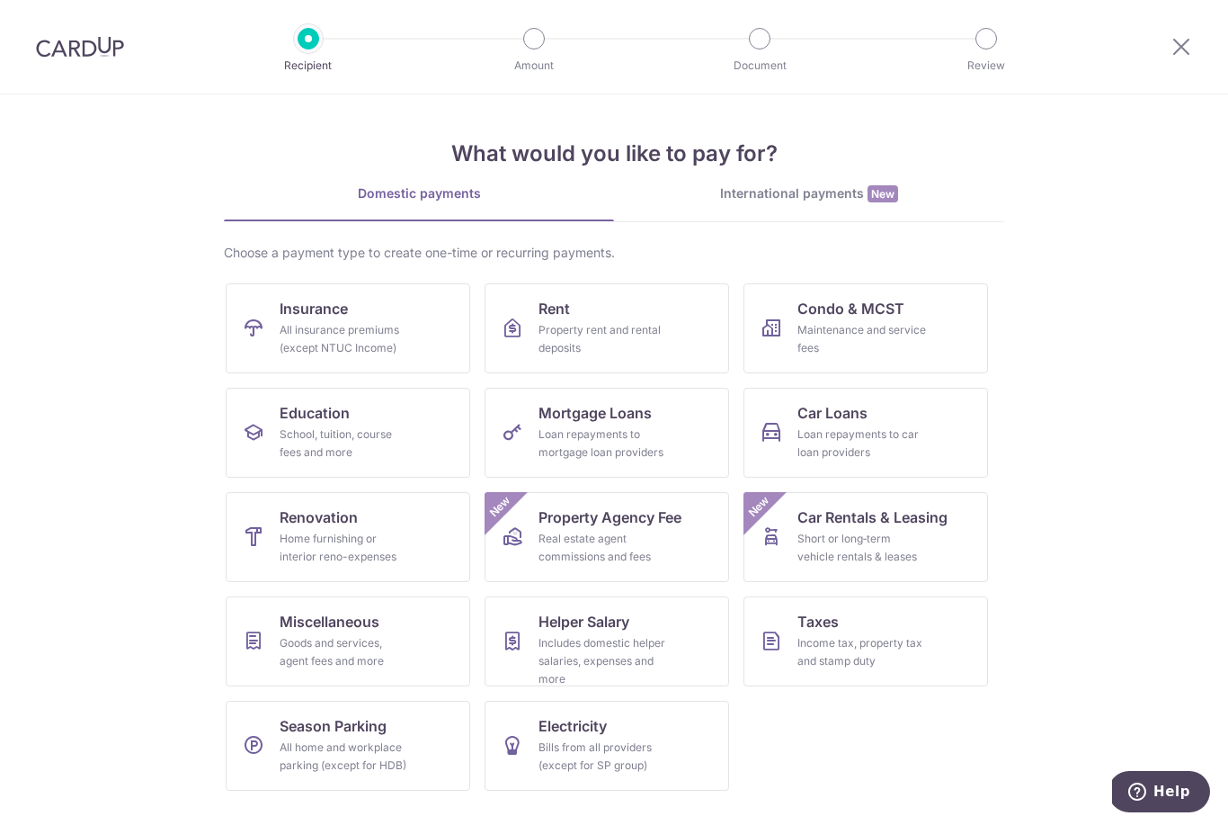
click at [611, 332] on div "Property rent and rental deposits" at bounding box center [603, 339] width 129 height 36
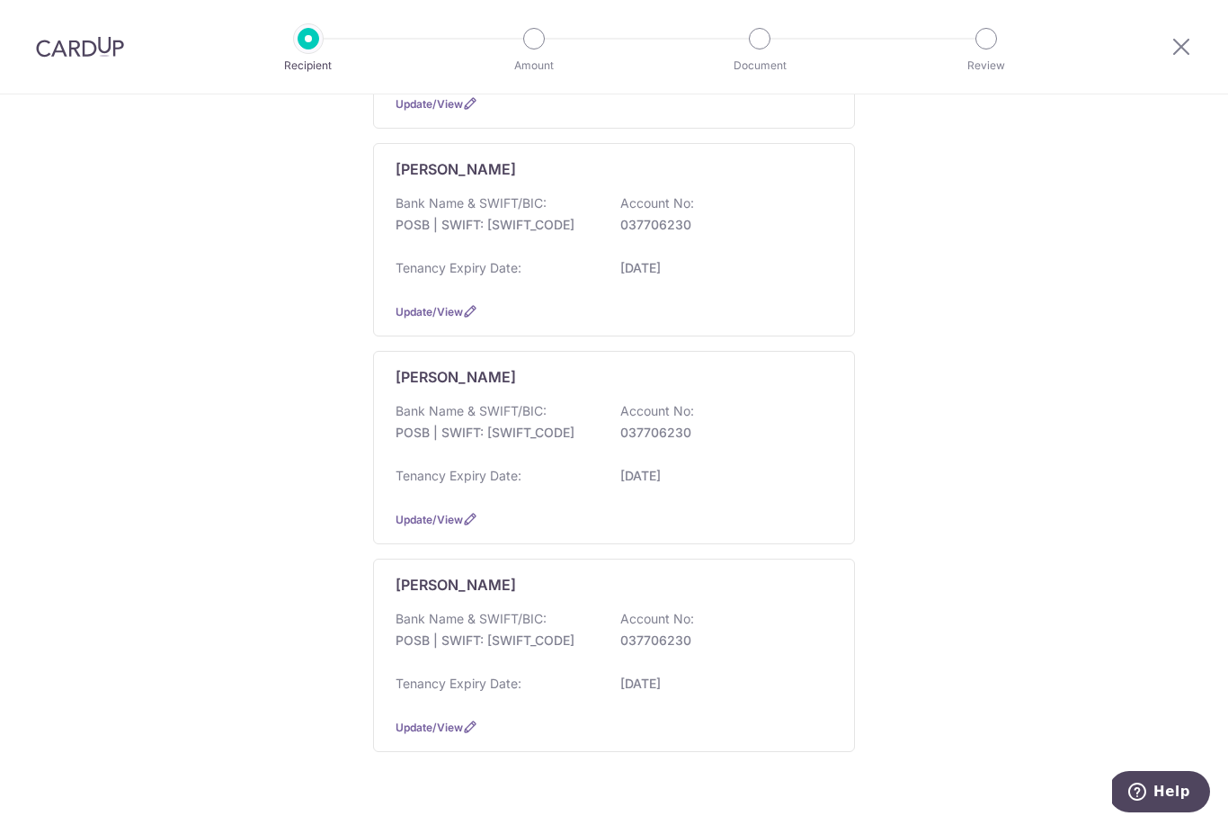
scroll to position [1317, 0]
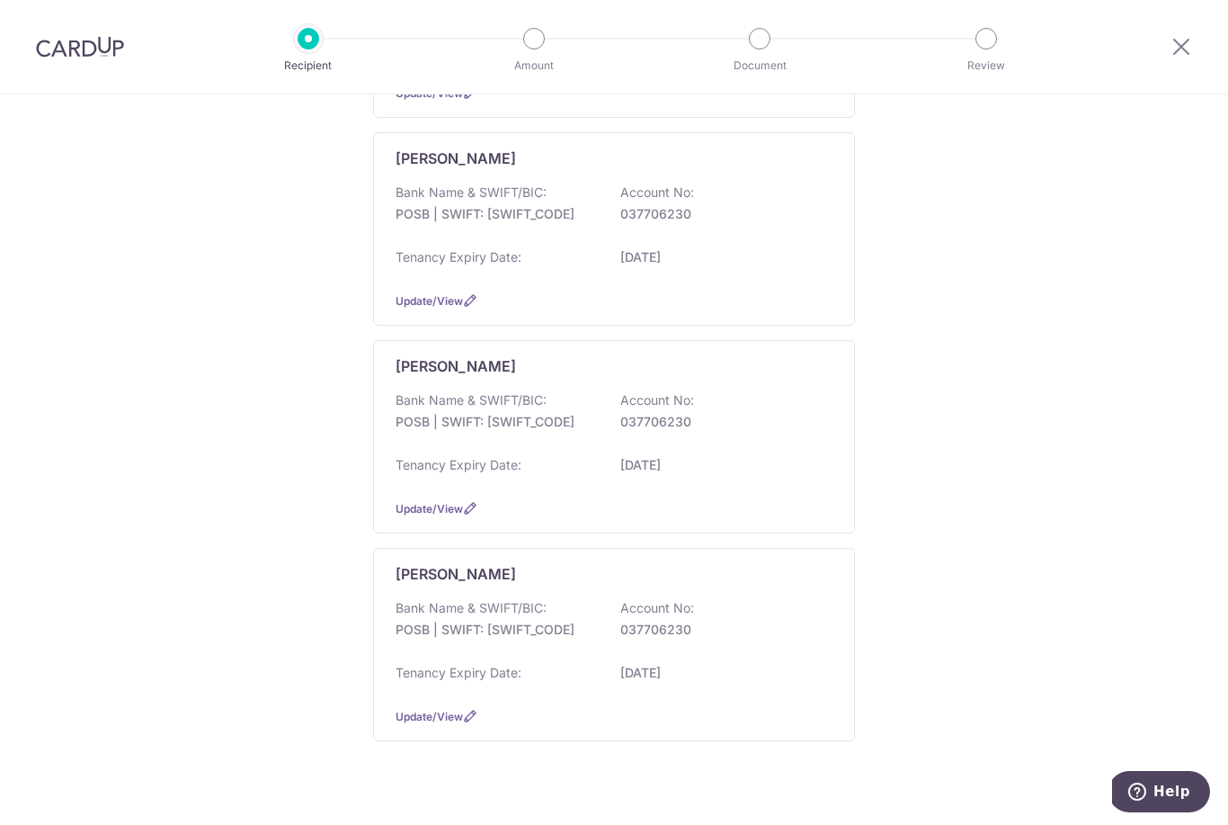
click at [636, 409] on p "Account No:" at bounding box center [657, 400] width 74 height 18
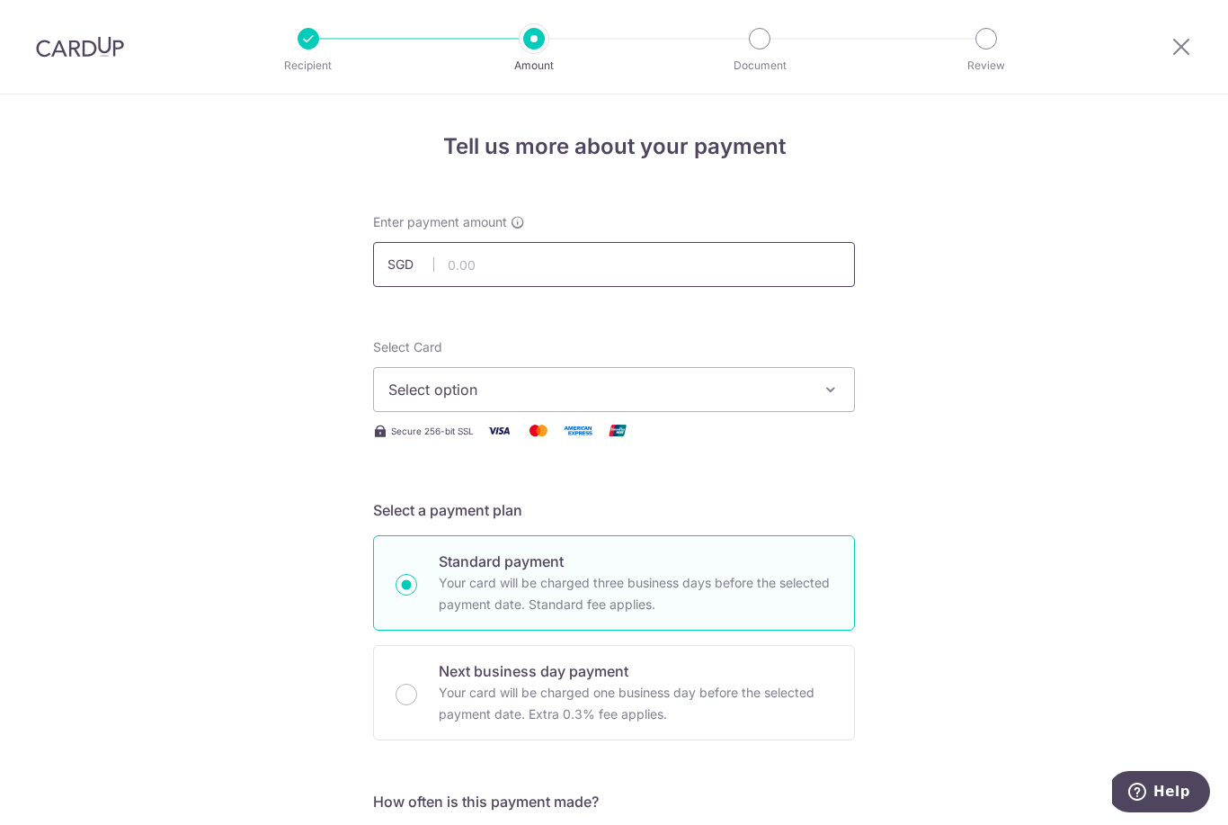
click at [687, 276] on input "text" at bounding box center [614, 264] width 482 height 45
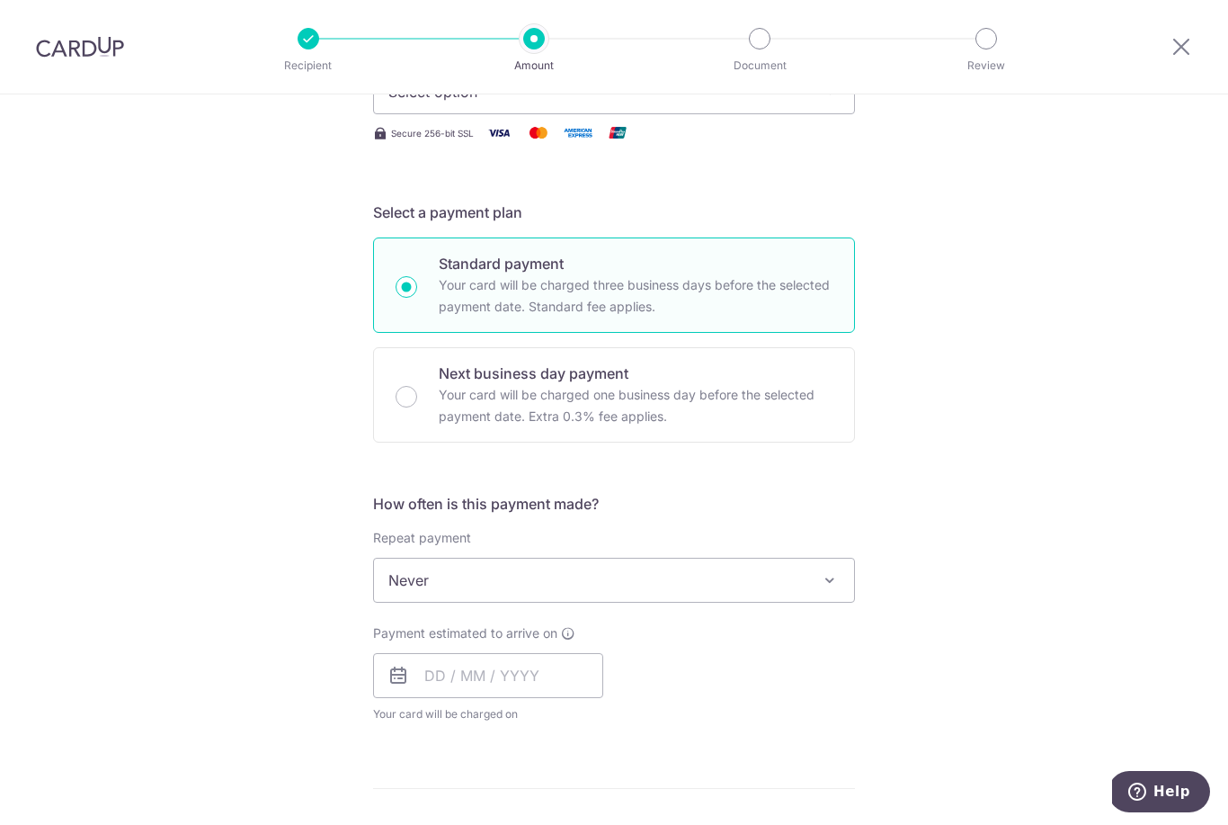
click at [815, 114] on button "Select option" at bounding box center [614, 91] width 482 height 45
type input "400.00"
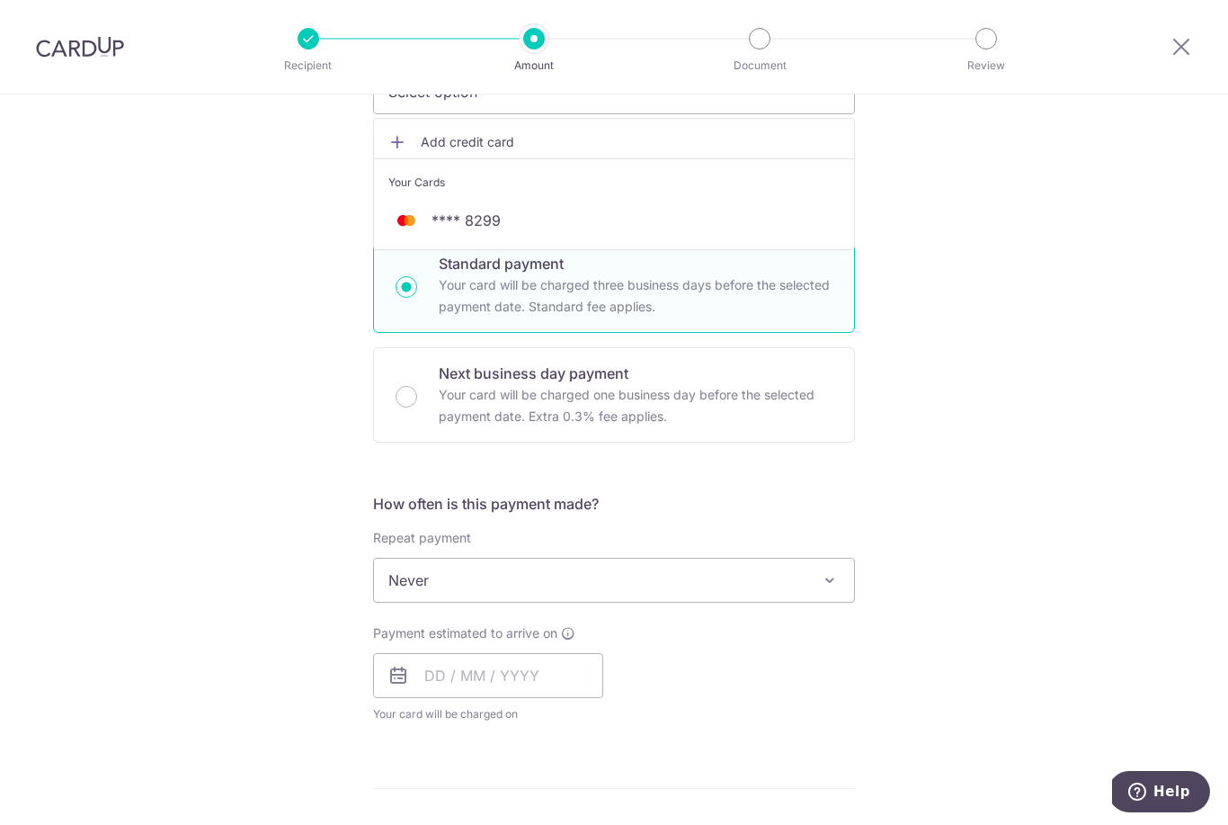
scroll to position [280, 0]
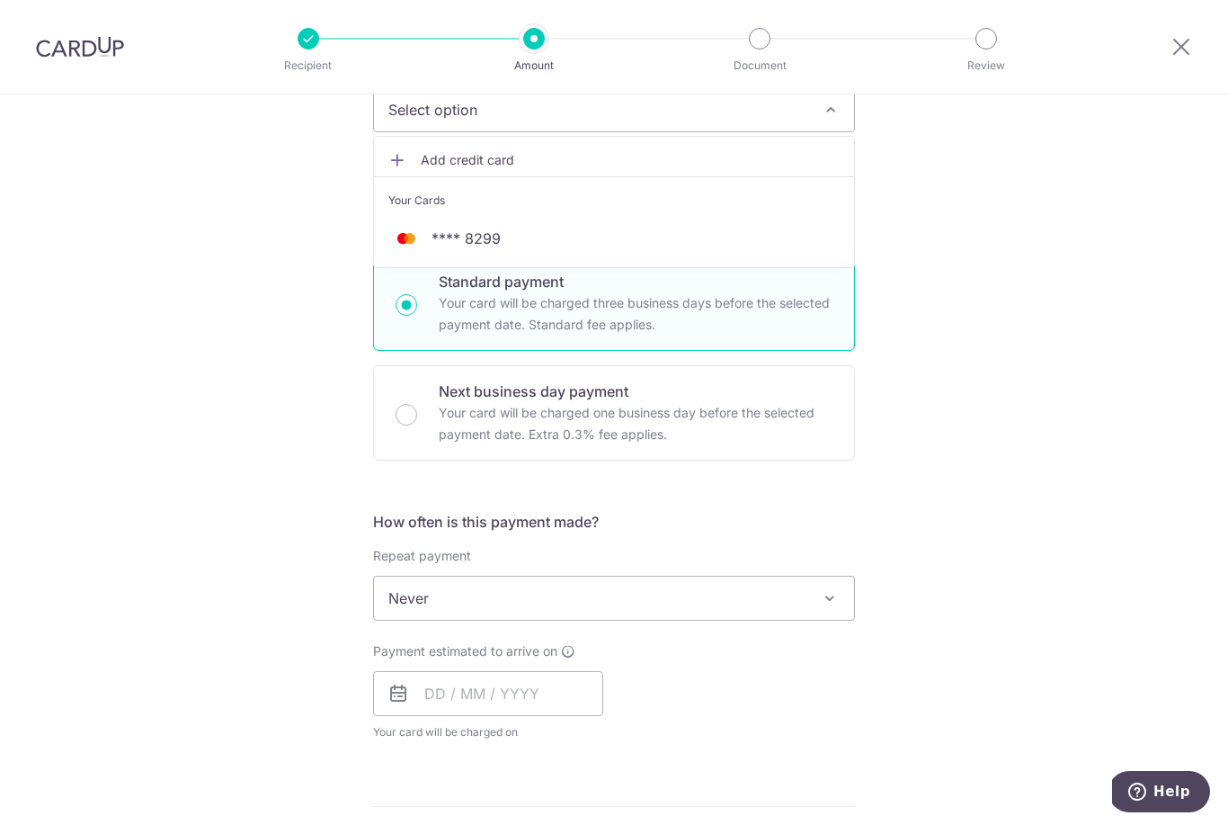
click at [721, 235] on span "**** 8299" at bounding box center [613, 238] width 451 height 22
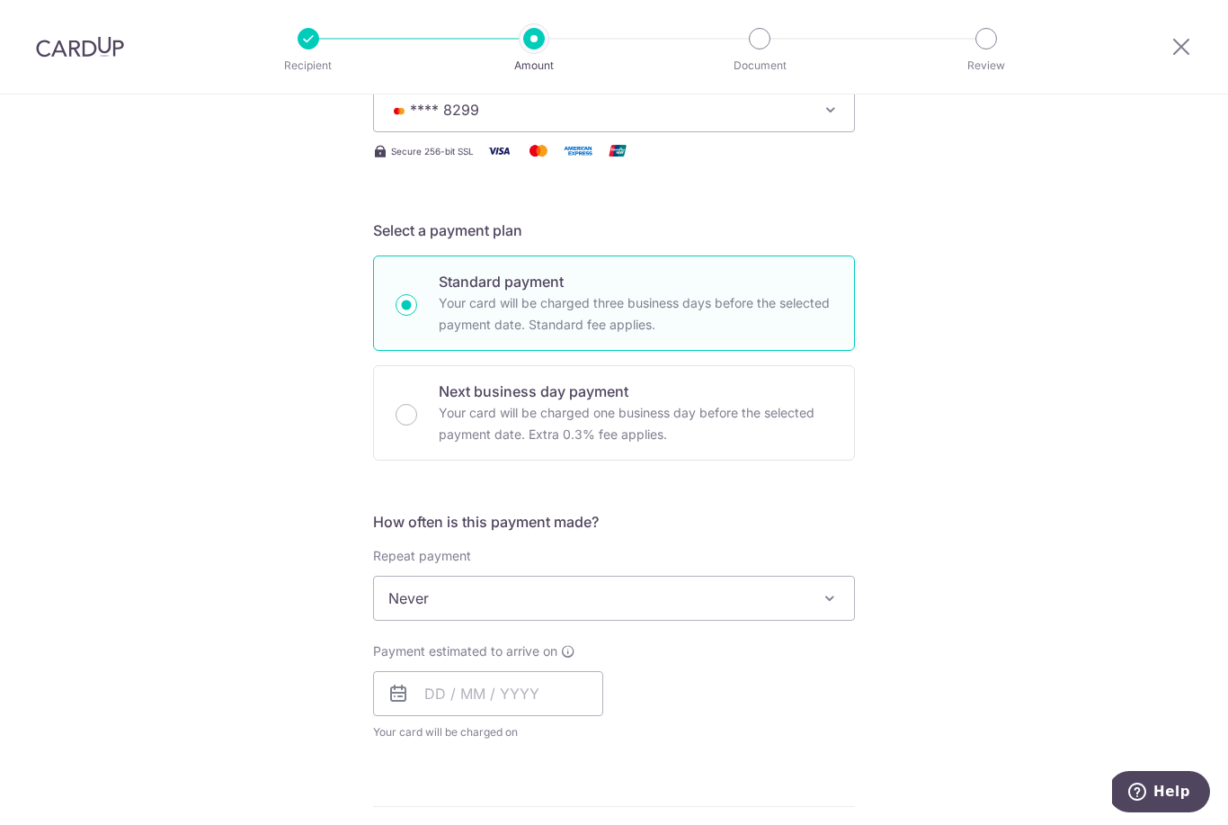
click at [535, 611] on span "Never" at bounding box center [614, 597] width 480 height 43
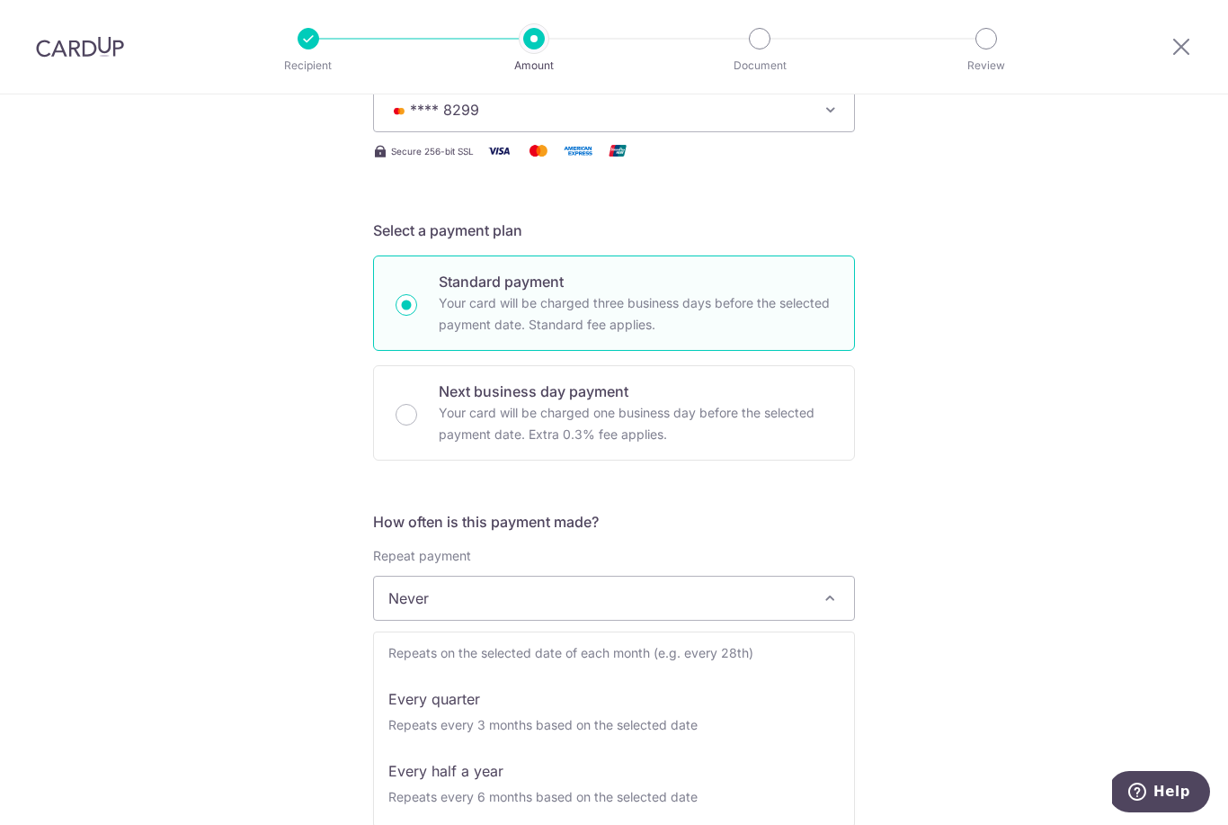
scroll to position [180, 0]
select select "3"
type input "28/12/2025"
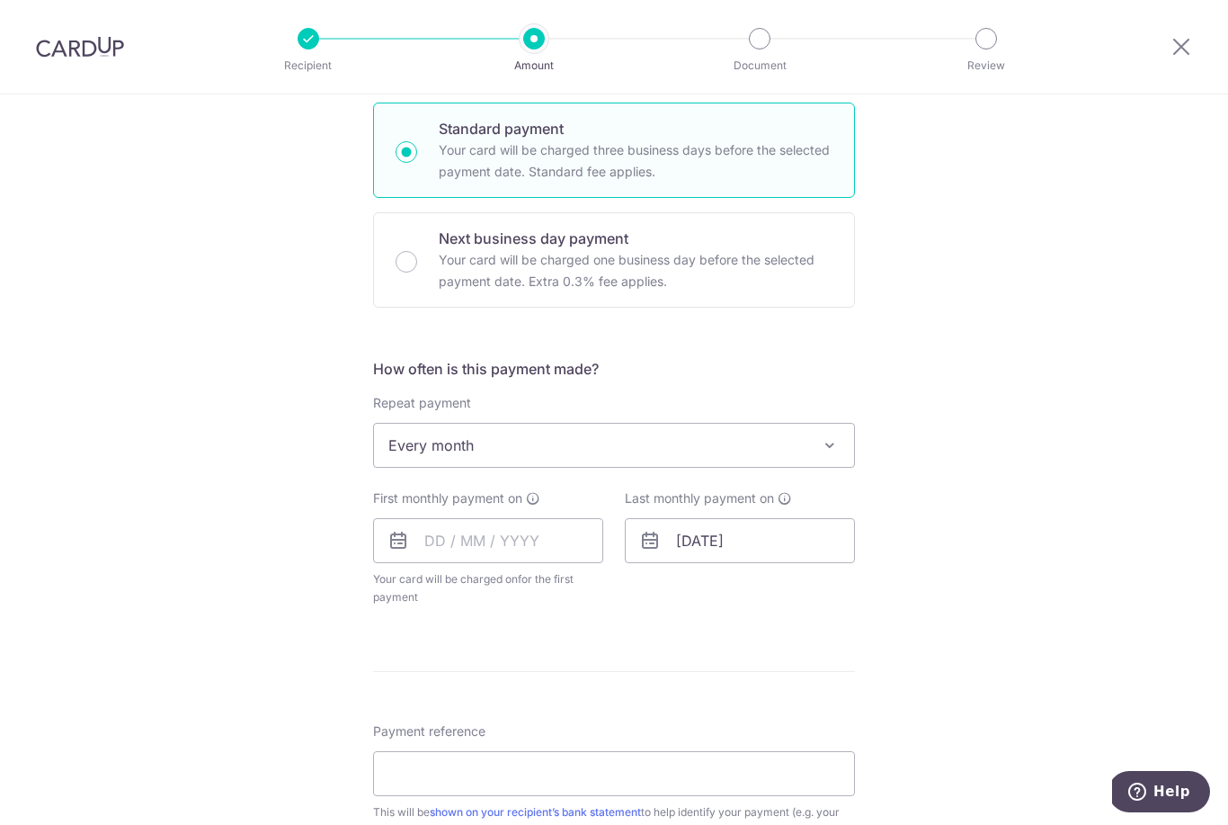
scroll to position [442, 0]
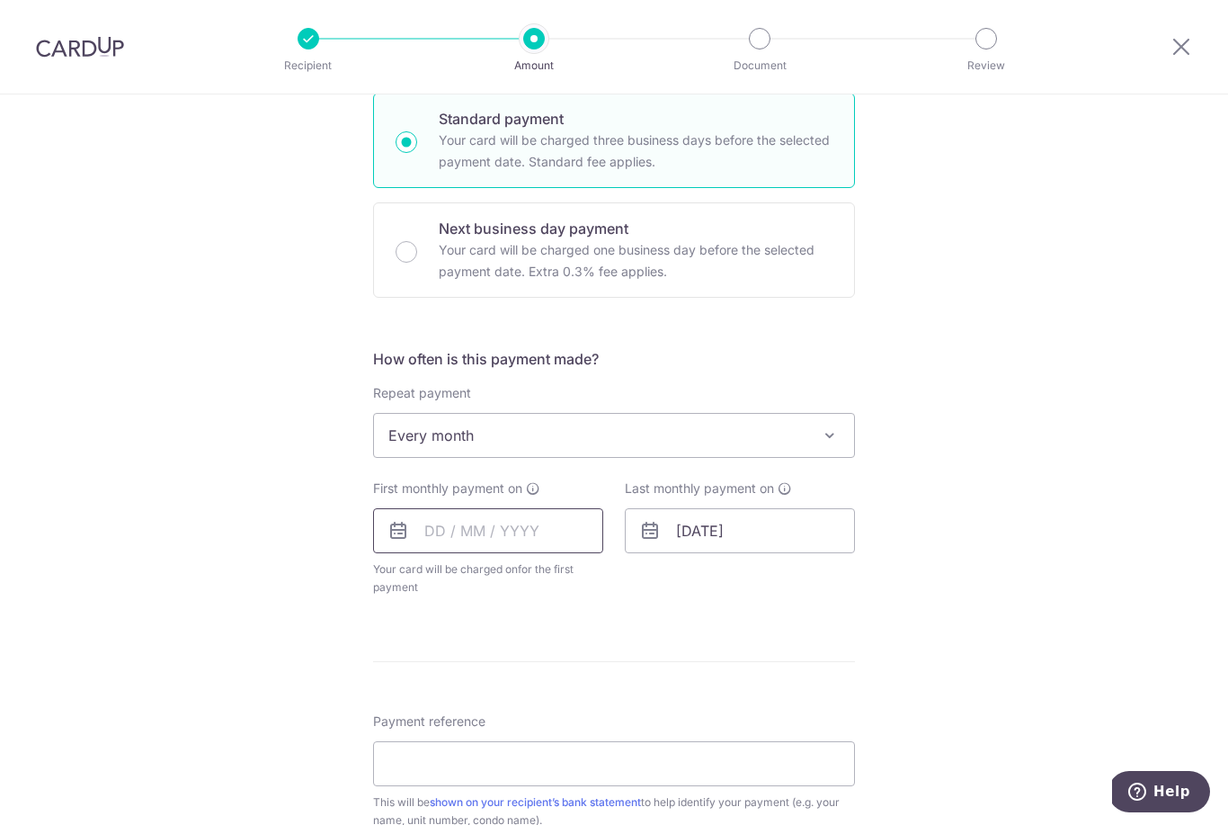
click at [510, 531] on input "text" at bounding box center [488, 530] width 230 height 45
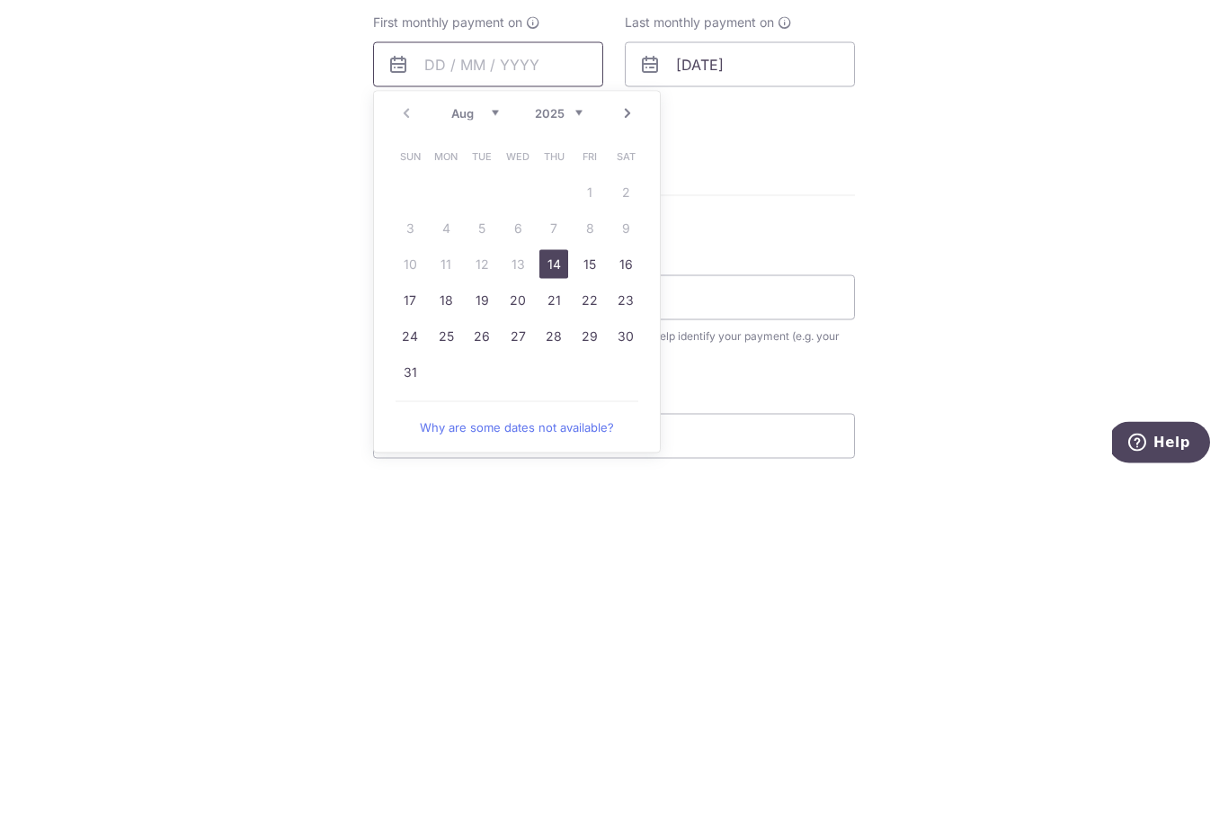
scroll to position [559, 0]
click at [483, 671] on link "26" at bounding box center [482, 685] width 29 height 29
type input "[DATE]"
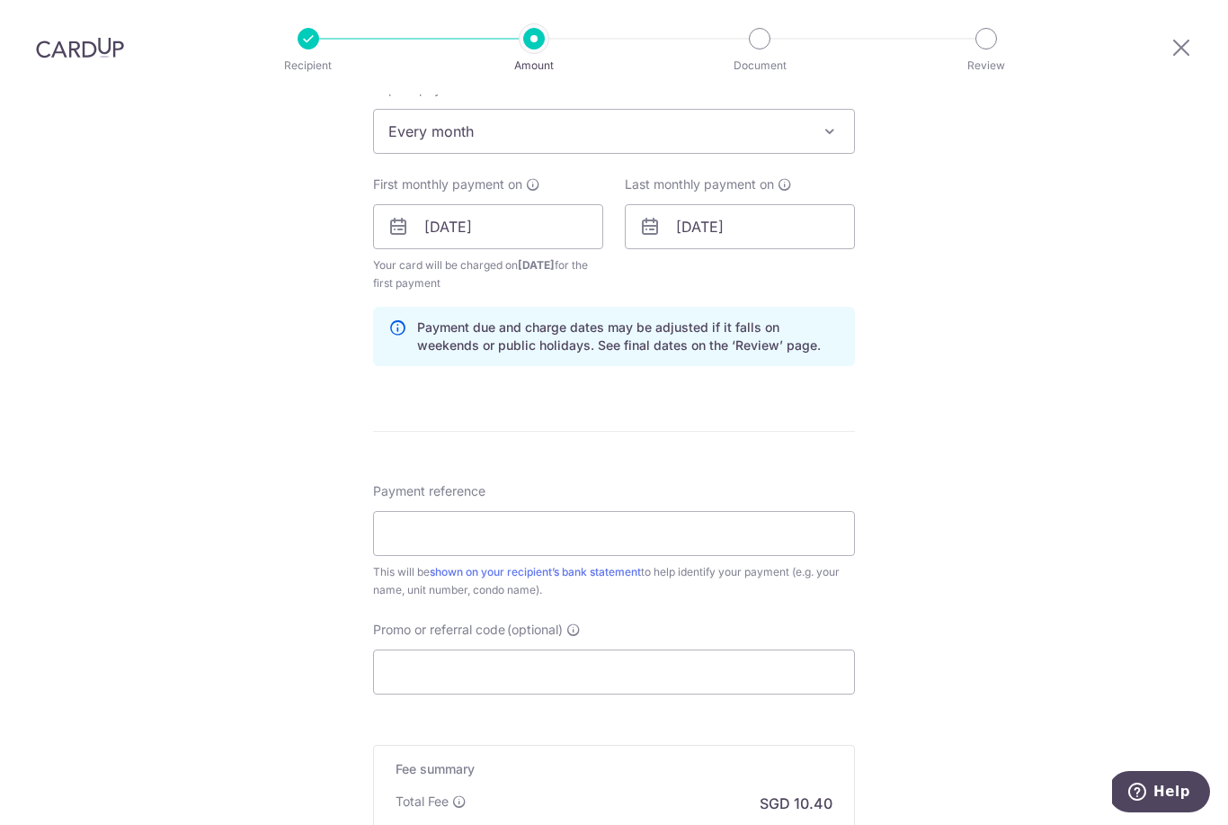
scroll to position [747, 0]
click at [609, 510] on input "Payment reference" at bounding box center [614, 532] width 482 height 45
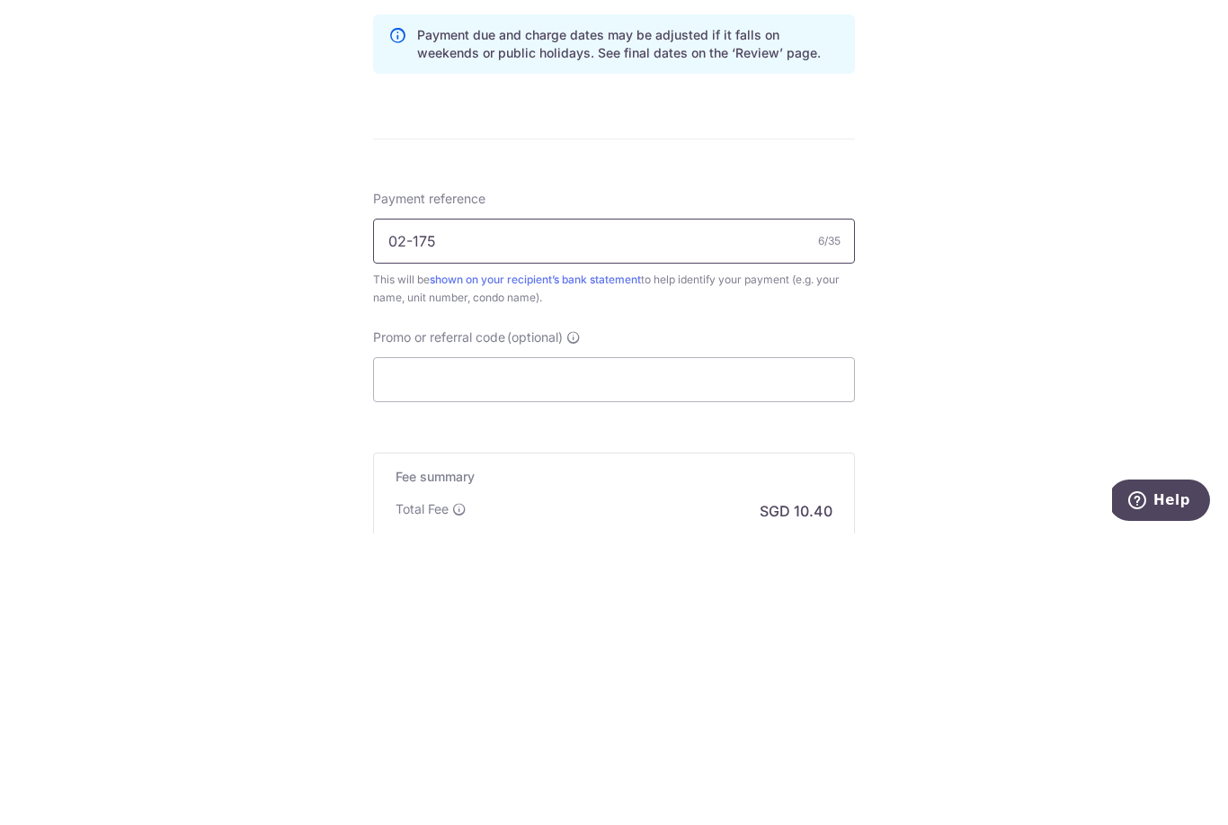
type input "02-175"
click at [732, 648] on input "Promo or referral code (optional)" at bounding box center [614, 670] width 482 height 45
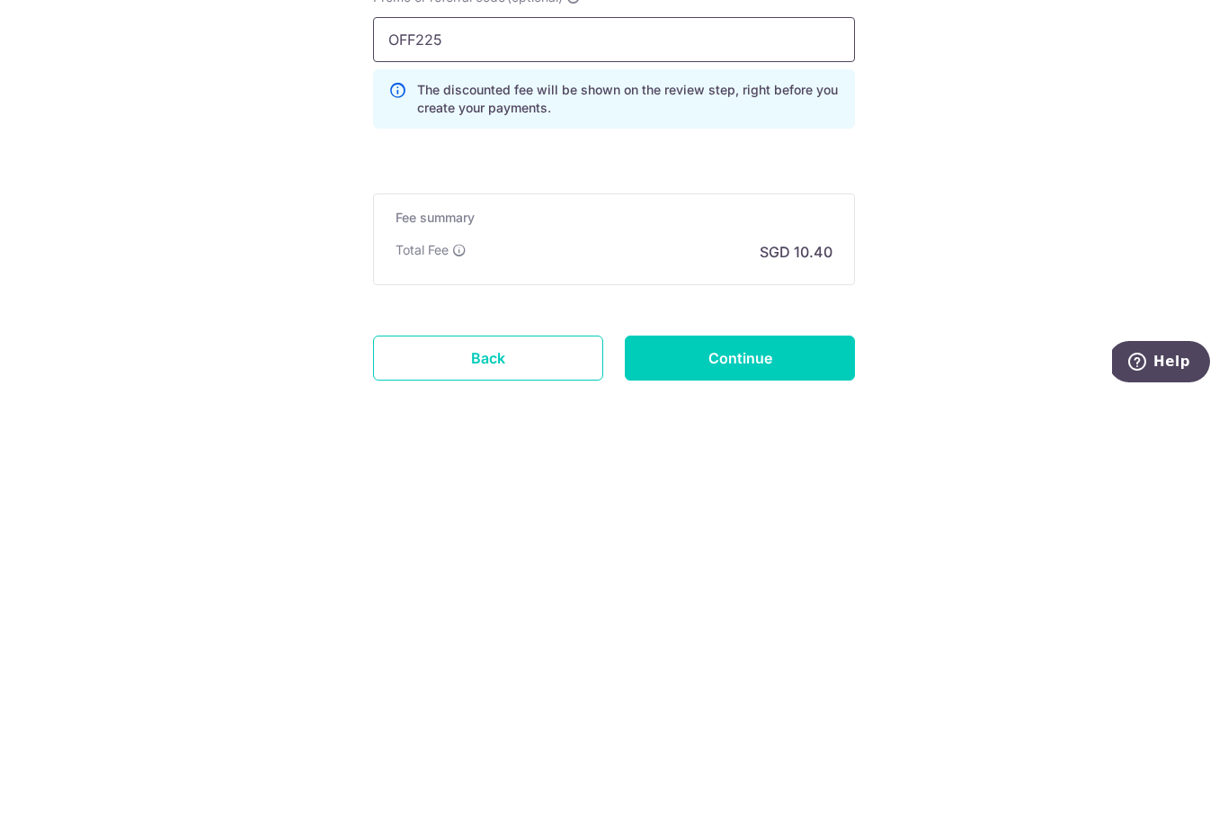
scroll to position [953, 0]
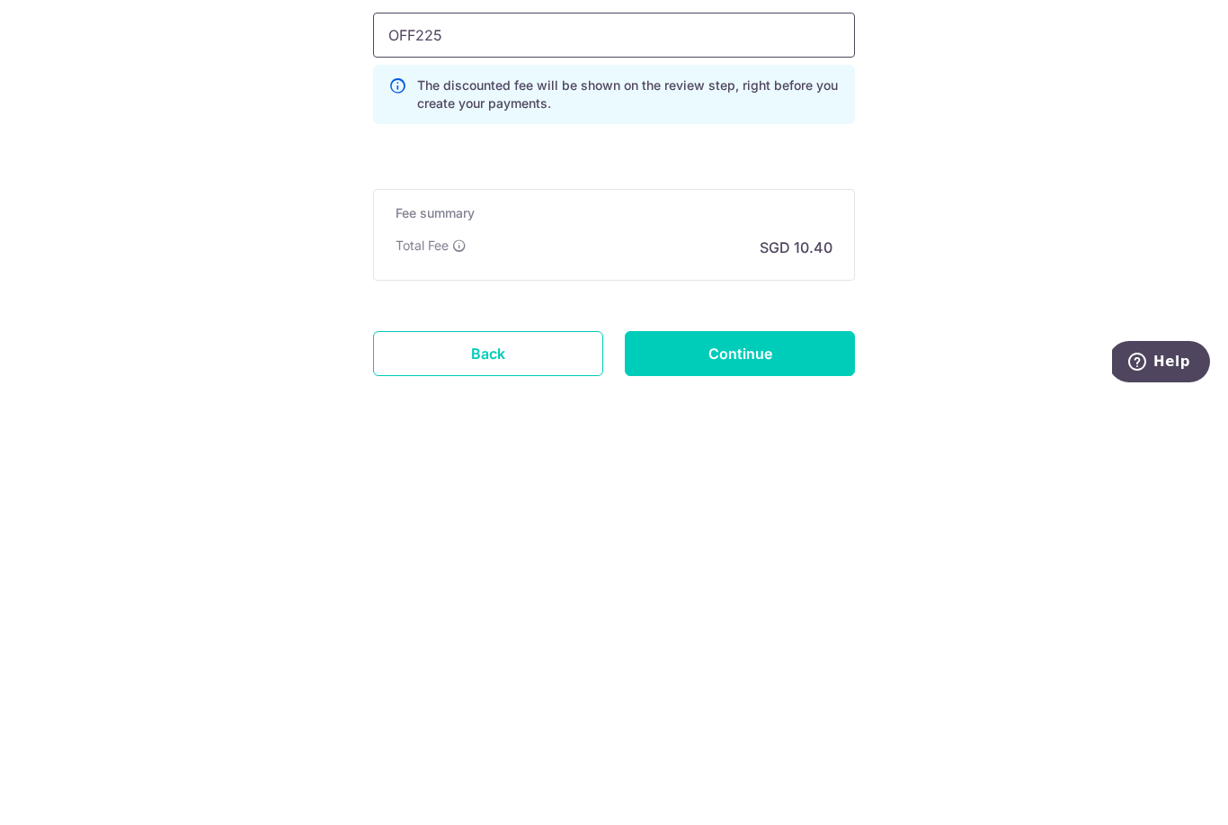
type input "OFF225"
click at [780, 761] on input "Continue" at bounding box center [740, 783] width 230 height 45
type input "Create Schedule"
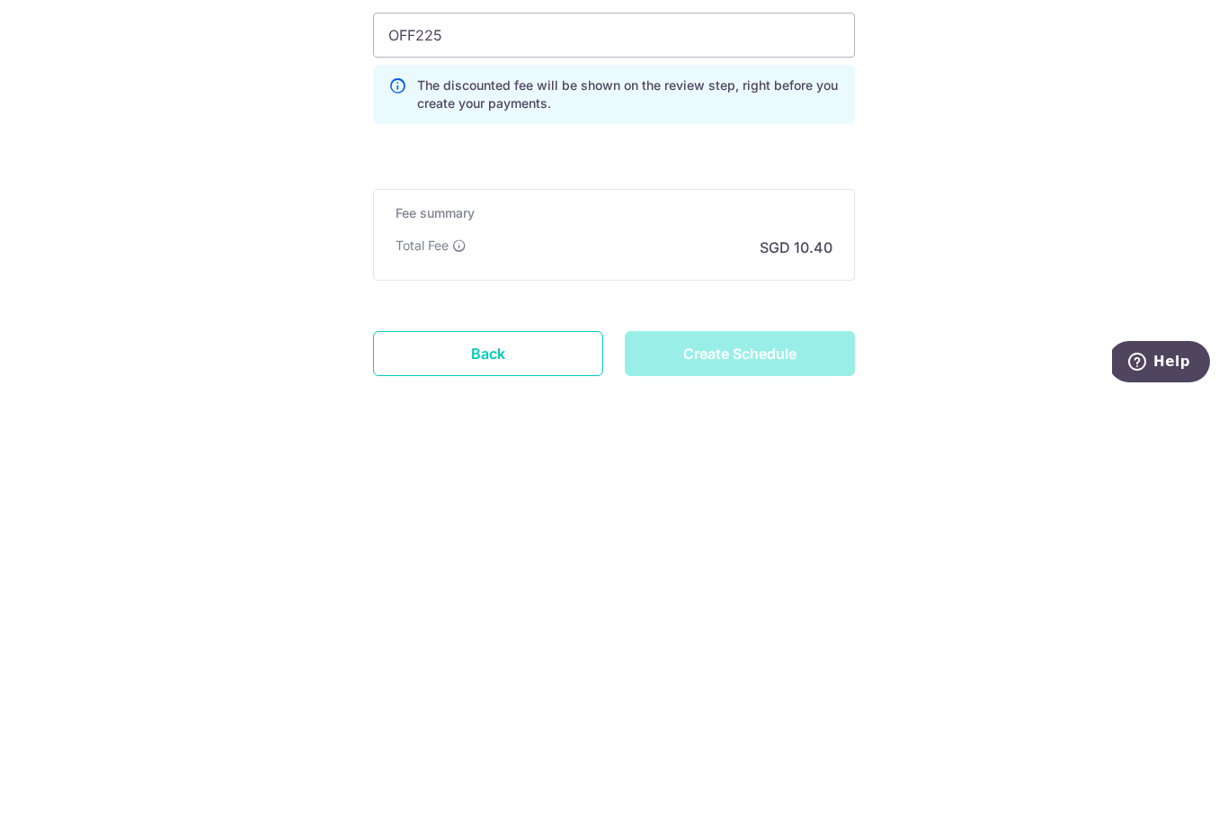
click at [787, 761] on div "Create Schedule" at bounding box center [740, 783] width 252 height 45
click at [759, 761] on div "Create Schedule" at bounding box center [740, 783] width 252 height 45
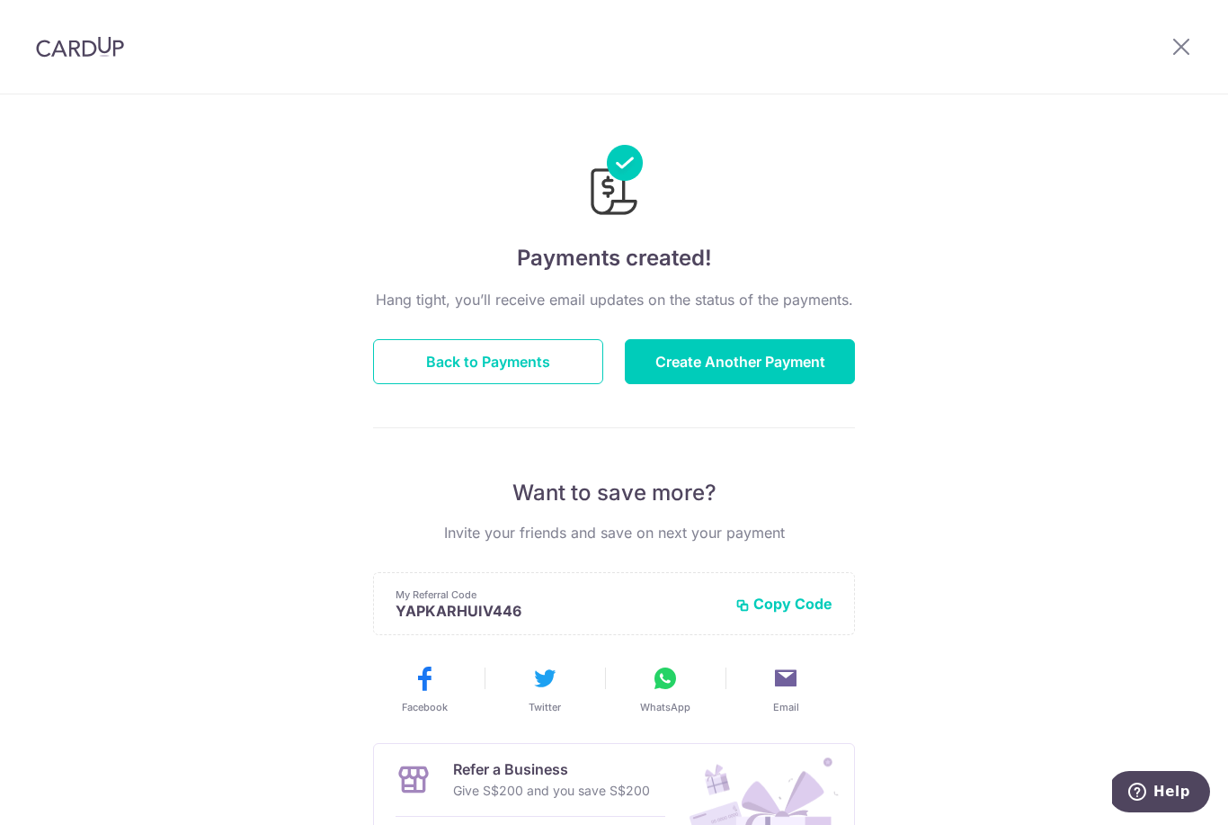
click at [432, 365] on button "Back to Payments" at bounding box center [488, 361] width 230 height 45
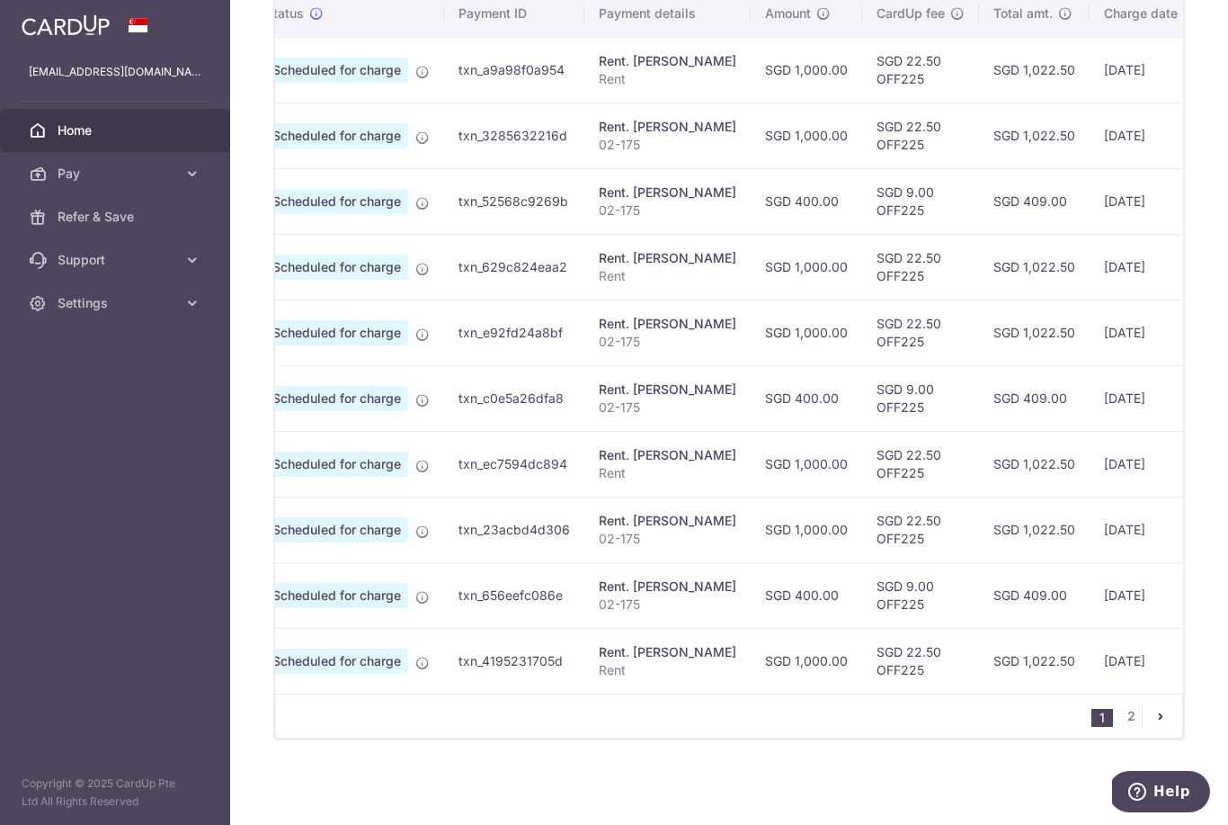
scroll to position [579, 0]
click at [1137, 727] on link "2" at bounding box center [1131, 716] width 22 height 22
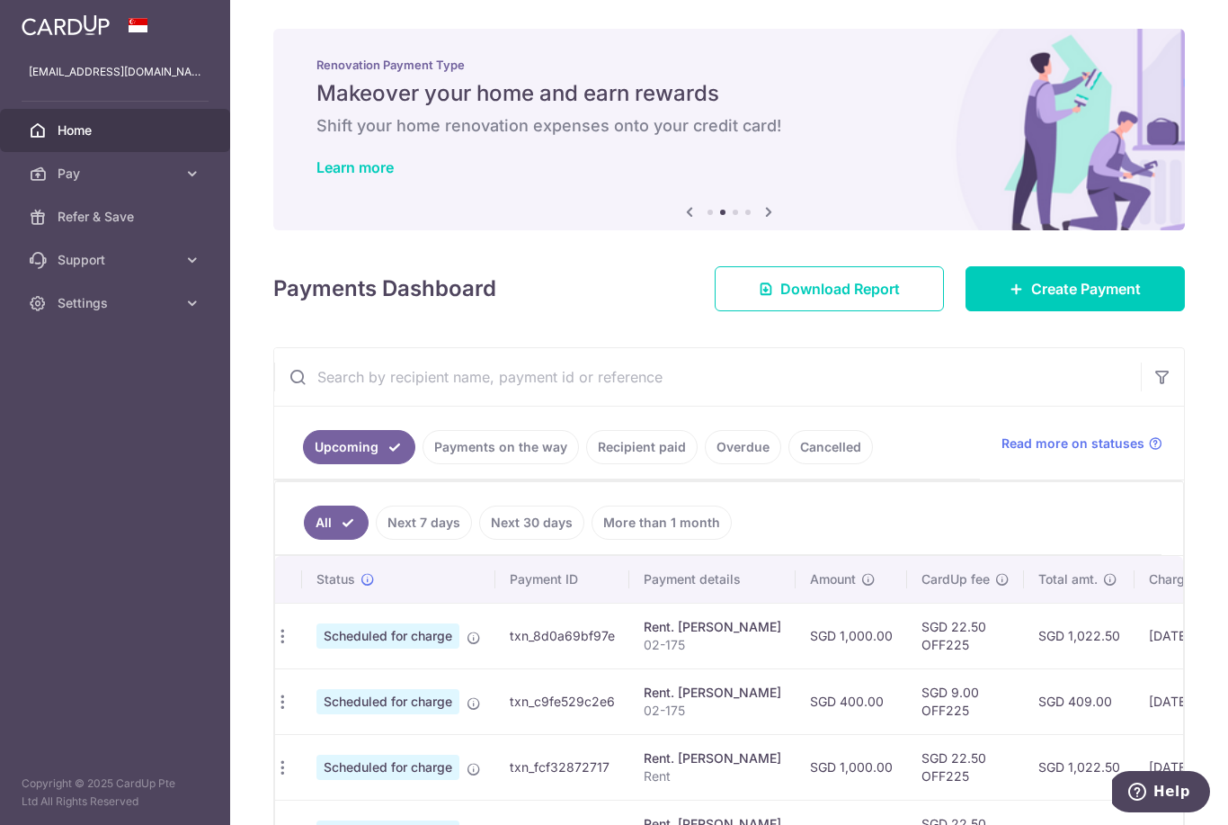
scroll to position [0, 0]
